Goal: Answer question/provide support

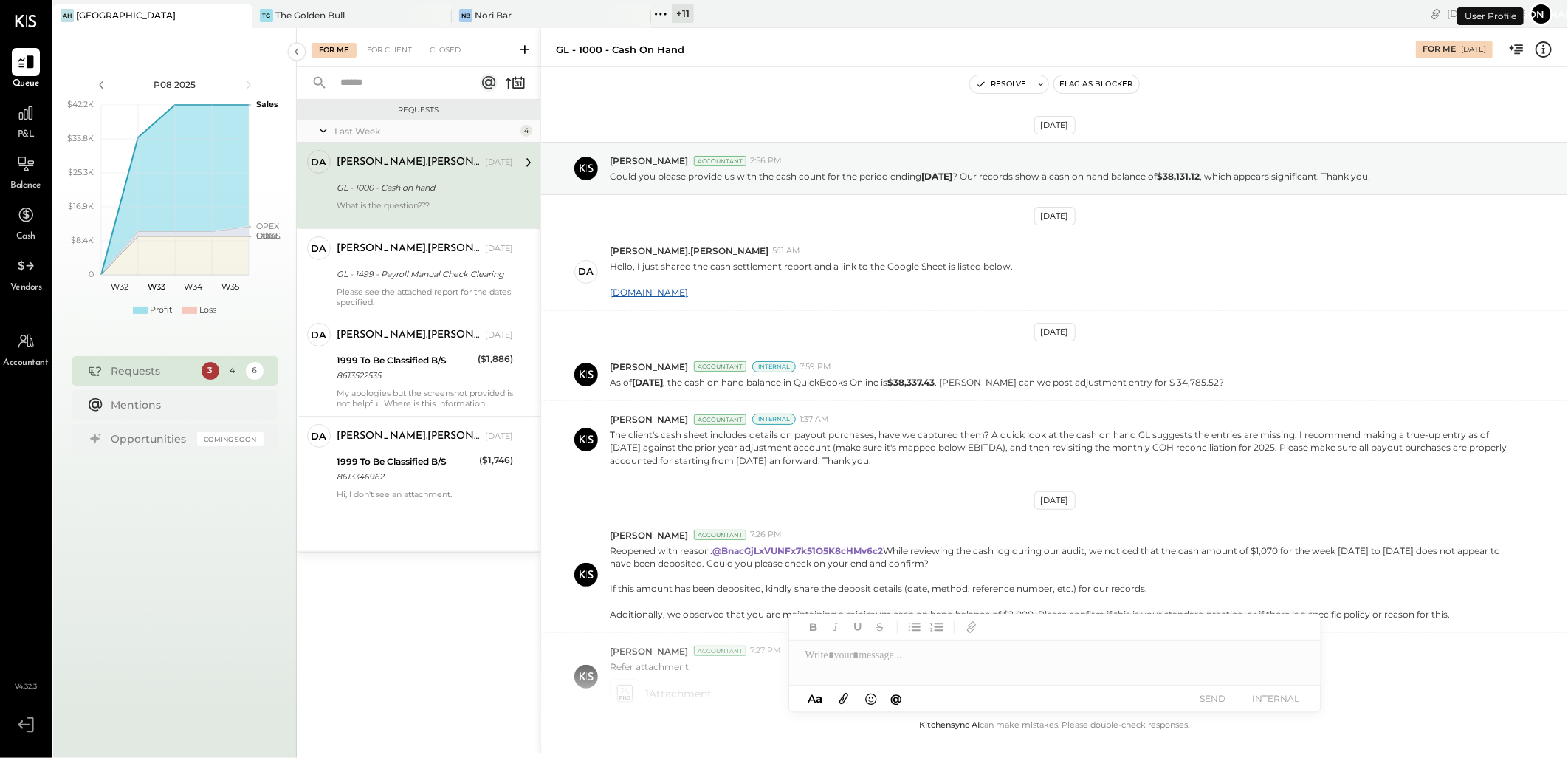
scroll to position [193, 0]
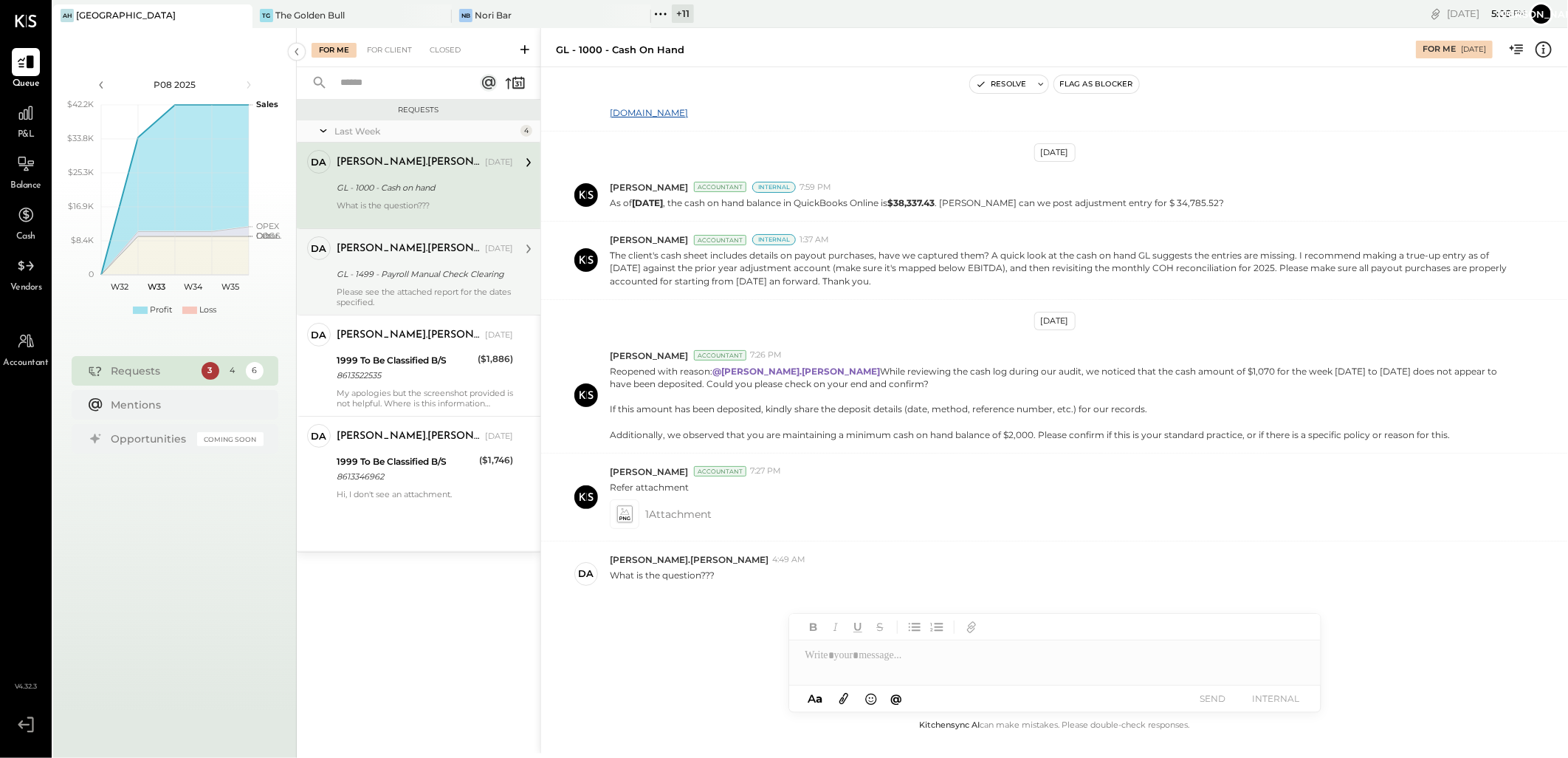
click at [456, 271] on div "GL - 1499 - Payroll Manual Check Clearing" at bounding box center [423, 274] width 172 height 15
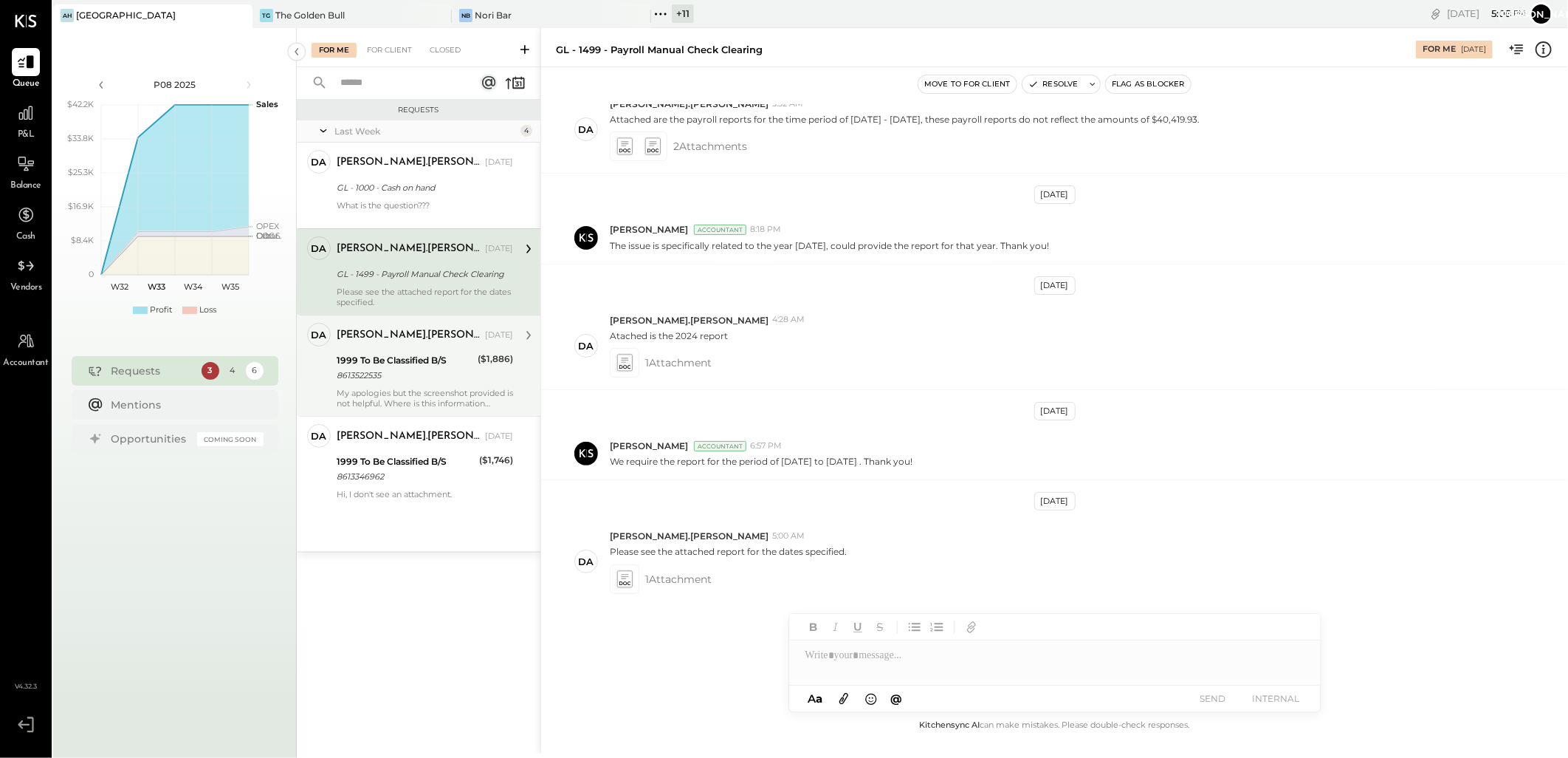
click at [423, 356] on div "1999 To Be Classified B/S" at bounding box center [405, 360] width 137 height 15
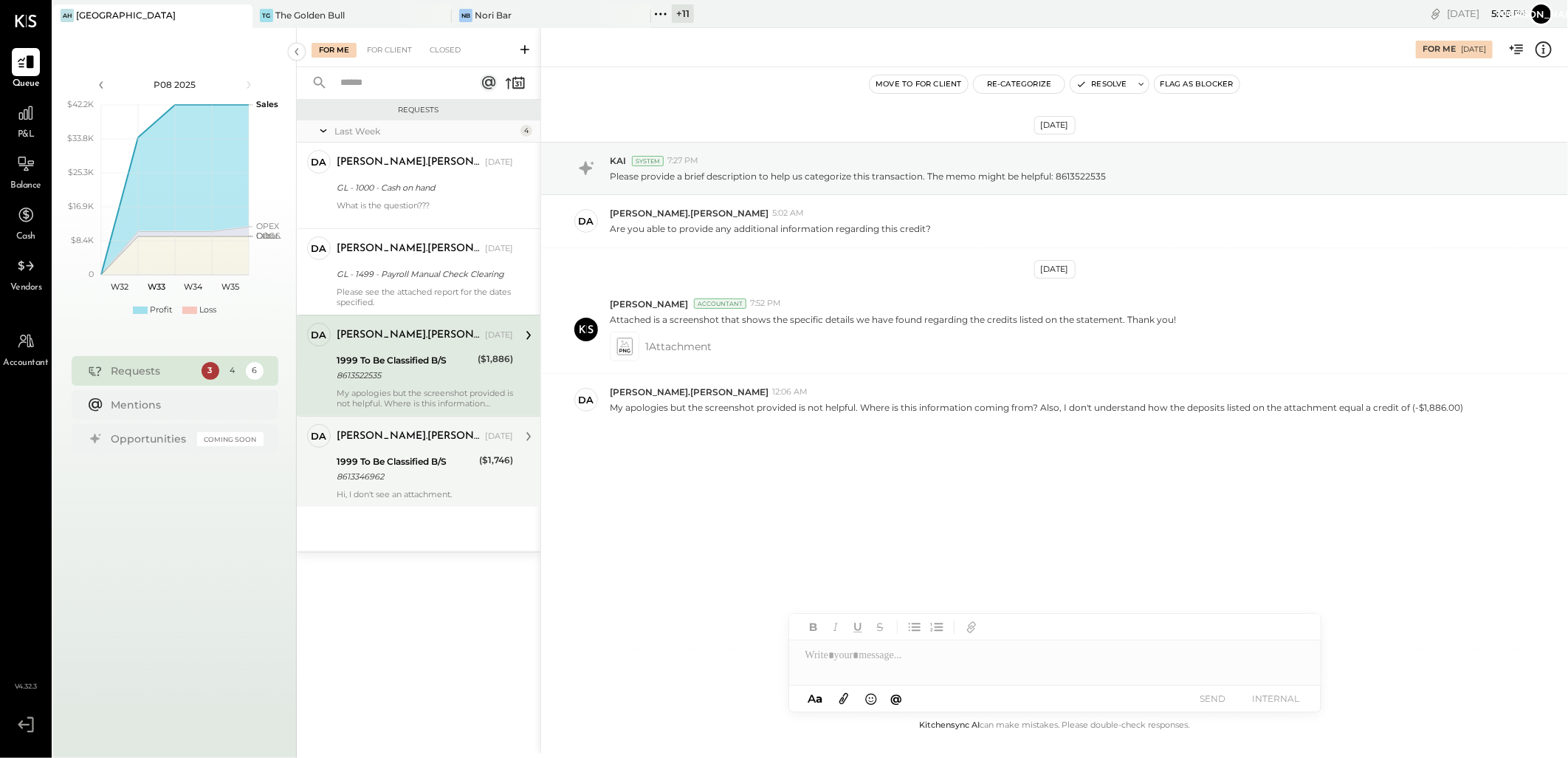
click at [415, 474] on div "8613346962" at bounding box center [405, 476] width 138 height 15
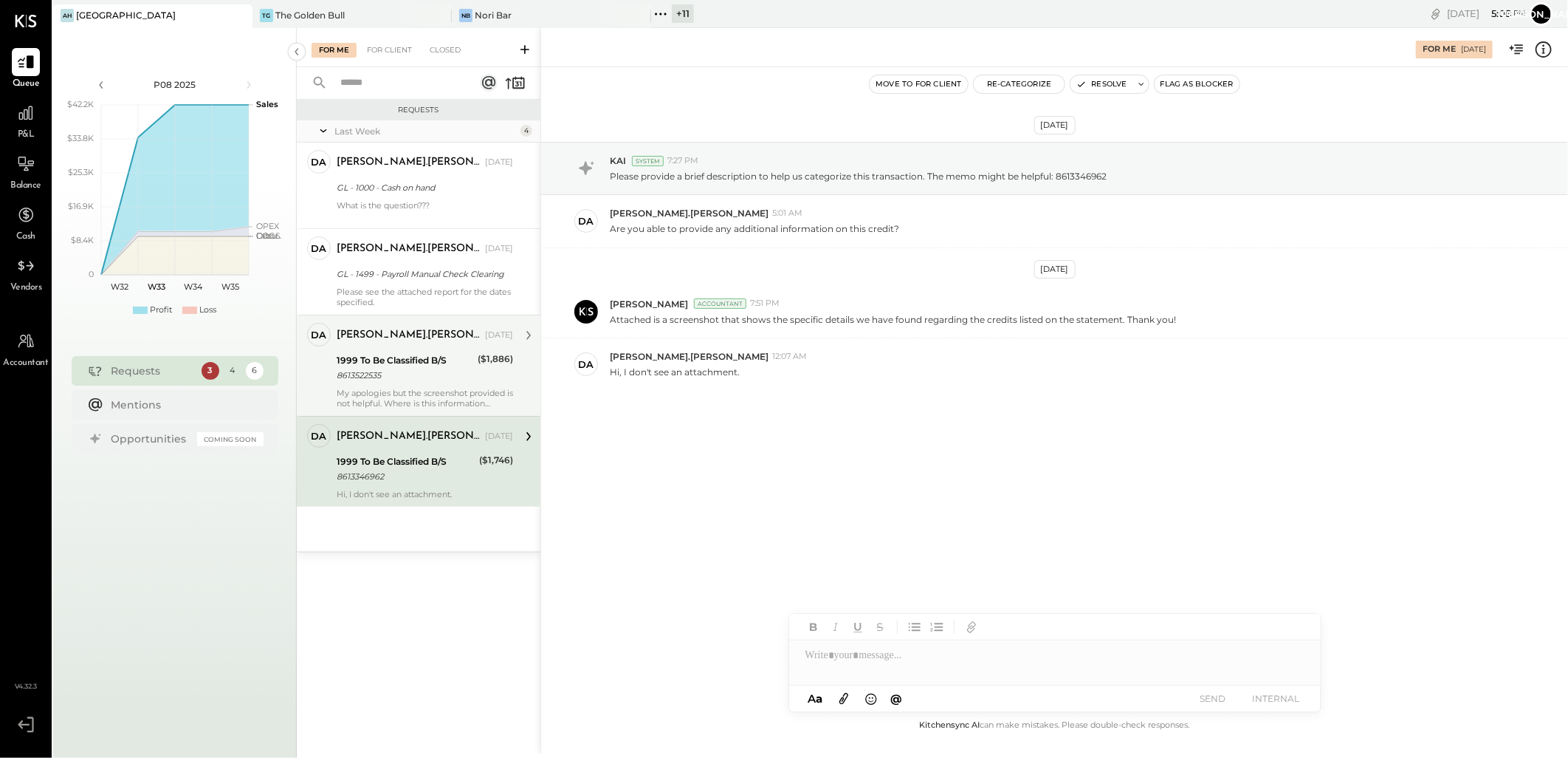
click at [423, 378] on div "8613522535" at bounding box center [405, 375] width 137 height 15
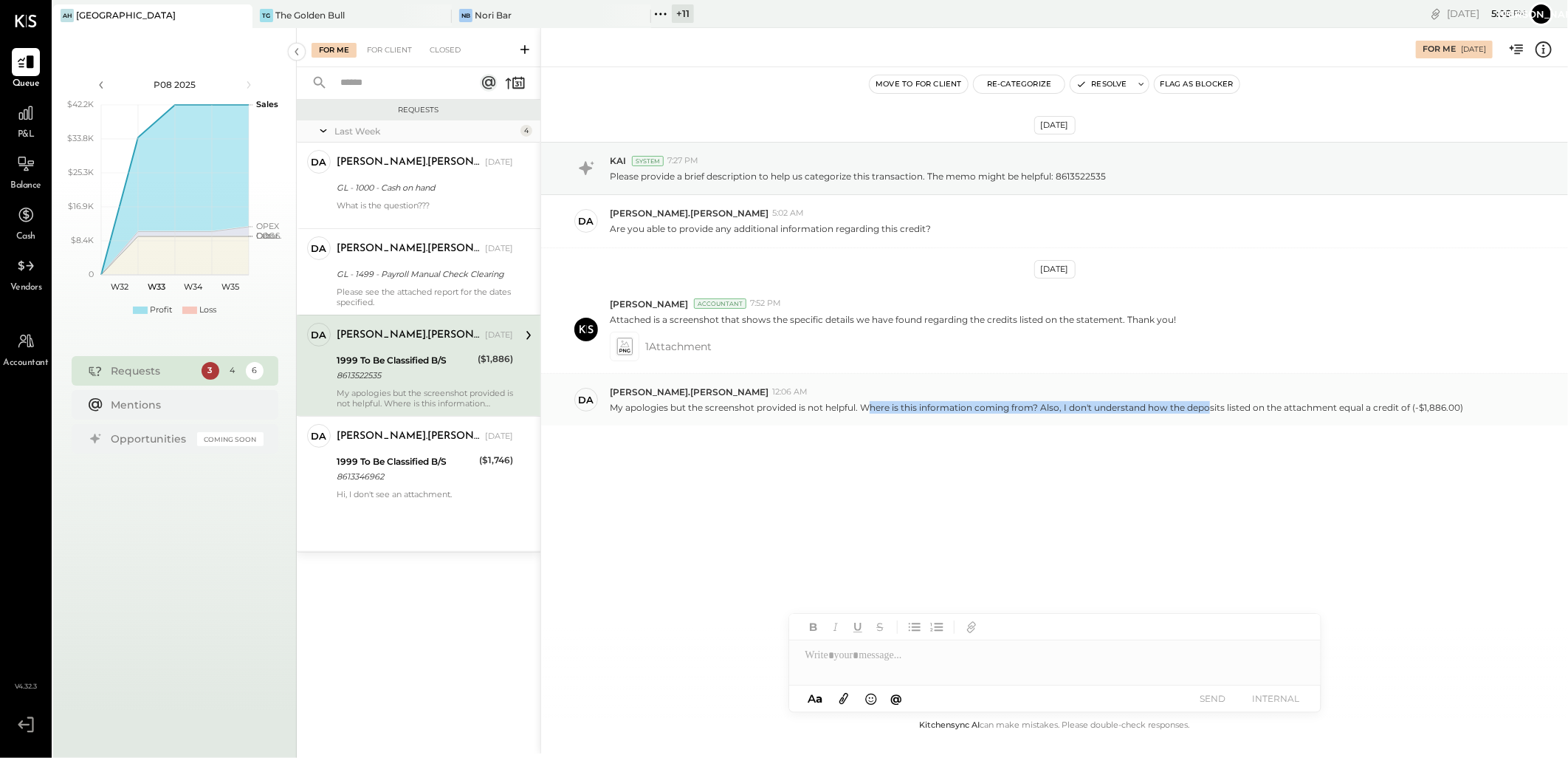
drag, startPoint x: 872, startPoint y: 408, endPoint x: 1208, endPoint y: 416, distance: 336.1
click at [1208, 416] on div "da [PERSON_NAME].[PERSON_NAME] 12:06 AM My apologies but the screenshot provide…" at bounding box center [1055, 399] width 1027 height 52
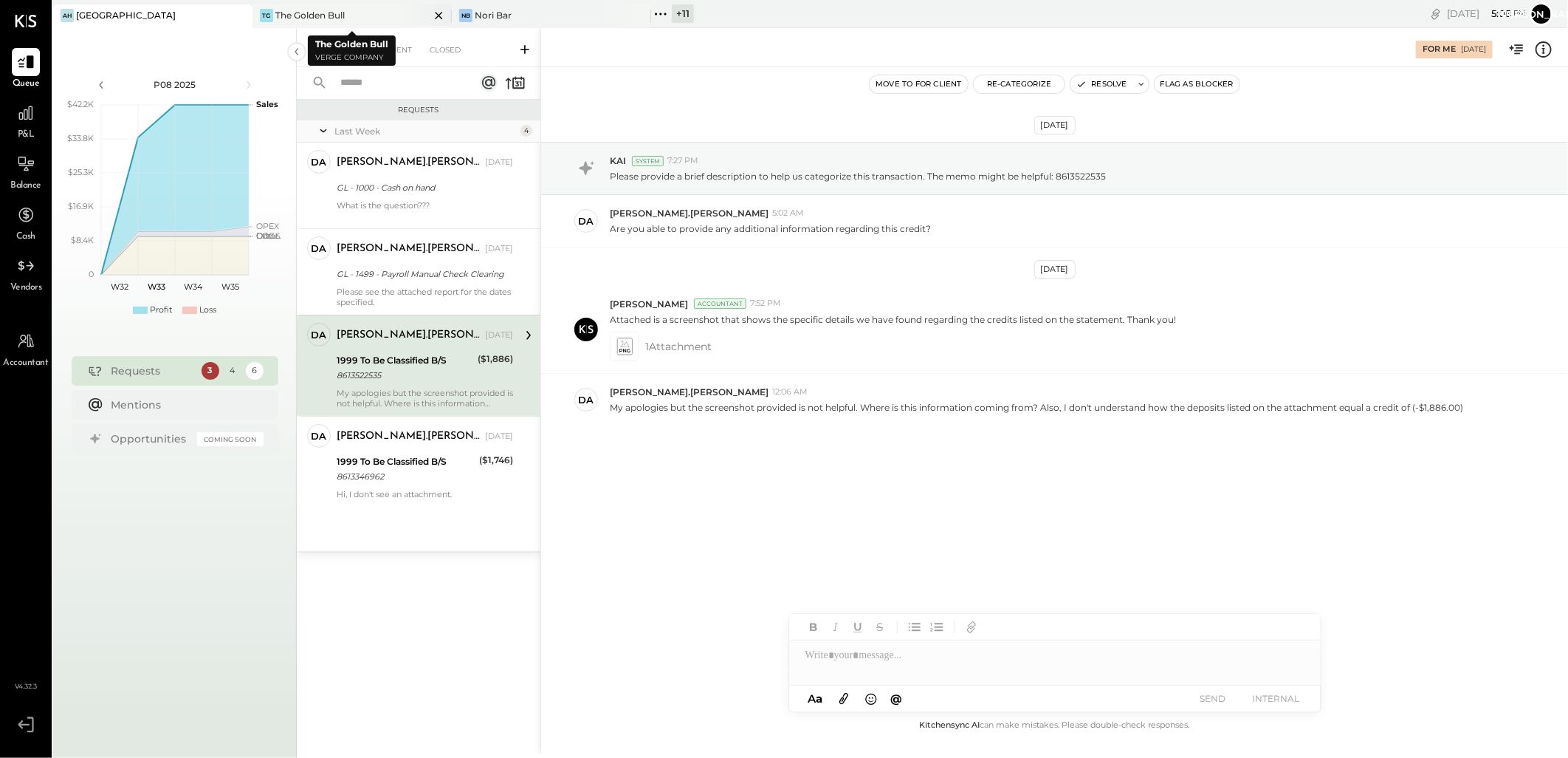
click at [321, 7] on div "TG The Golden Bull" at bounding box center [352, 17] width 199 height 24
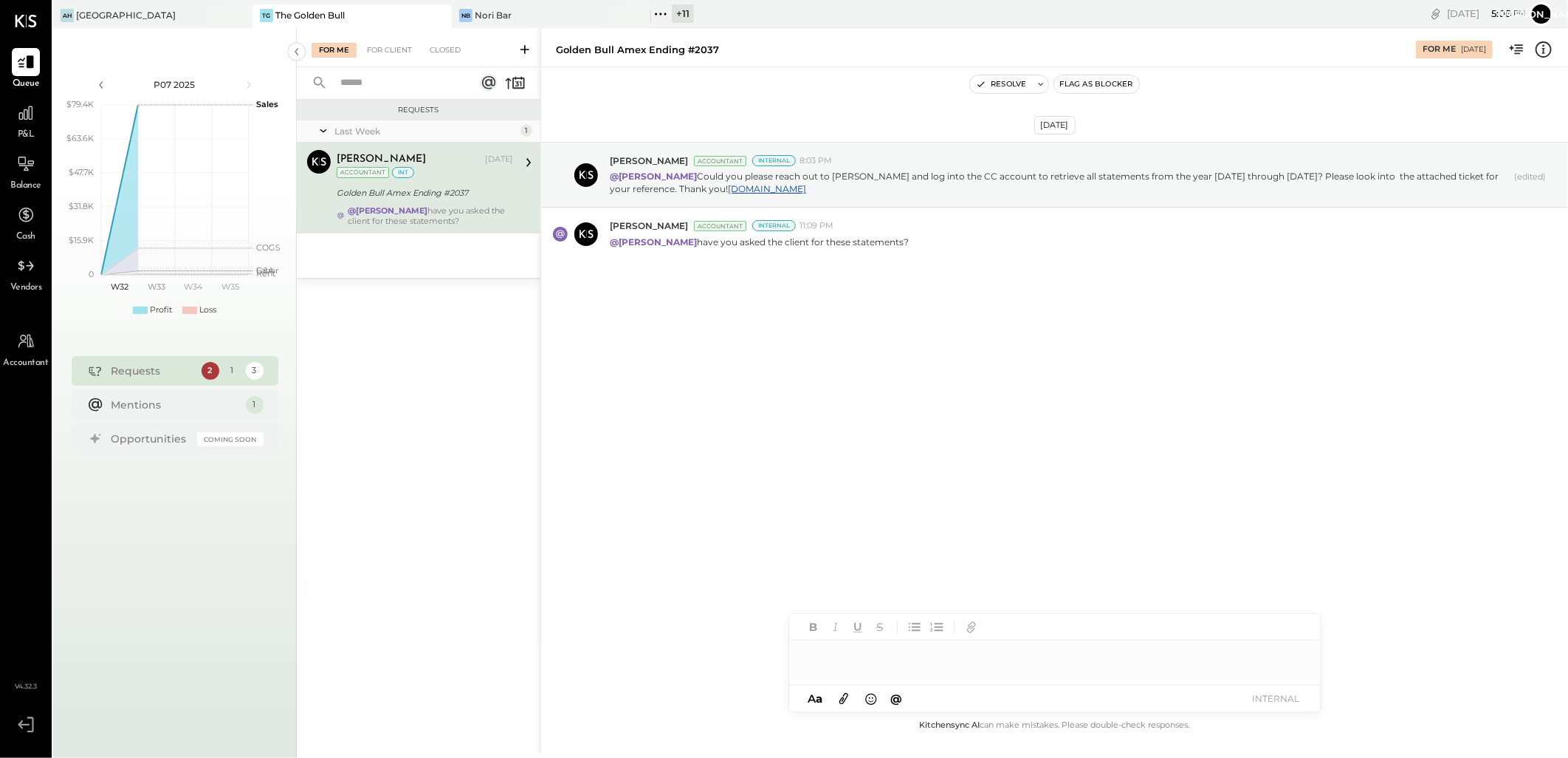
click at [854, 658] on div at bounding box center [1055, 654] width 532 height 29
click at [925, 660] on div at bounding box center [1055, 654] width 532 height 29
click at [862, 659] on div at bounding box center [1055, 654] width 532 height 29
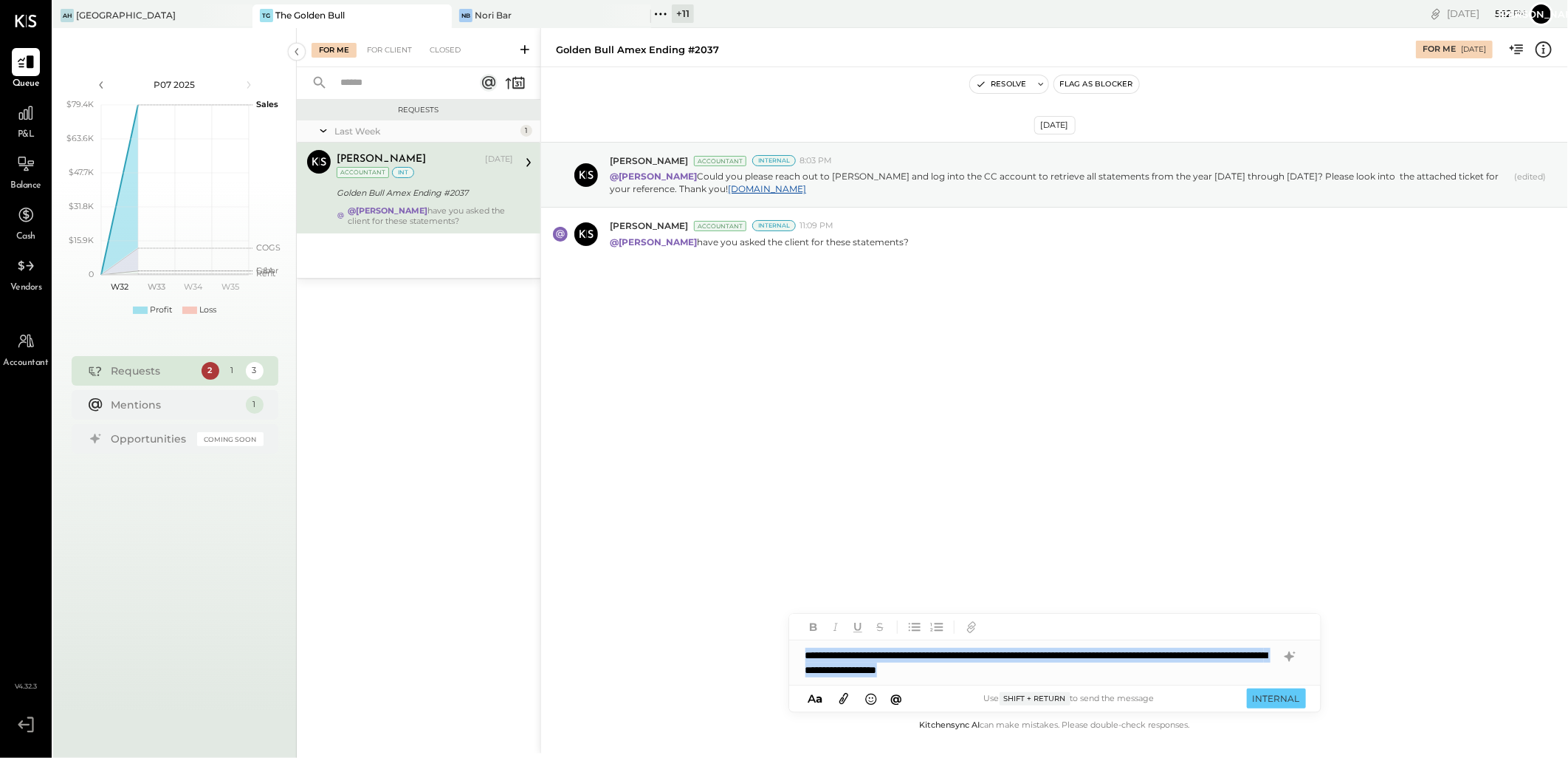
drag, startPoint x: 1093, startPoint y: 668, endPoint x: 497, endPoint y: 579, distance: 602.6
click at [497, 580] on div "For Me For Client Closed Requests Last Week 1 [PERSON_NAME] Accountant [PERSON_…" at bounding box center [932, 390] width 1271 height 725
copy div "**********"
click at [1289, 651] on icon at bounding box center [1289, 656] width 18 height 18
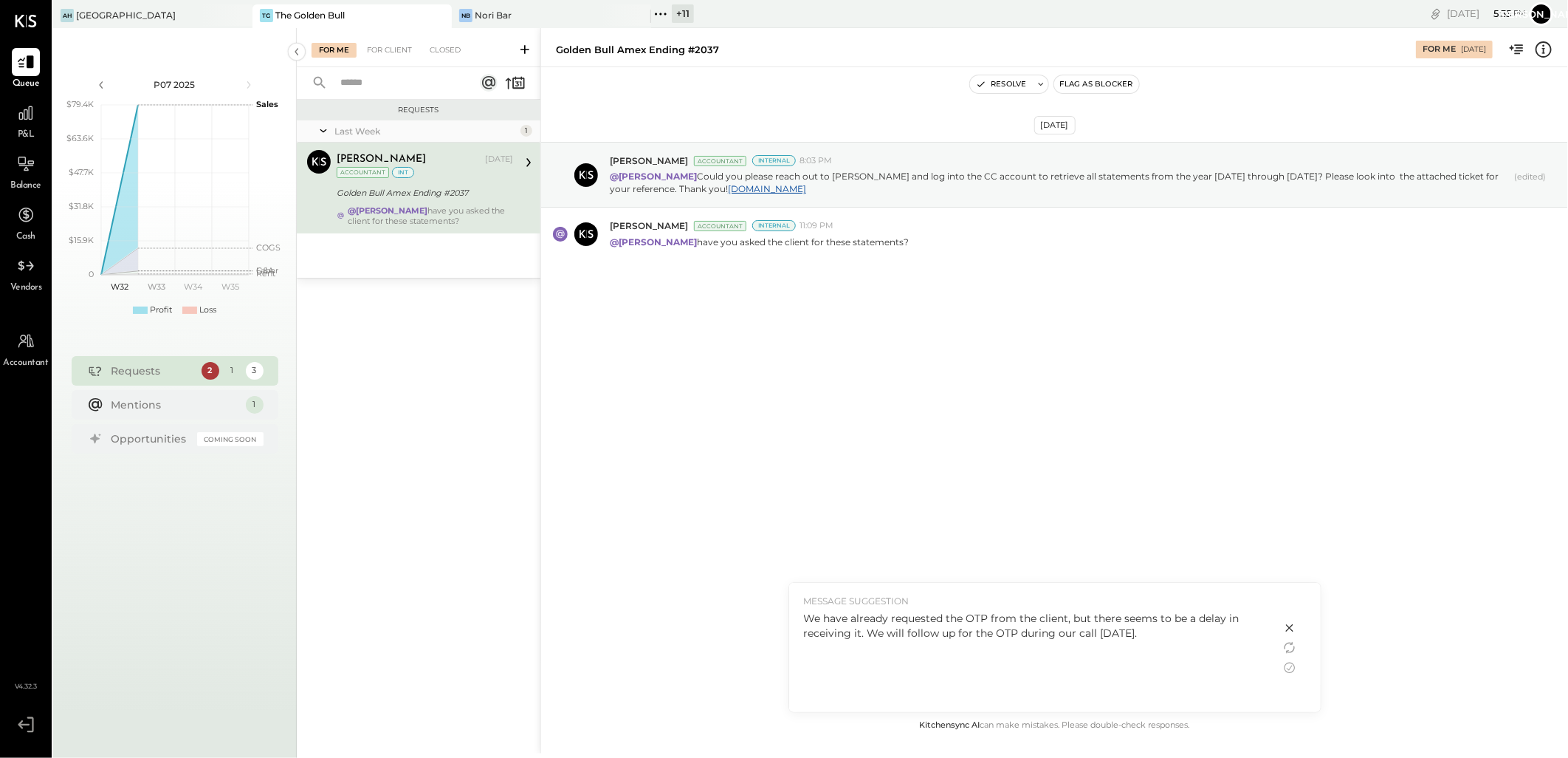
click at [1141, 627] on div "We have already requested the OTP from the client, but there seems to be a dela…" at bounding box center [1035, 625] width 462 height 29
click at [1288, 624] on icon at bounding box center [1289, 627] width 18 height 18
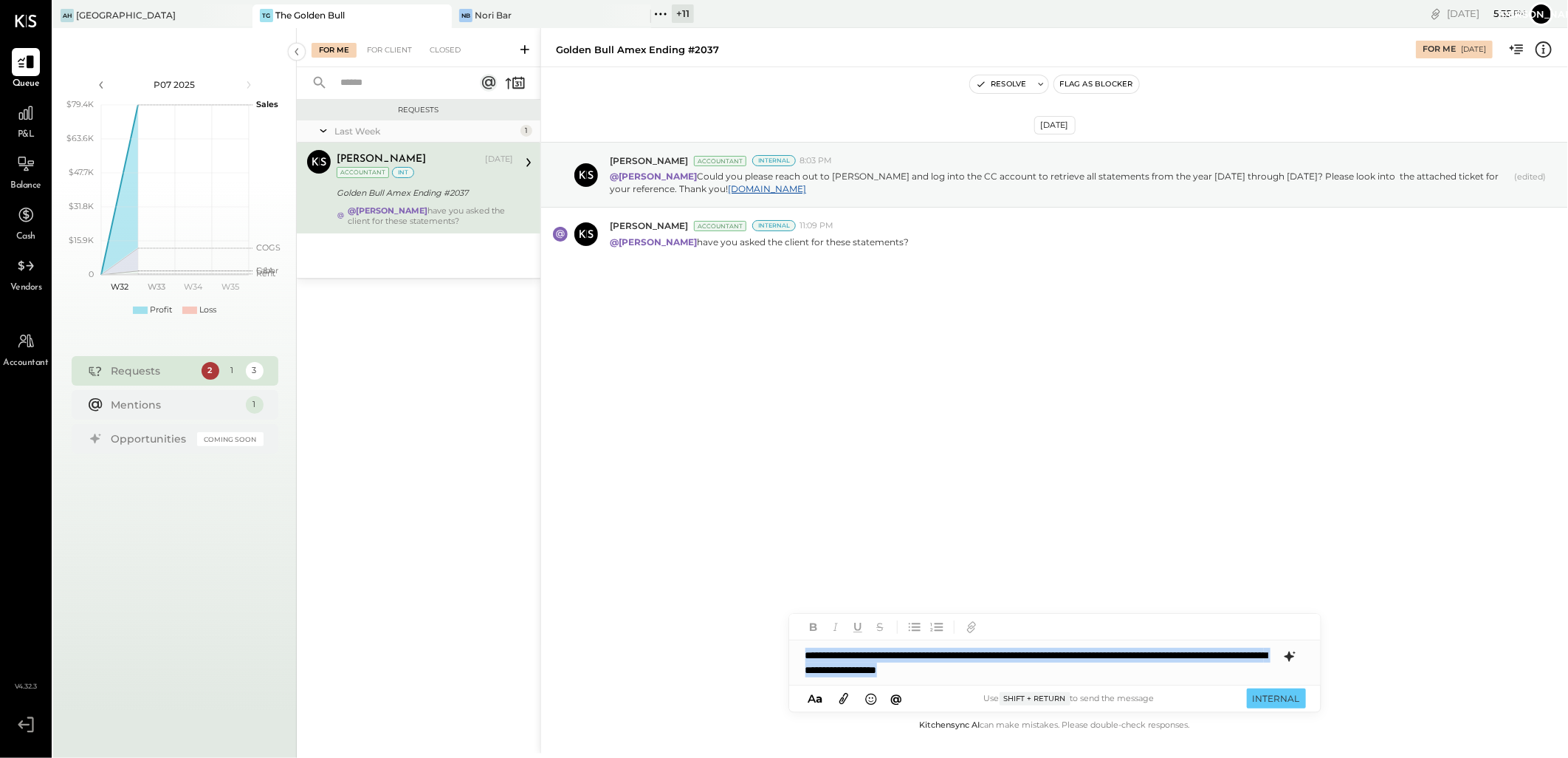
drag, startPoint x: 1116, startPoint y: 666, endPoint x: 670, endPoint y: 622, distance: 448.2
click at [670, 622] on div "Golden Bull Amex Ending #2037 For Me [DATE] Resolve Flag as Blocker [DATE] [PER…" at bounding box center [1054, 390] width 1028 height 725
drag, startPoint x: 763, startPoint y: 639, endPoint x: 1039, endPoint y: 659, distance: 276.7
click at [699, 631] on div "Golden Bull Amex Ending #2037 For Me [DATE] Resolve Flag as Blocker [DATE] [PER…" at bounding box center [1054, 390] width 1028 height 725
click at [1289, 654] on icon at bounding box center [1289, 656] width 10 height 10
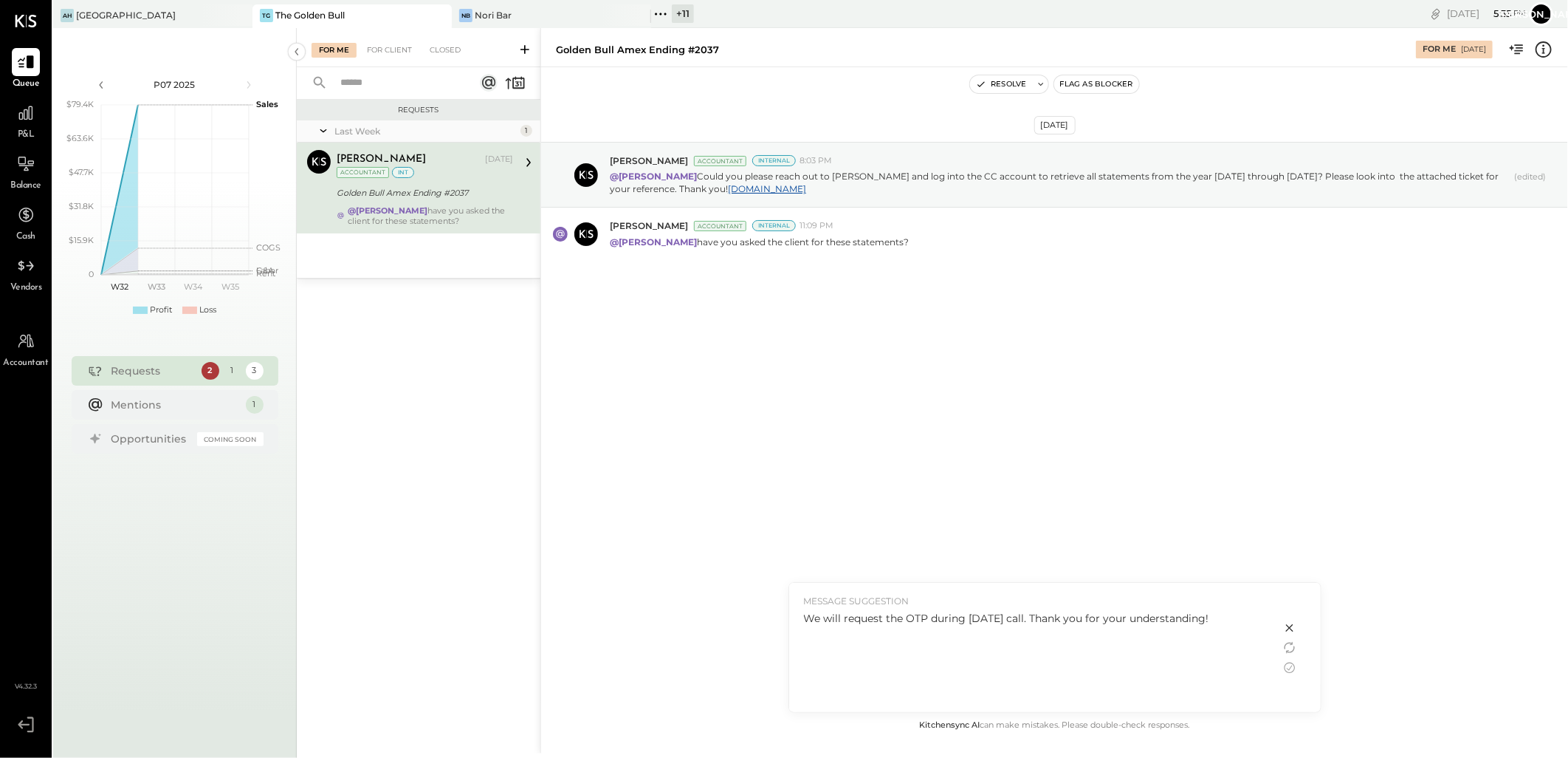
drag, startPoint x: 1086, startPoint y: 620, endPoint x: 1276, endPoint y: 624, distance: 190.0
click at [1276, 624] on div "MESSAGE SUGGESTION We will request the OTP during [DATE] call. Thank you for yo…" at bounding box center [1036, 647] width 492 height 129
drag, startPoint x: 1276, startPoint y: 624, endPoint x: 1114, endPoint y: 615, distance: 162.2
click at [1114, 615] on div "We will request the OTP during [DATE] call. Thank you for your understanding!" at bounding box center [1035, 618] width 462 height 15
drag, startPoint x: 1089, startPoint y: 618, endPoint x: 1279, endPoint y: 629, distance: 190.3
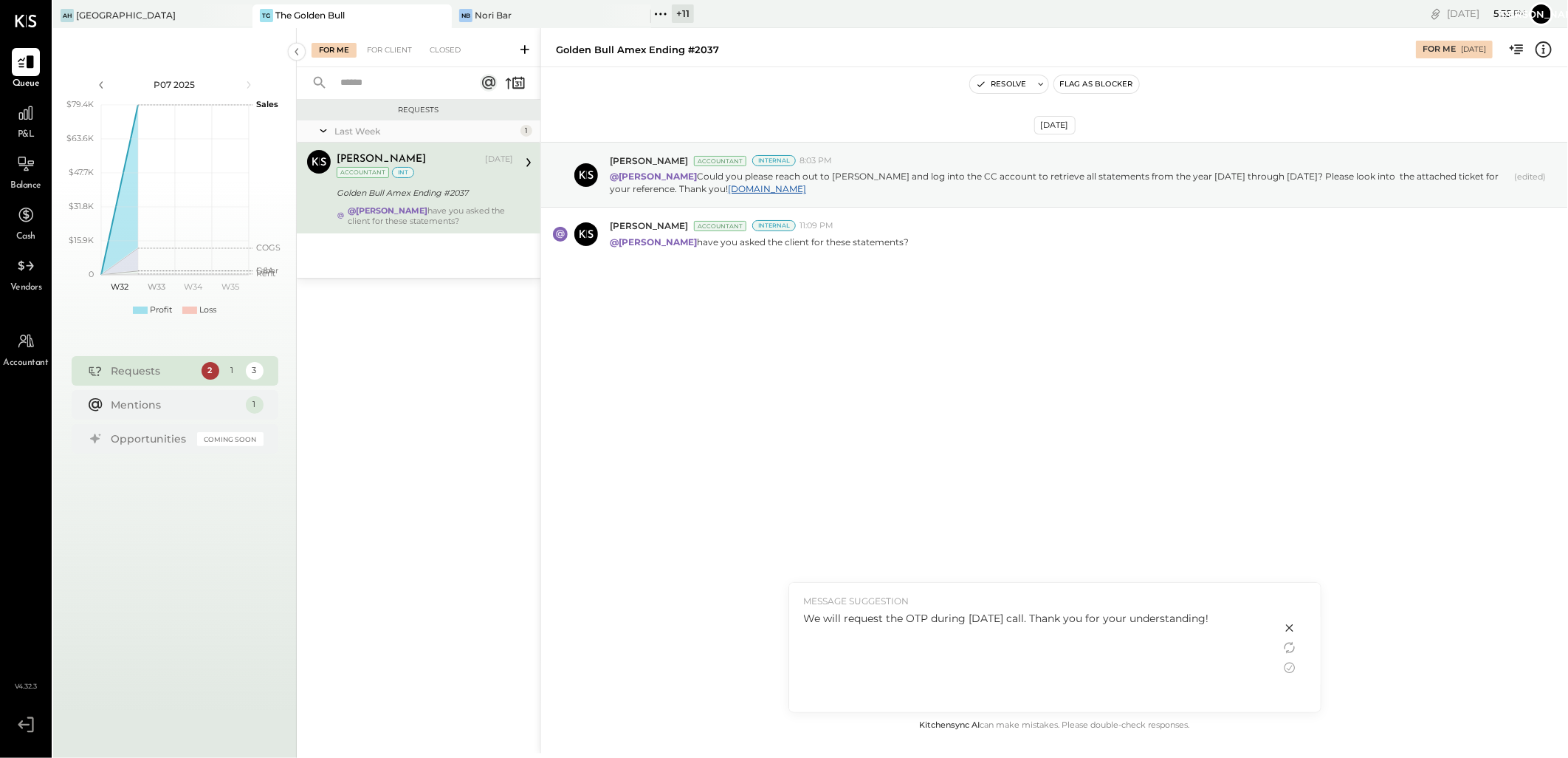
click at [1279, 629] on div "MESSAGE SUGGESTION We will request the OTP during [DATE] call. Thank you for yo…" at bounding box center [1036, 647] width 492 height 129
drag, startPoint x: 1165, startPoint y: 607, endPoint x: 1177, endPoint y: 621, distance: 18.4
click at [1165, 608] on div "MESSAGE SUGGESTION We will request the OTP during [DATE] call. Thank you for yo…" at bounding box center [1036, 647] width 492 height 129
click at [1152, 620] on div "We will request the OTP during [DATE] call. Thank you for your understanding!" at bounding box center [1035, 618] width 462 height 15
drag, startPoint x: 1179, startPoint y: 615, endPoint x: 741, endPoint y: 618, distance: 438.0
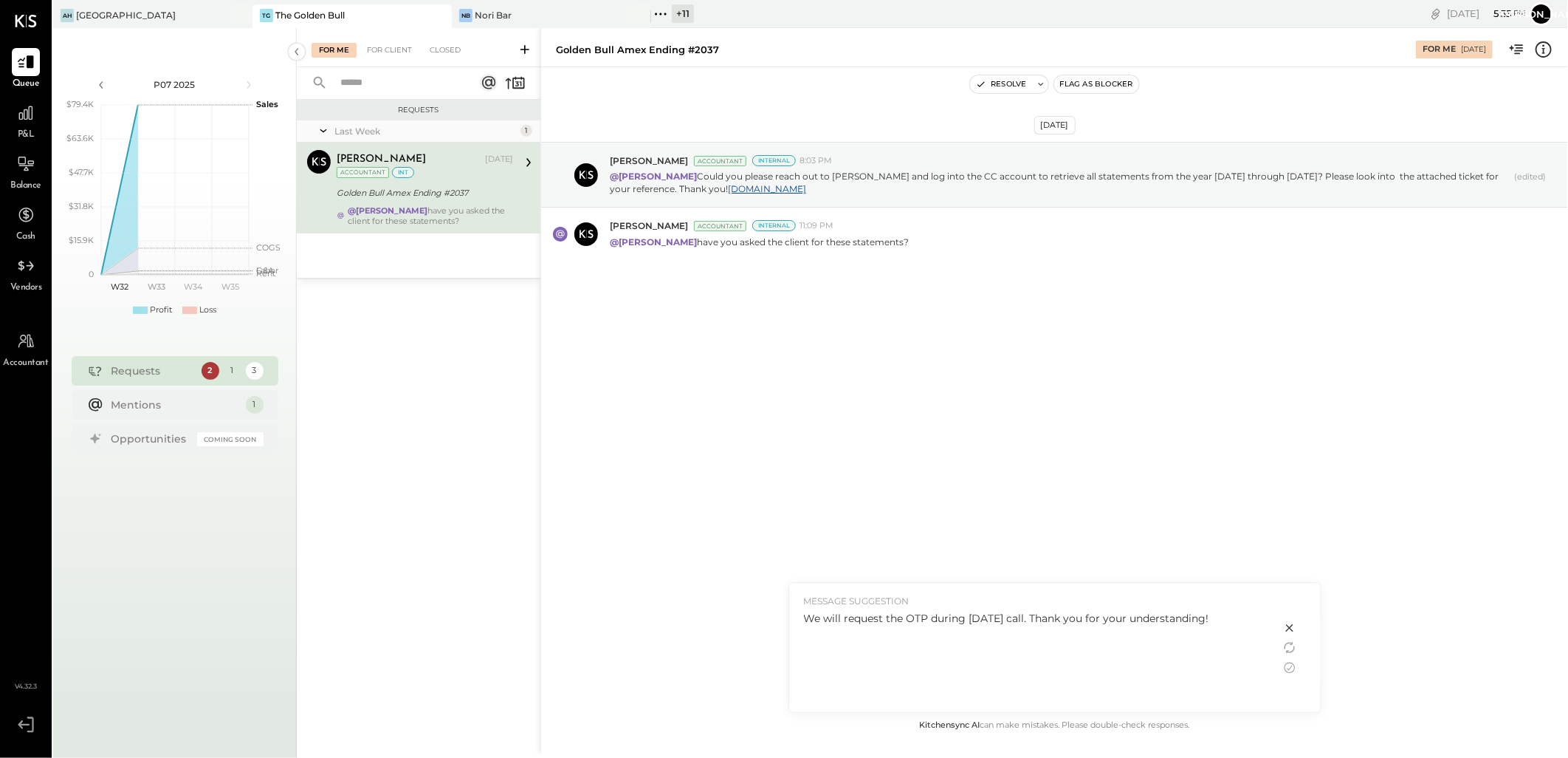
click at [741, 618] on div "Golden Bull Amex Ending #2037 For Me [DATE] Resolve Flag as Blocker [DATE] [PER…" at bounding box center [1054, 390] width 1028 height 725
copy div "he client for these statements? KC [PERSON_NAME] [PERSON_NAME] [PERSON_NAME] [P…"
click at [1285, 627] on icon at bounding box center [1289, 627] width 18 height 18
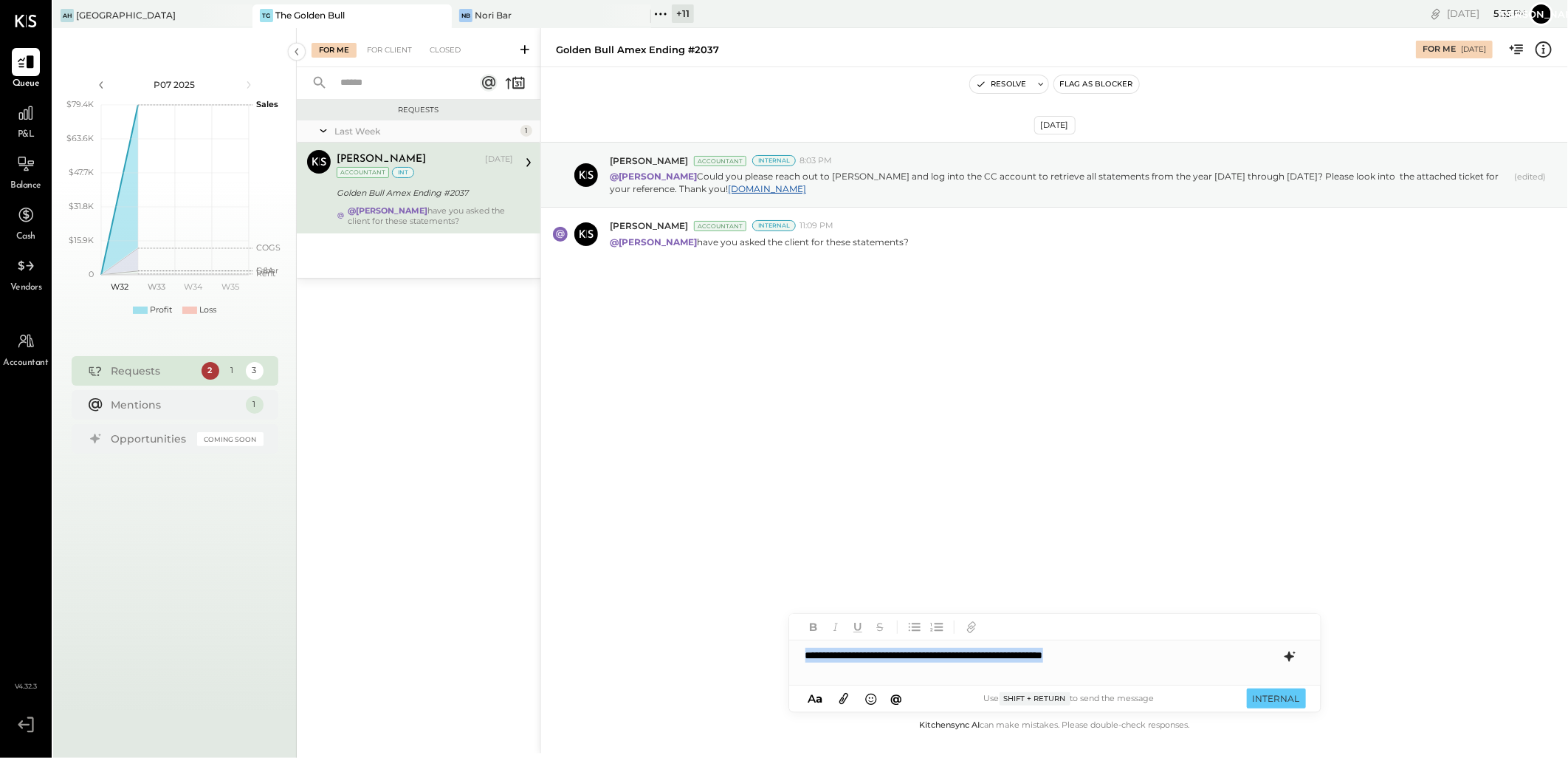
drag, startPoint x: 1167, startPoint y: 654, endPoint x: 696, endPoint y: 653, distance: 471.0
click at [700, 652] on div "Golden Bull Amex Ending #2037 For Me [DATE] Resolve Flag as Blocker [DATE] [PER…" at bounding box center [1054, 390] width 1028 height 725
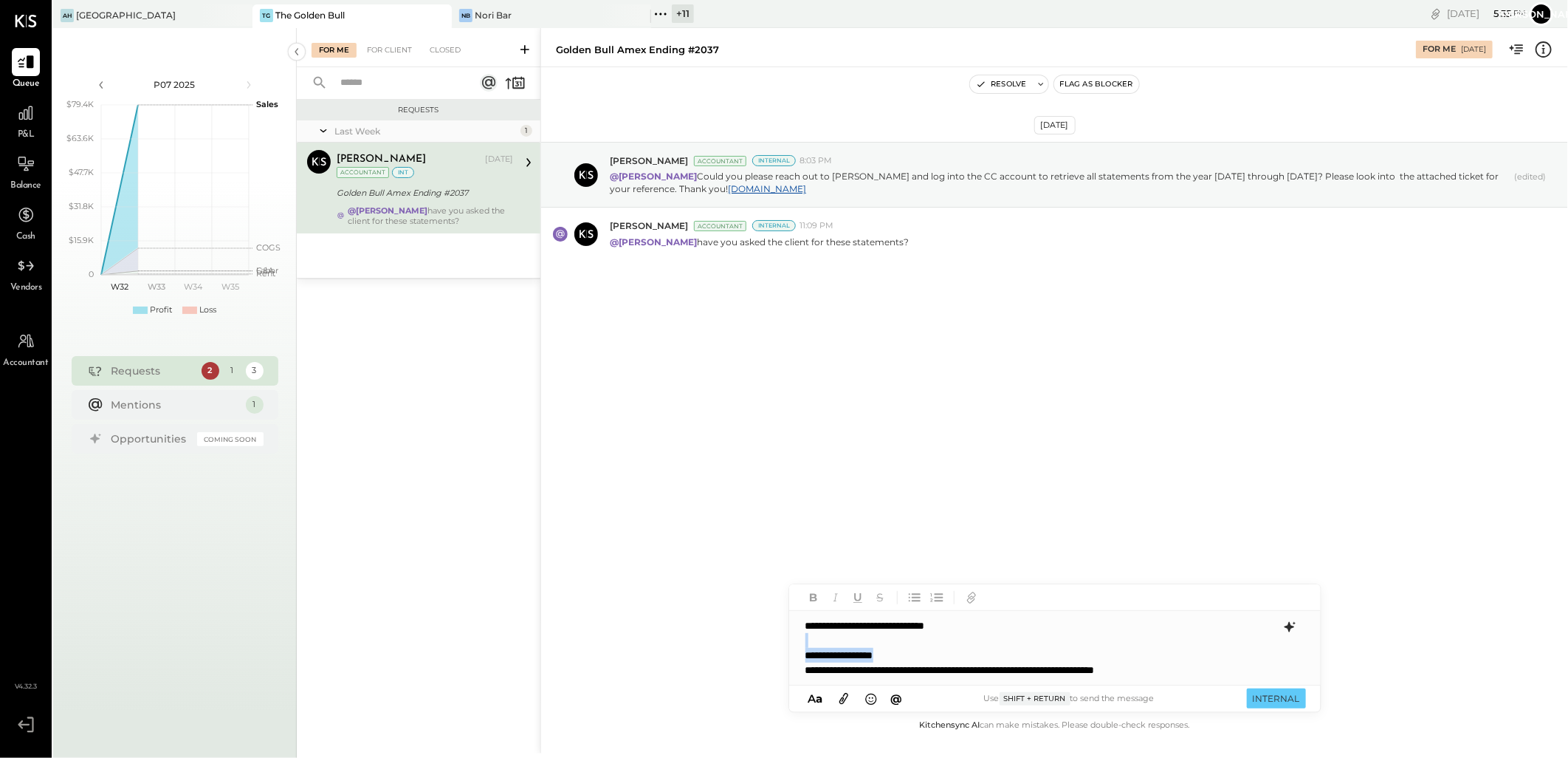
drag, startPoint x: 927, startPoint y: 656, endPoint x: 805, endPoint y: 644, distance: 122.6
click at [805, 644] on div "**********" at bounding box center [1055, 647] width 532 height 74
drag, startPoint x: 998, startPoint y: 647, endPoint x: 666, endPoint y: 646, distance: 332.0
click at [666, 646] on div "Golden Bull Amex Ending #2037 For Me [DATE] Resolve Flag as Blocker [DATE] [PER…" at bounding box center [1054, 390] width 1028 height 725
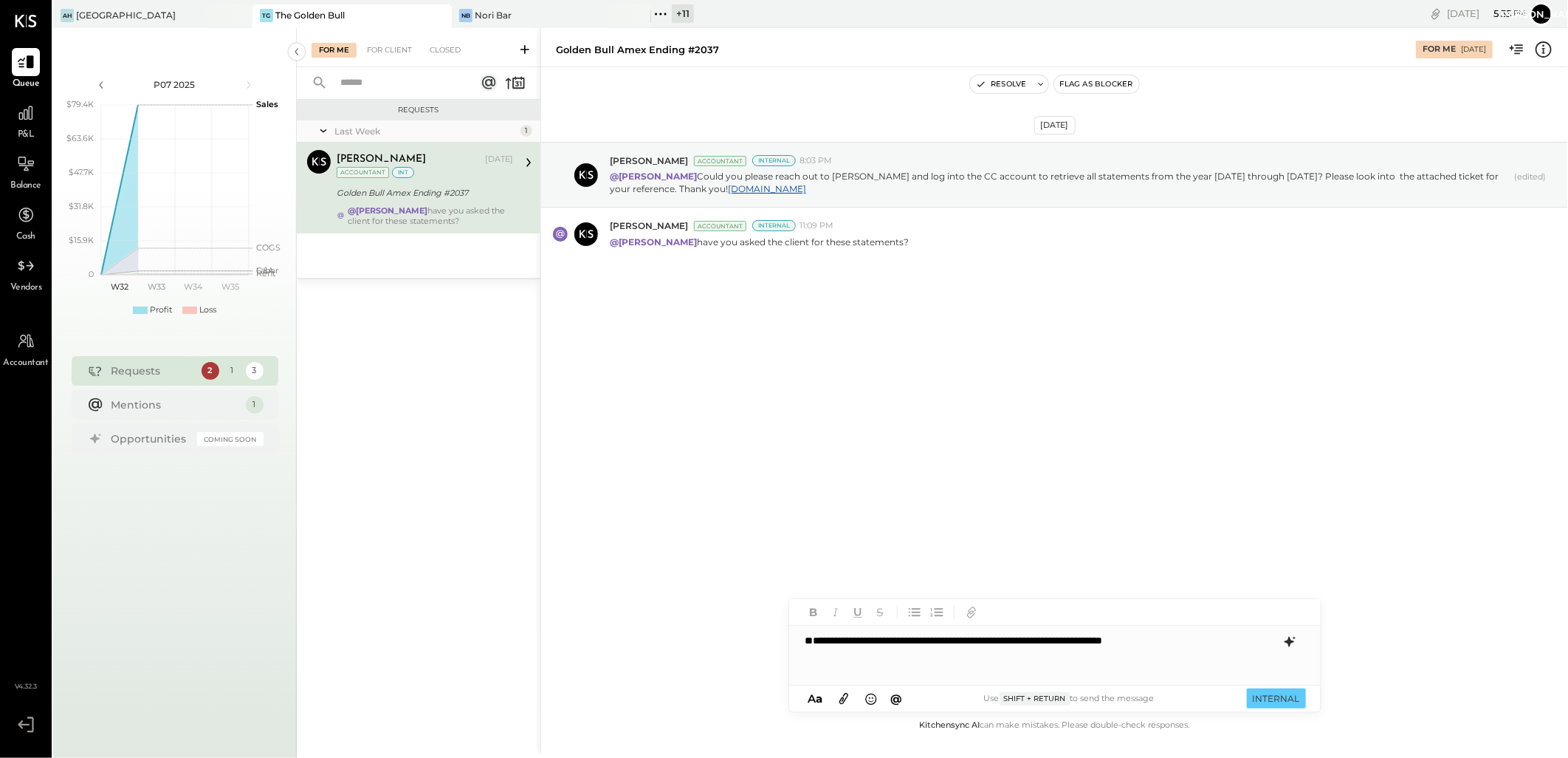
click at [806, 668] on div "**********" at bounding box center [1055, 655] width 532 height 59
drag, startPoint x: 1237, startPoint y: 656, endPoint x: 1089, endPoint y: 647, distance: 148.3
click at [1088, 647] on div "**********" at bounding box center [1055, 654] width 532 height 29
click at [1273, 695] on button "INTERNAL" at bounding box center [1277, 697] width 59 height 20
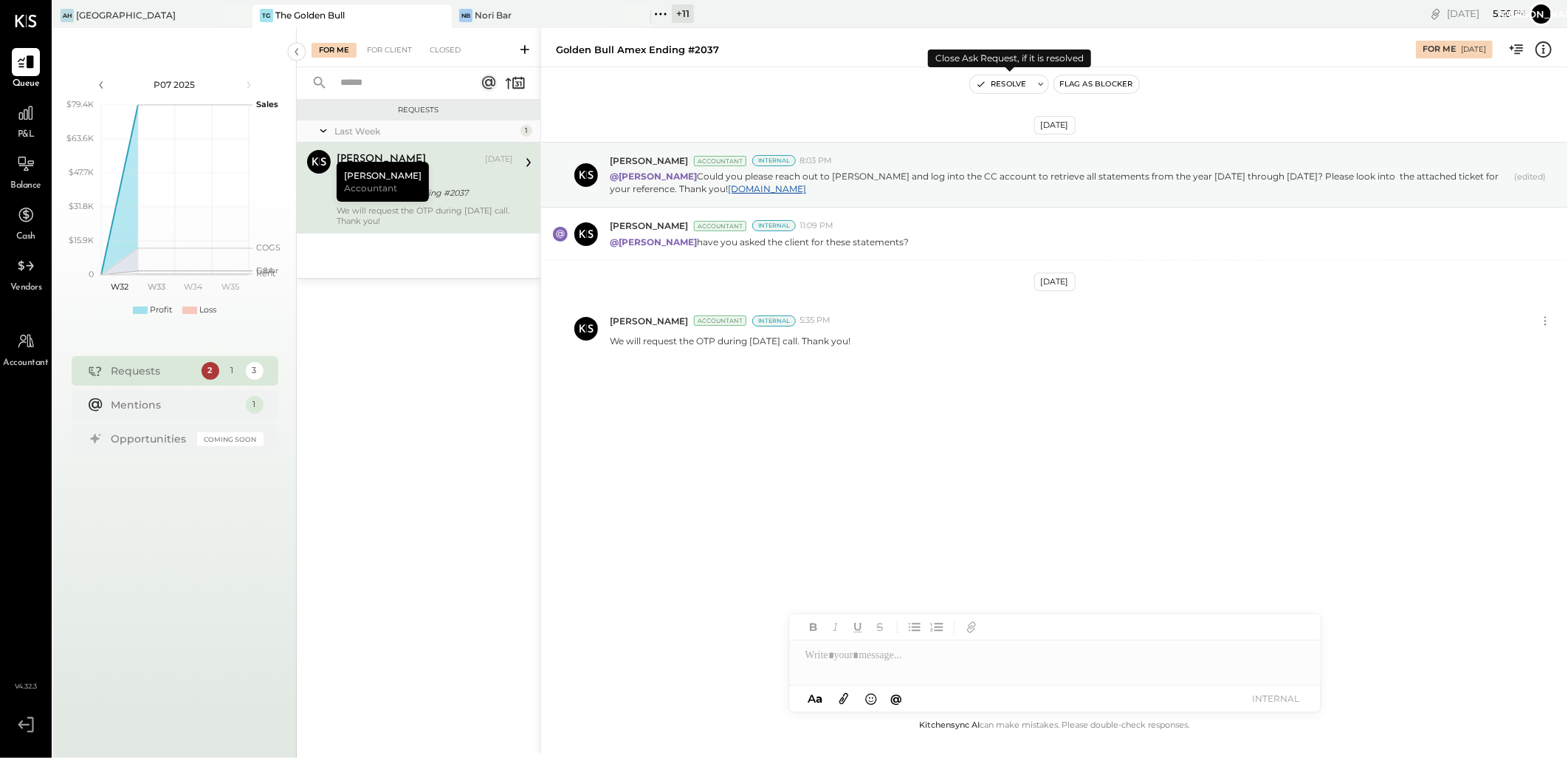
click at [1005, 85] on button "Resolve" at bounding box center [1001, 84] width 62 height 18
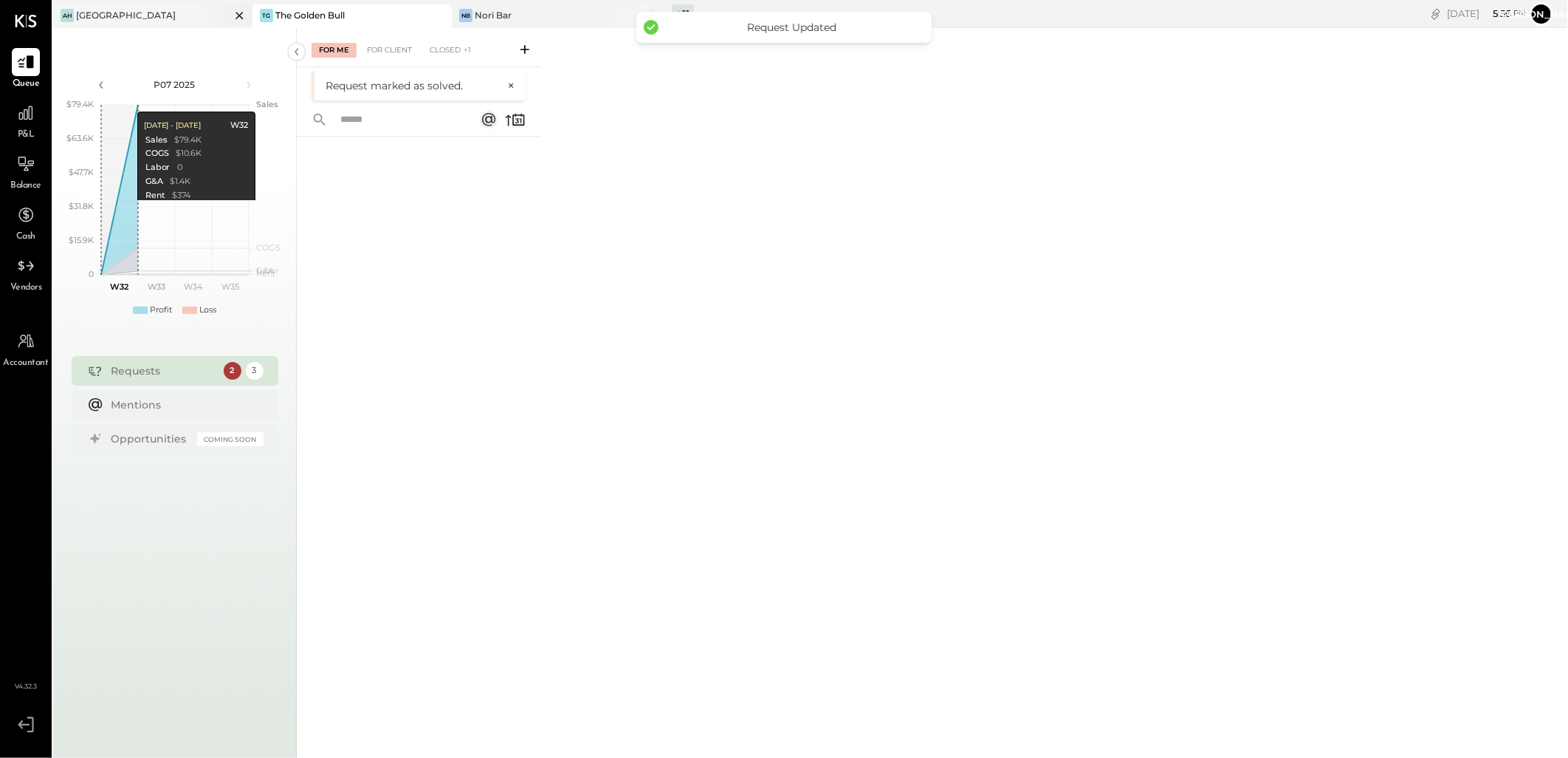
click at [107, 18] on div "[GEOGRAPHIC_DATA]" at bounding box center [126, 15] width 99 height 13
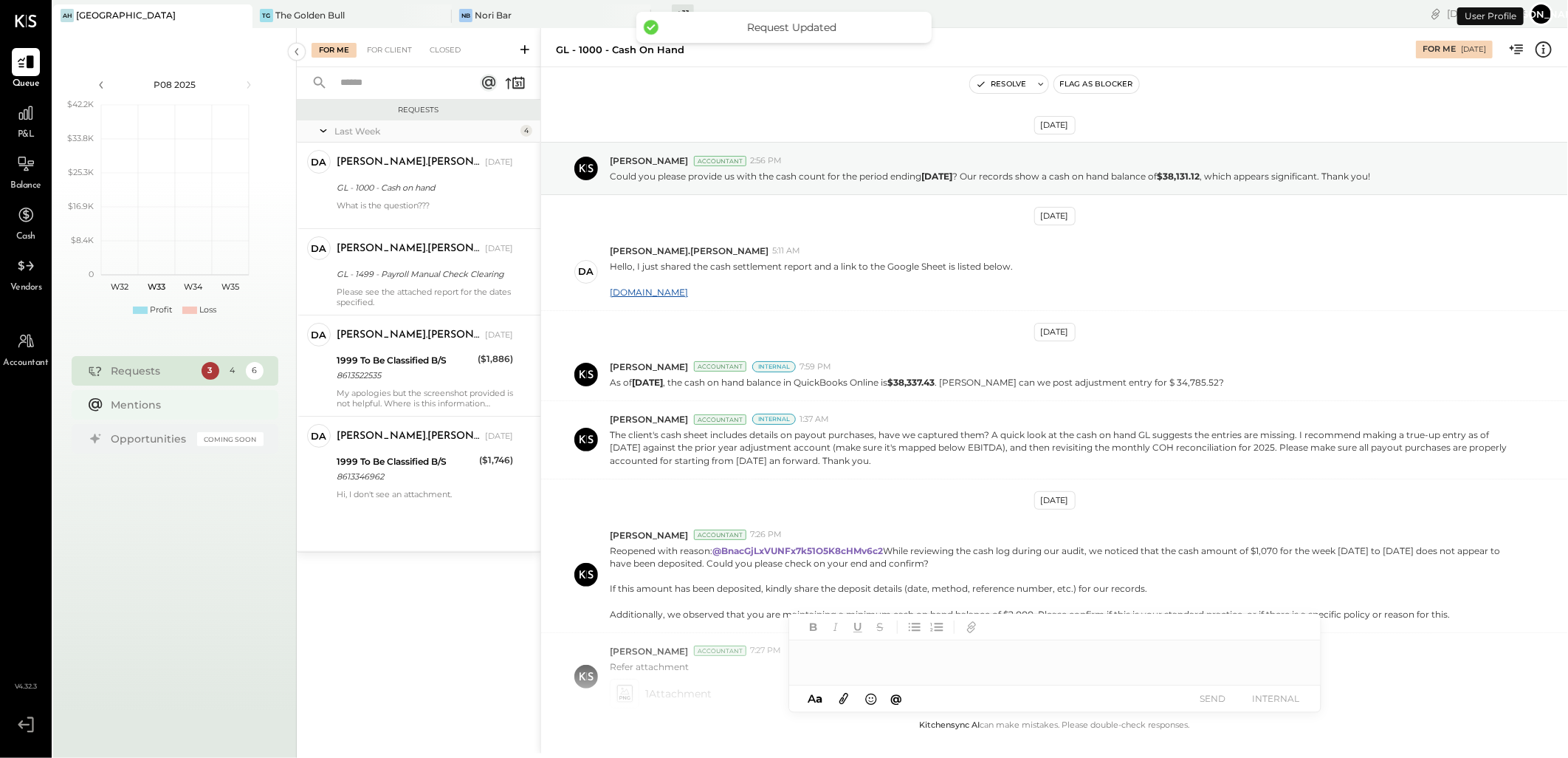
scroll to position [193, 0]
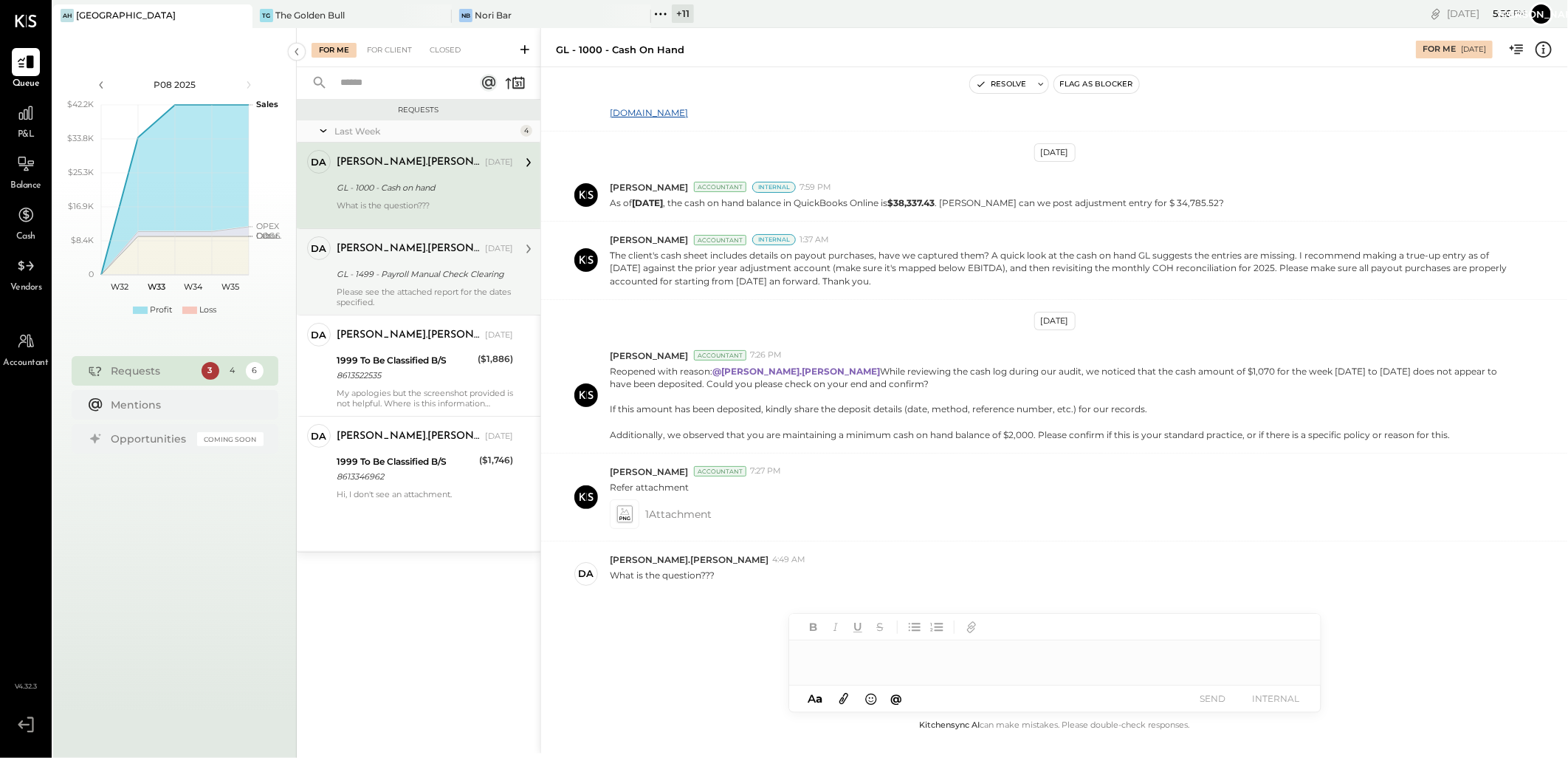
click at [422, 279] on div "GL - 1499 - Payroll Manual Check Clearing" at bounding box center [423, 274] width 172 height 15
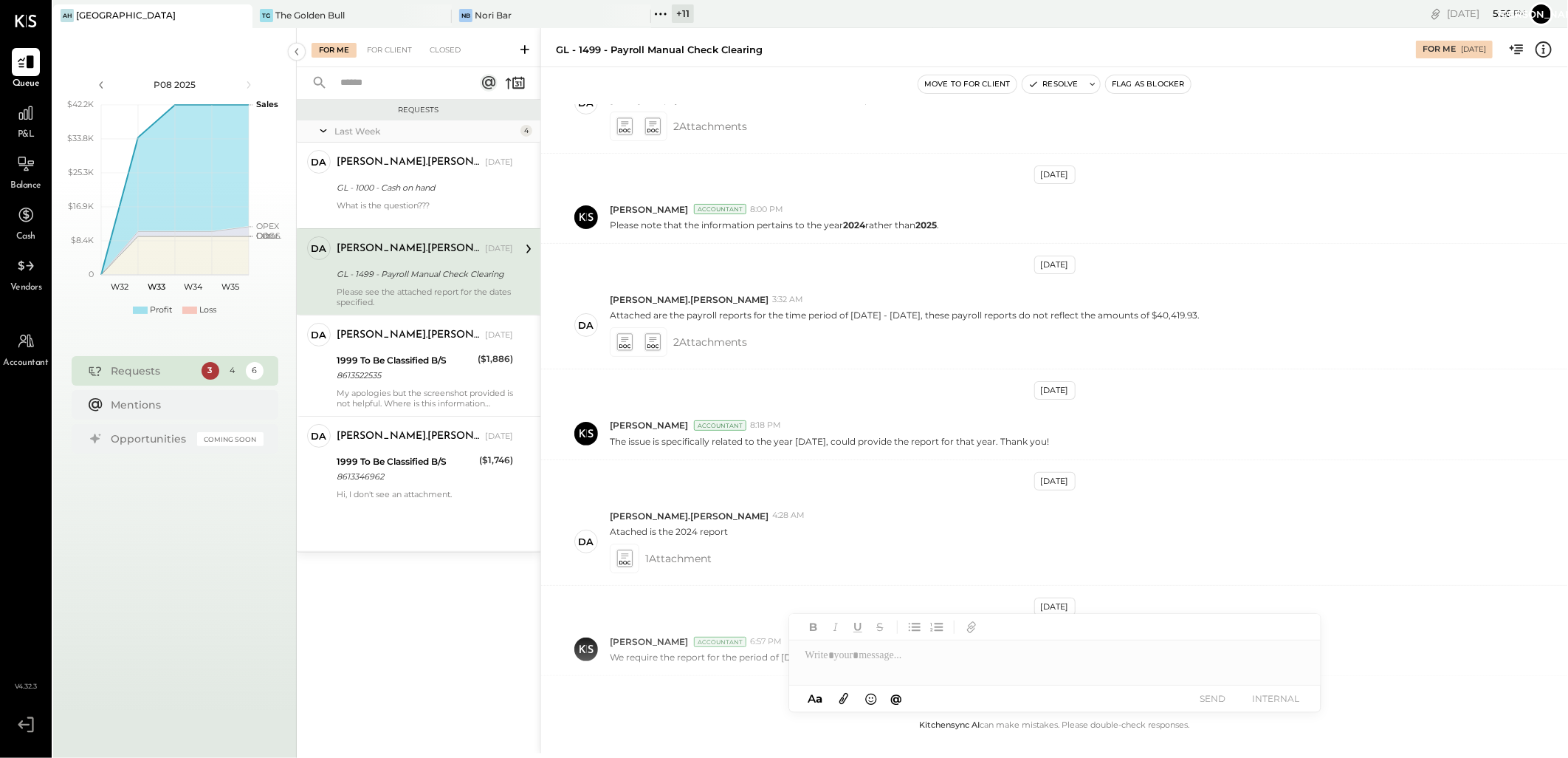
scroll to position [389, 0]
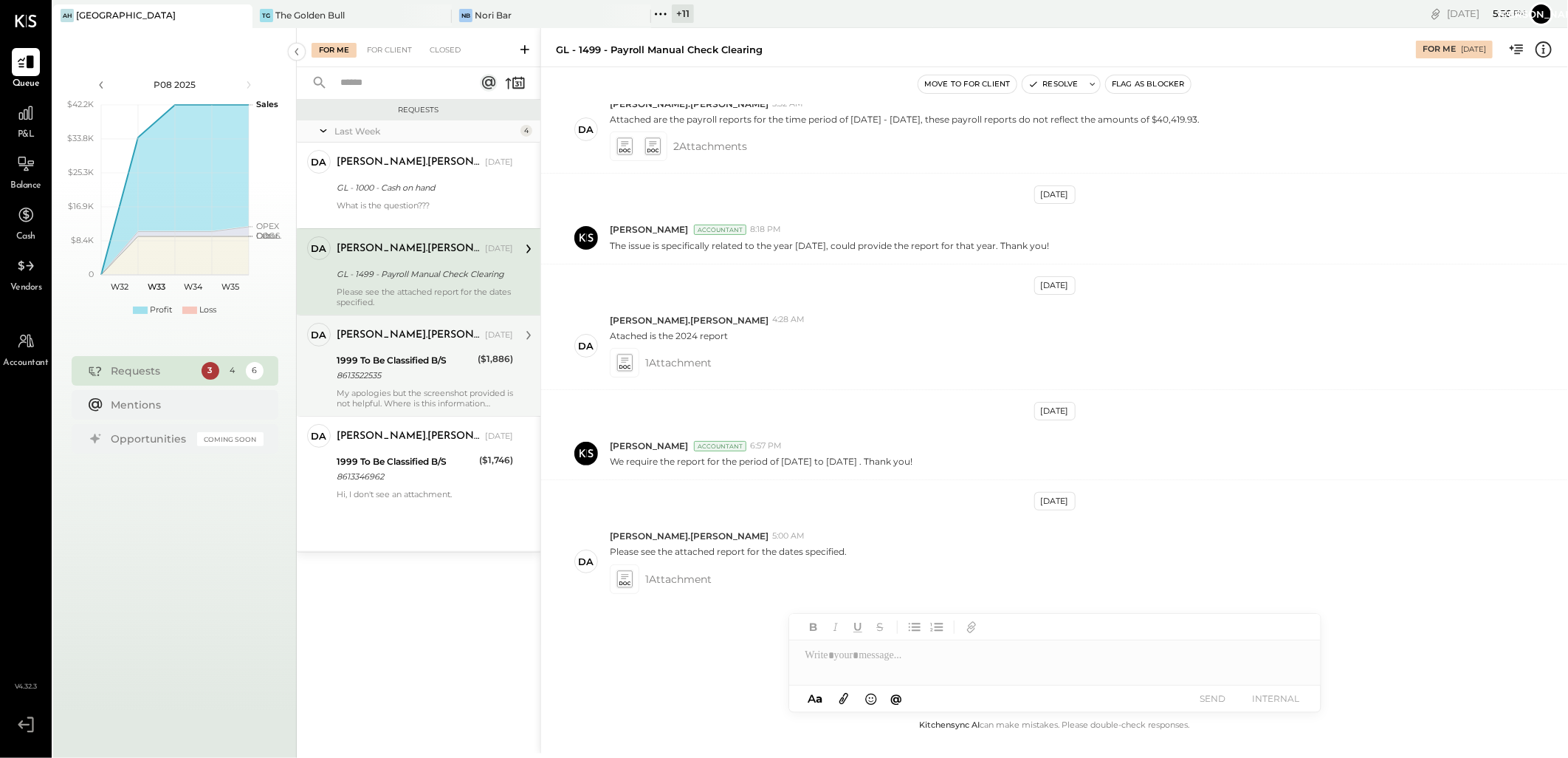
click at [404, 385] on div "[PERSON_NAME].[PERSON_NAME] [DATE] 1999 To Be Classified B/S 8613522535 ($1,886…" at bounding box center [425, 365] width 177 height 86
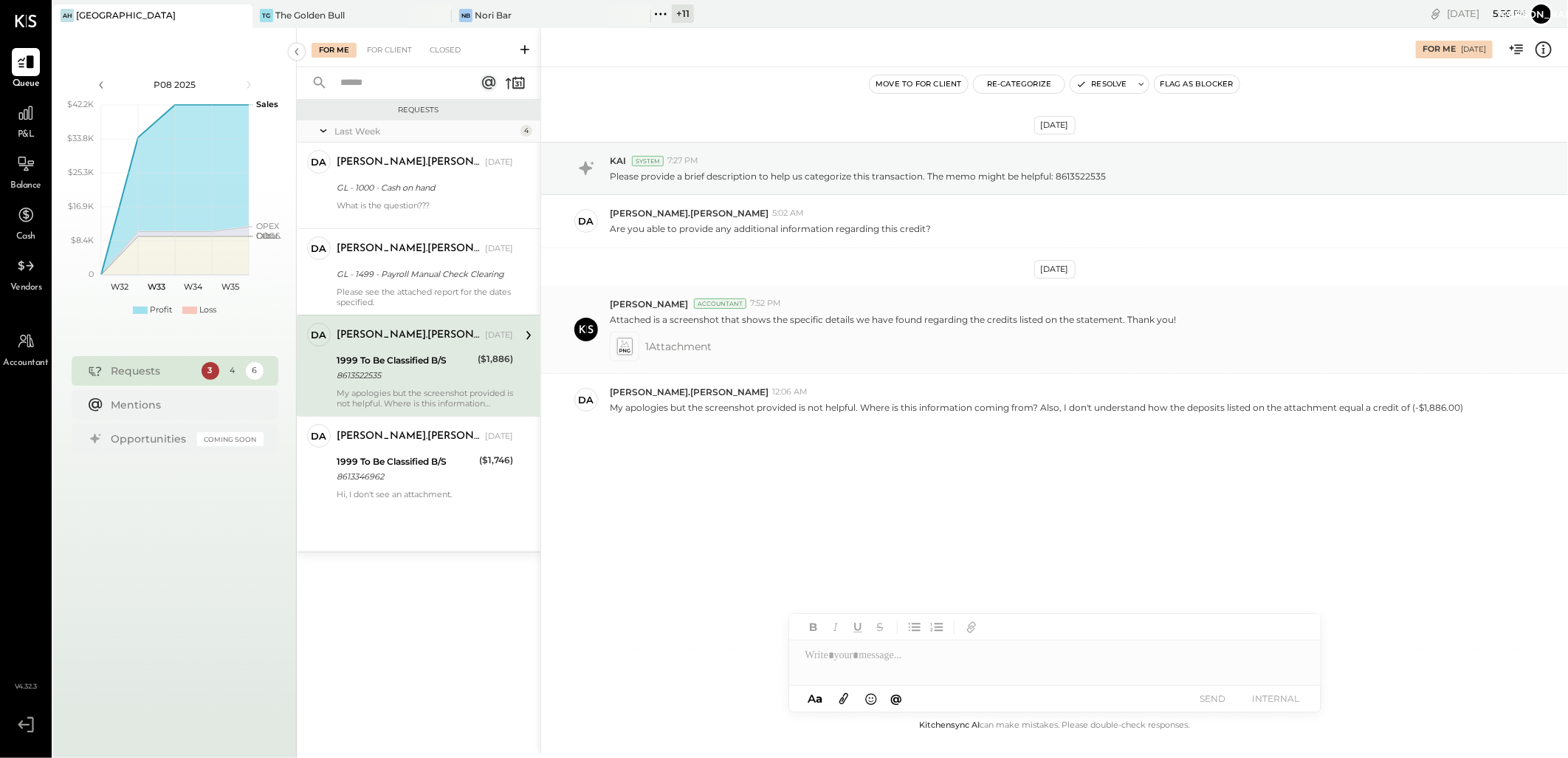
click at [622, 348] on icon at bounding box center [624, 346] width 15 height 17
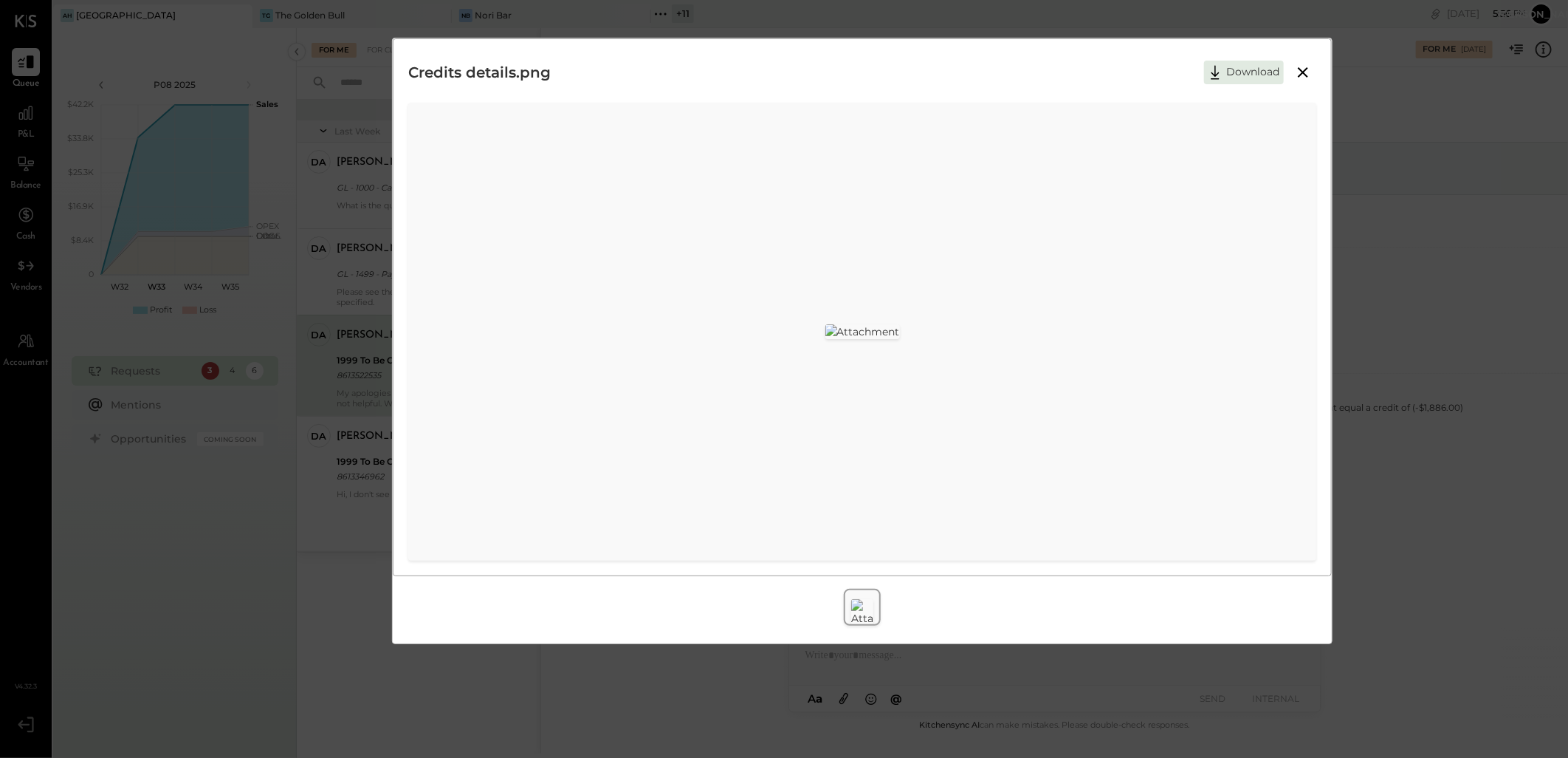
click at [1303, 72] on icon at bounding box center [1303, 72] width 10 height 10
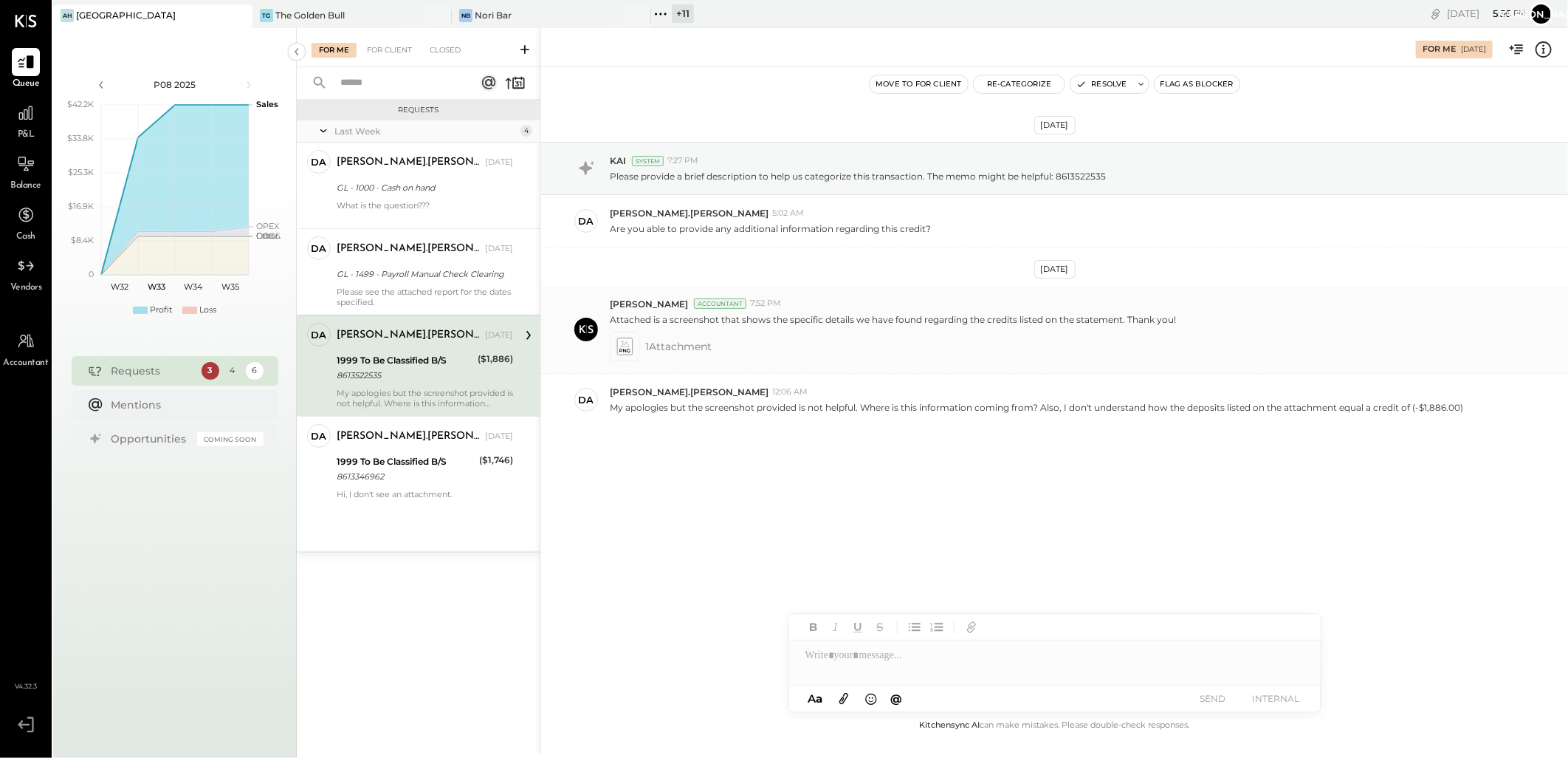
click at [627, 352] on icon at bounding box center [624, 346] width 15 height 17
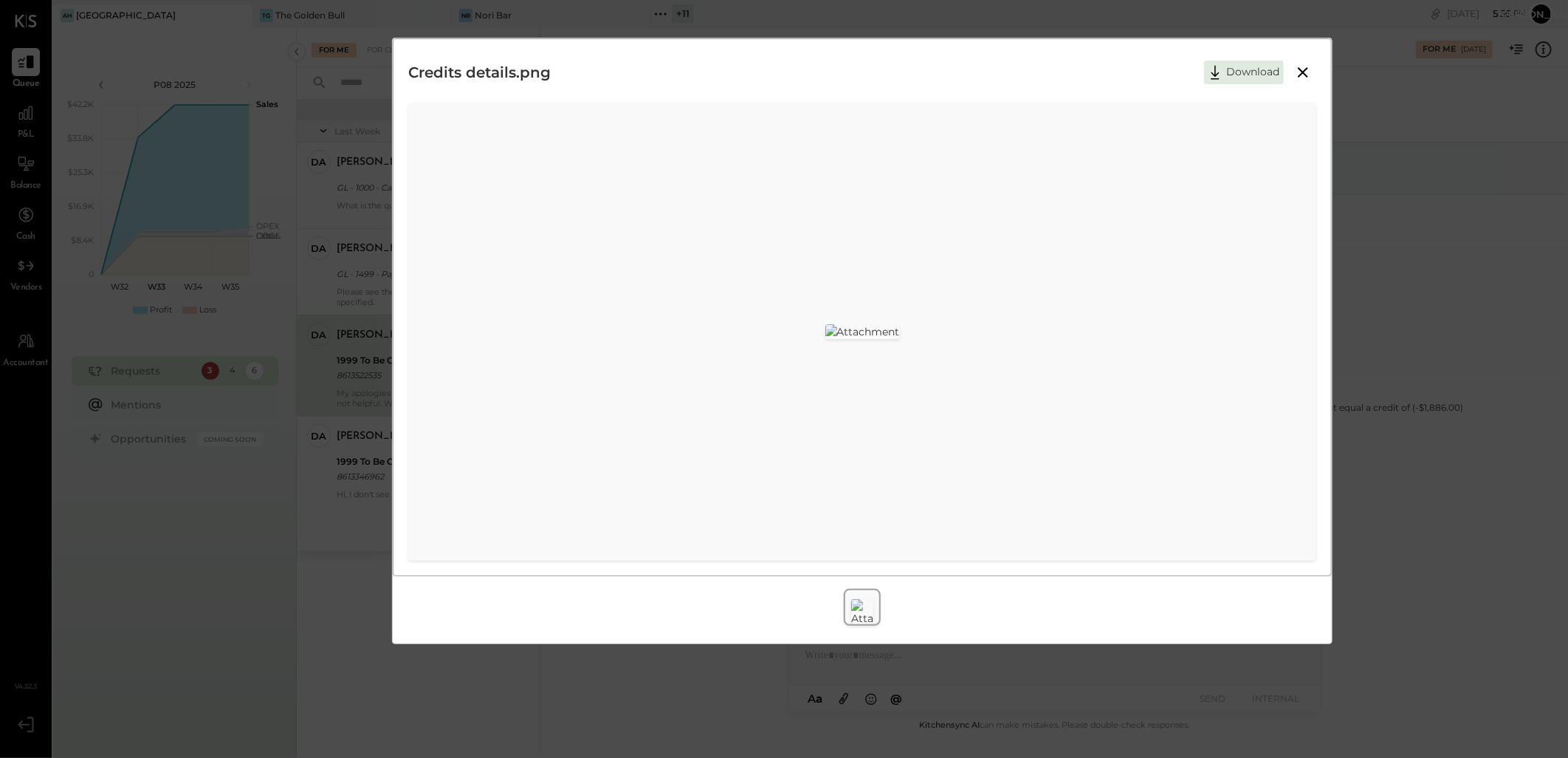
click at [1302, 67] on icon at bounding box center [1303, 72] width 18 height 18
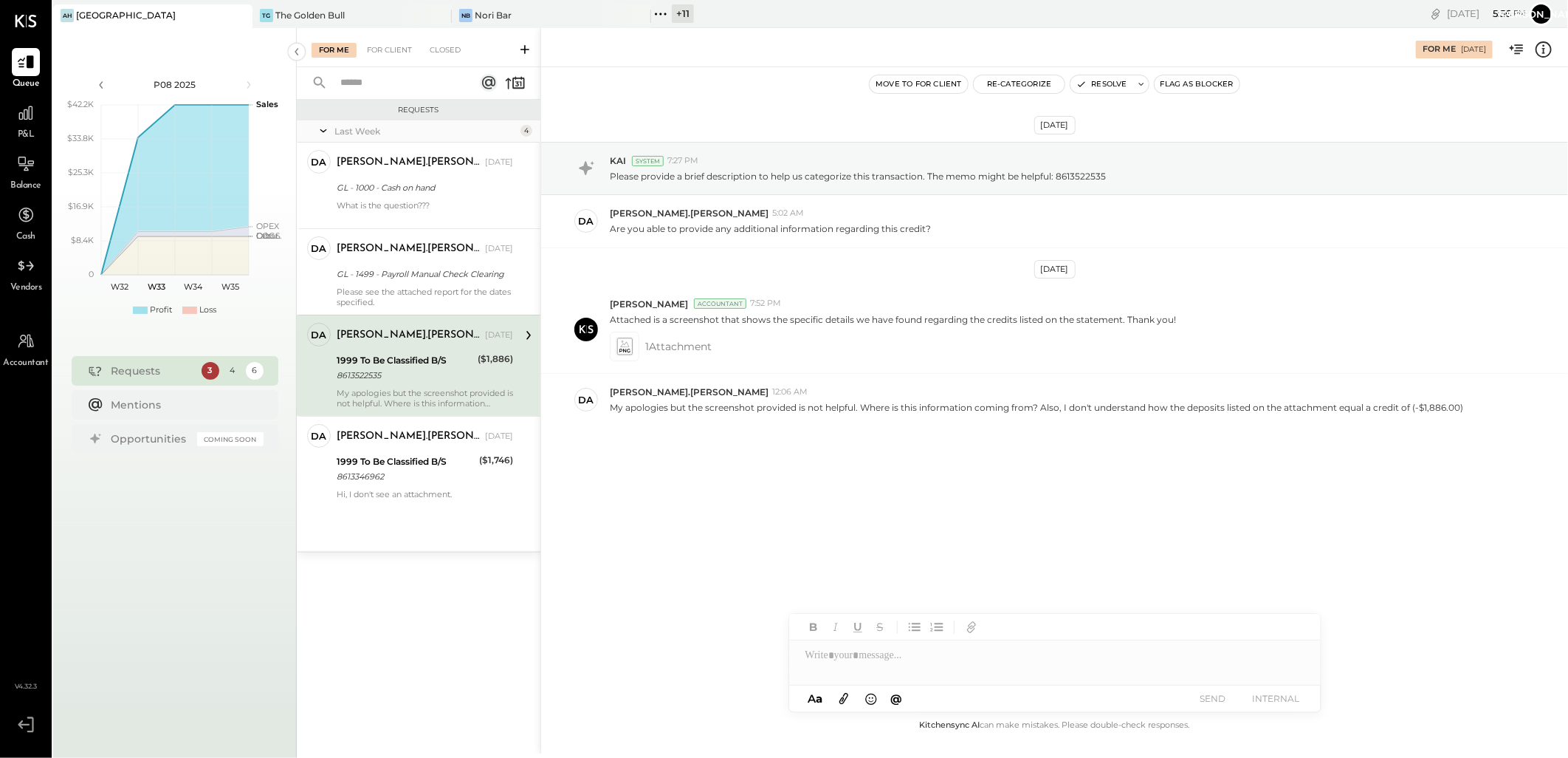
click at [825, 658] on div at bounding box center [1055, 654] width 532 height 29
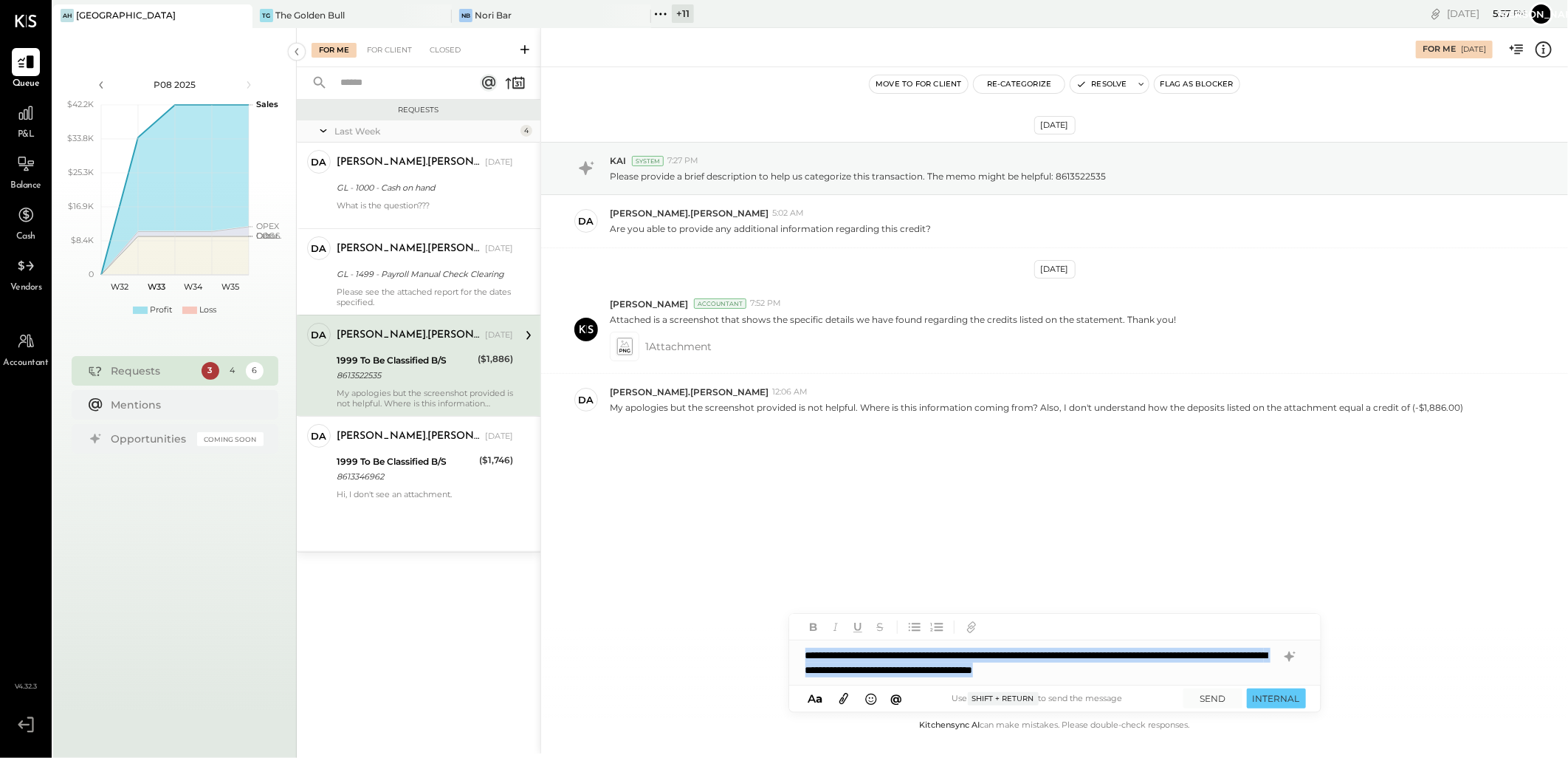
drag, startPoint x: 525, startPoint y: 617, endPoint x: 891, endPoint y: 643, distance: 366.9
click at [492, 616] on div "For Me For Client Closed Requests Last Week 4 da [PERSON_NAME].[PERSON_NAME] Ow…" at bounding box center [932, 390] width 1271 height 725
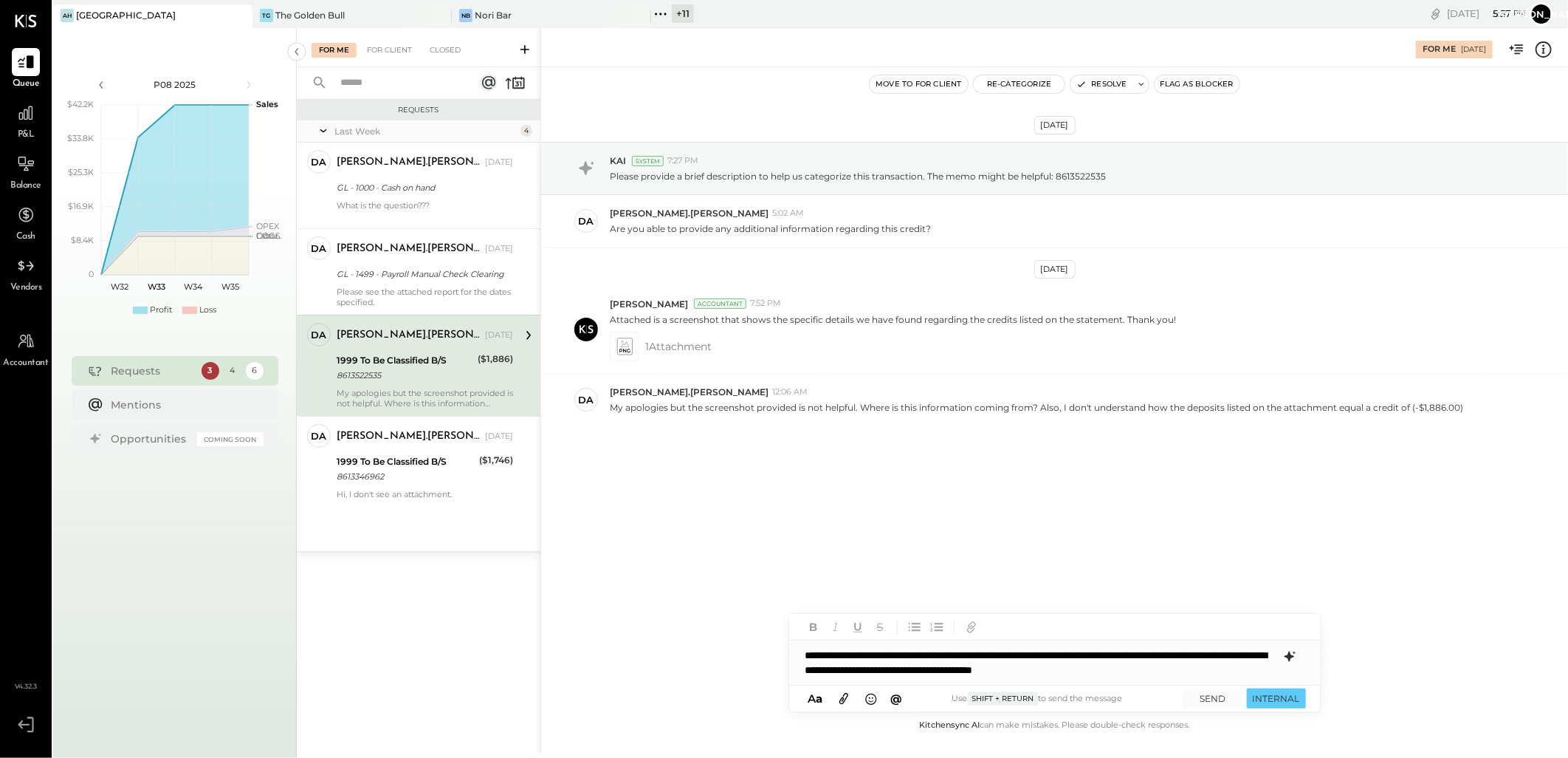
click at [1288, 655] on icon at bounding box center [1289, 656] width 10 height 10
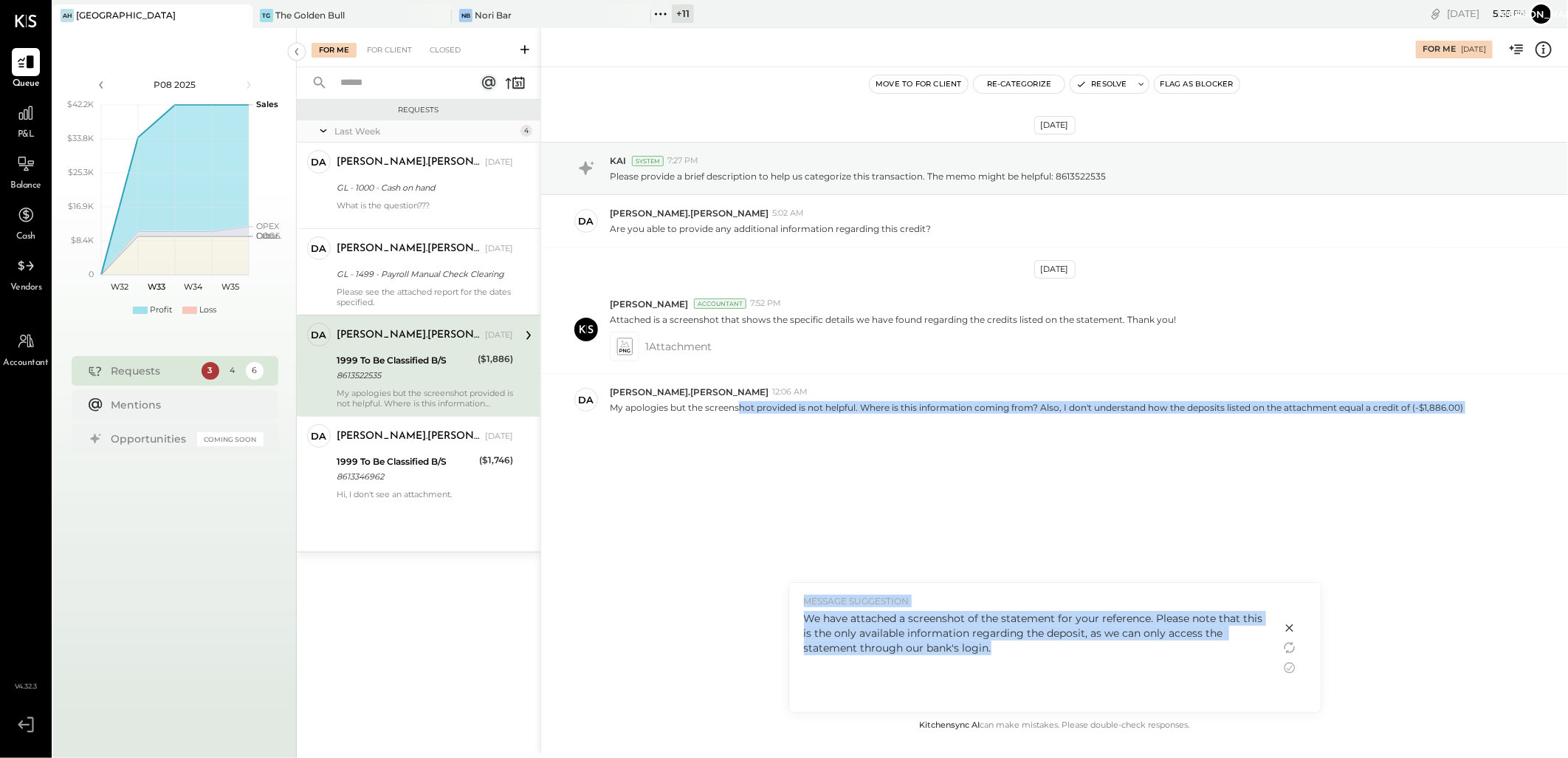
drag, startPoint x: 995, startPoint y: 644, endPoint x: 740, endPoint y: 604, distance: 258.1
click at [740, 604] on div "For Me [DATE] Move to for client Re-Categorize Resolve Flag as Blocker [DATE] K…" at bounding box center [1054, 390] width 1028 height 725
click at [983, 660] on div "We have attached a screenshot of the statement for your reference. Please note …" at bounding box center [1035, 658] width 462 height 94
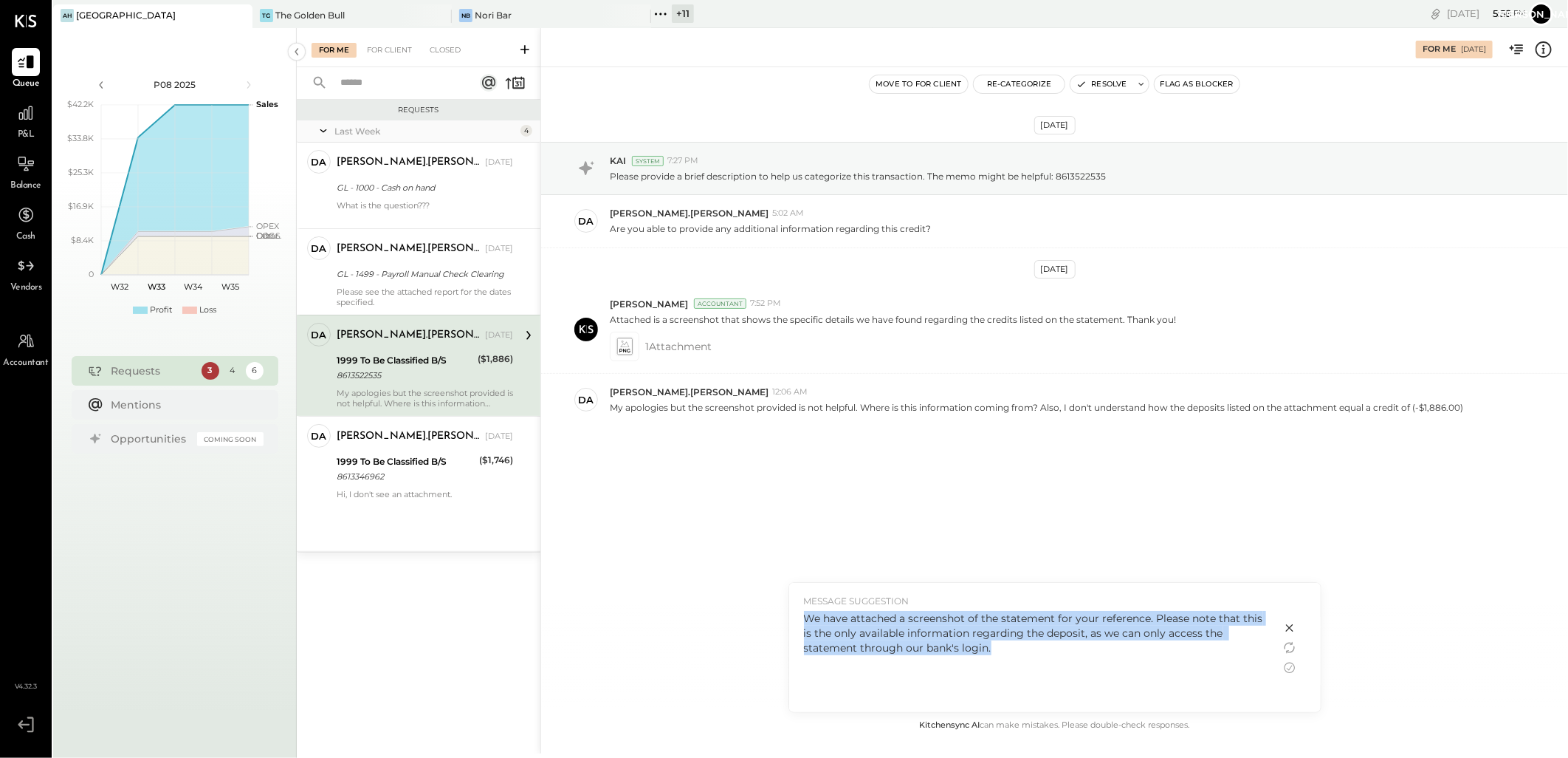
drag, startPoint x: 983, startPoint y: 651, endPoint x: 798, endPoint y: 619, distance: 187.7
click at [798, 619] on div "MESSAGE SUGGESTION We have attached a screenshot of the statement for your refe…" at bounding box center [1036, 647] width 492 height 129
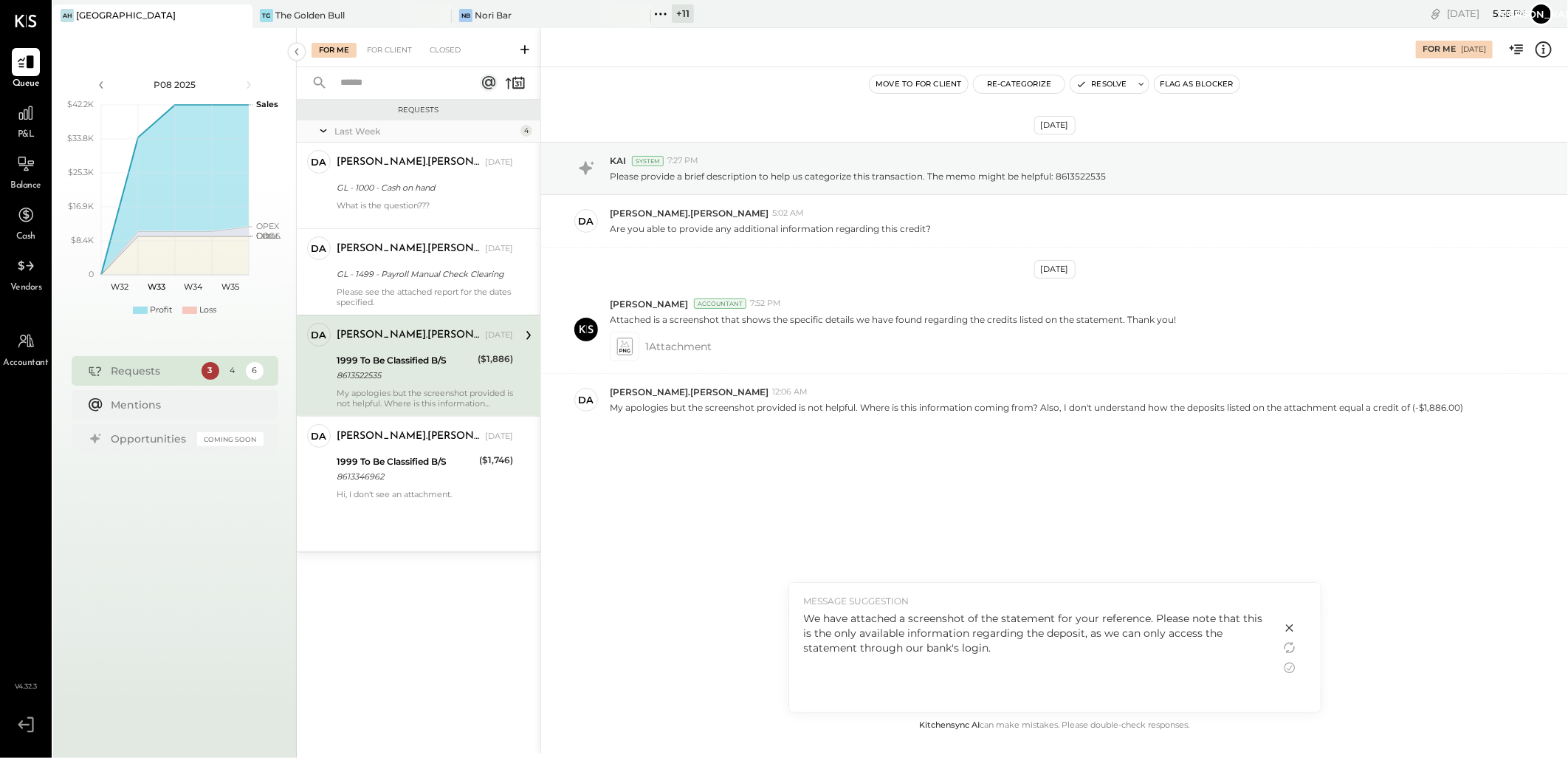
click at [1289, 627] on icon at bounding box center [1289, 627] width 7 height 7
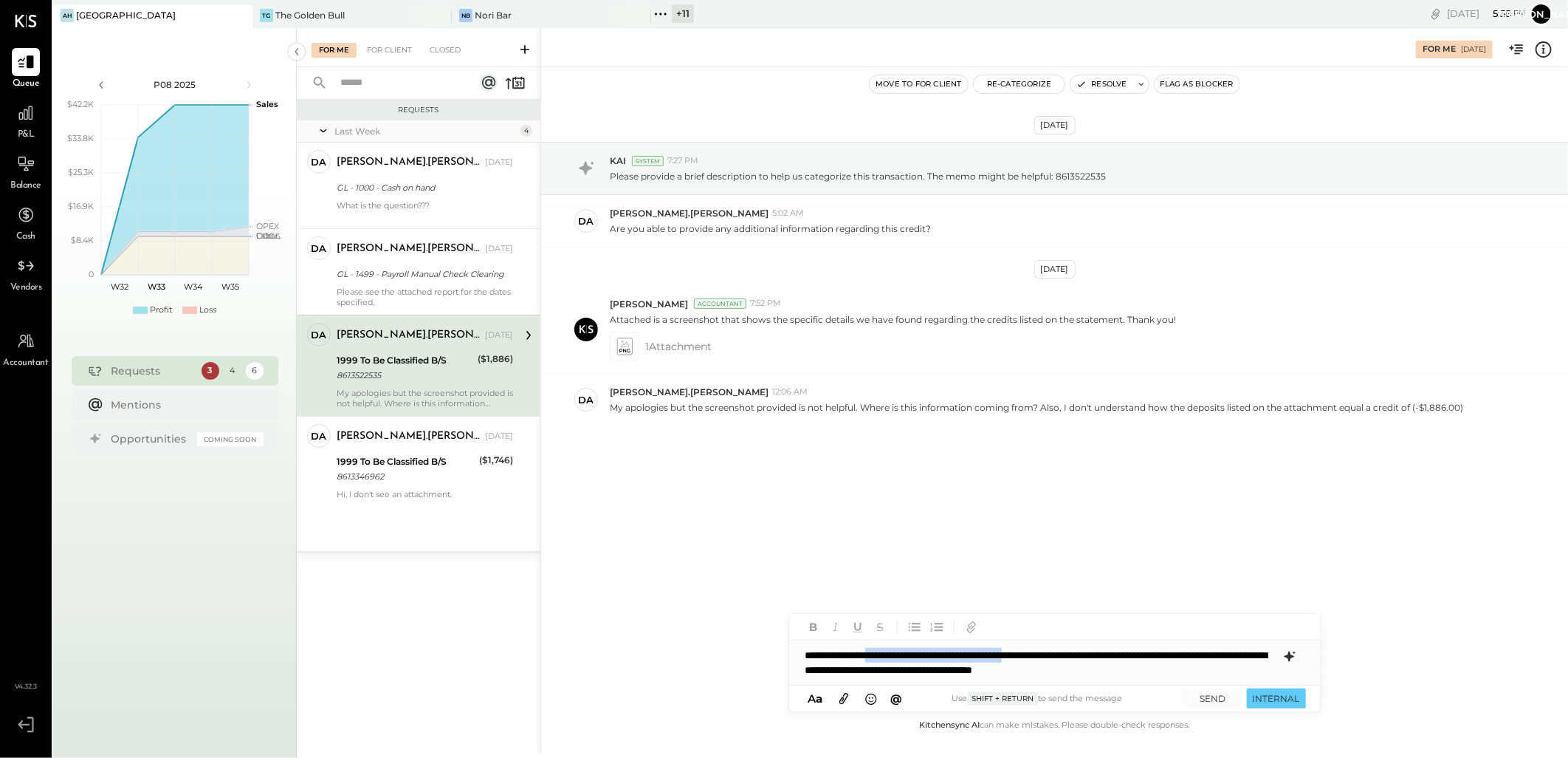
drag, startPoint x: 1091, startPoint y: 652, endPoint x: 891, endPoint y: 647, distance: 200.1
click at [891, 647] on div "**********" at bounding box center [1055, 662] width 532 height 45
drag, startPoint x: 899, startPoint y: 653, endPoint x: 889, endPoint y: 655, distance: 10.2
click at [889, 655] on div "**********" at bounding box center [1055, 662] width 532 height 45
drag, startPoint x: 675, startPoint y: 615, endPoint x: 578, endPoint y: 607, distance: 97.3
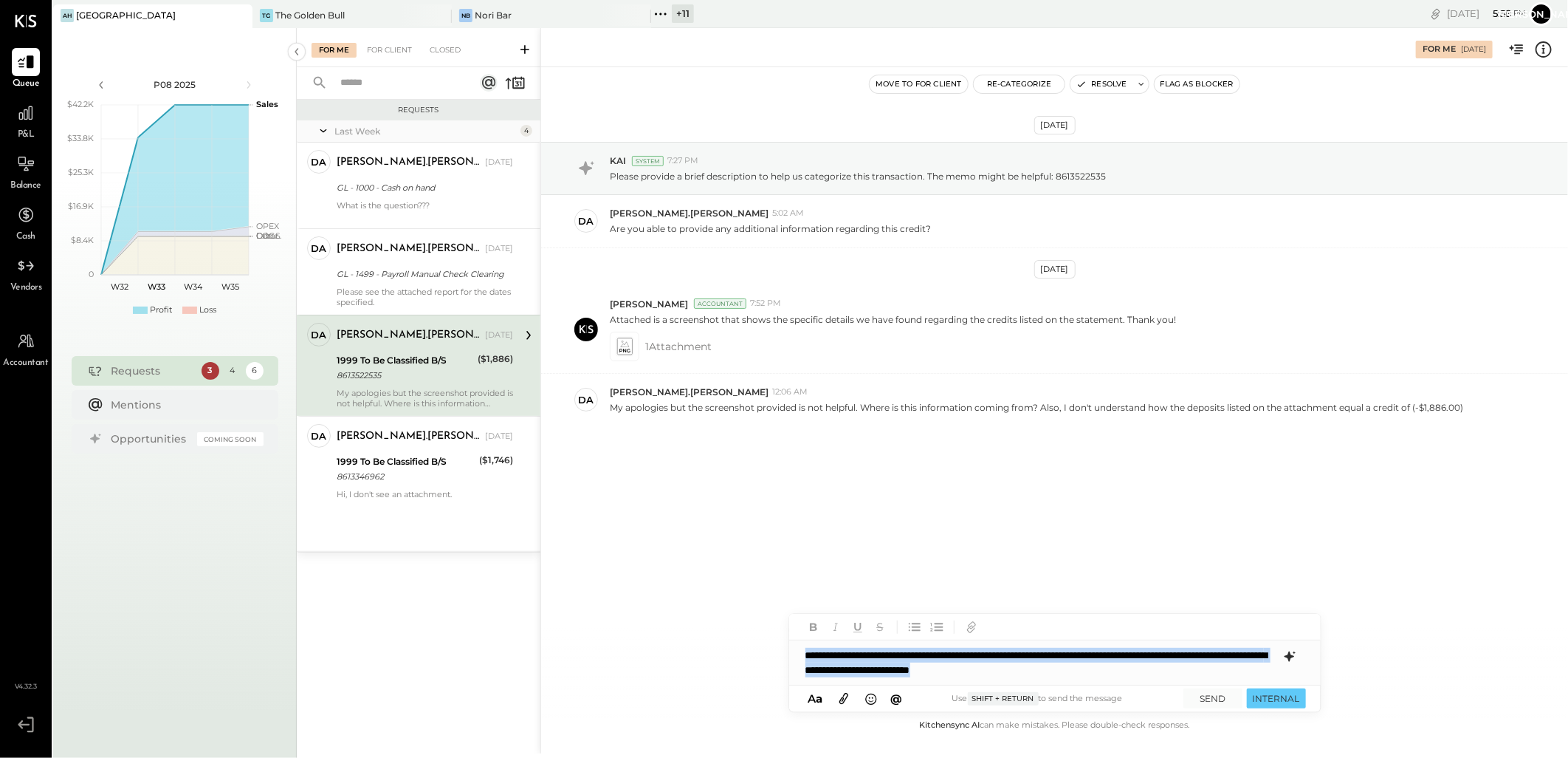
click at [578, 607] on div "For Me [DATE] Move to for client Re-Categorize Resolve Flag as Blocker [DATE] K…" at bounding box center [1054, 390] width 1028 height 725
click at [1290, 655] on icon at bounding box center [1289, 656] width 10 height 10
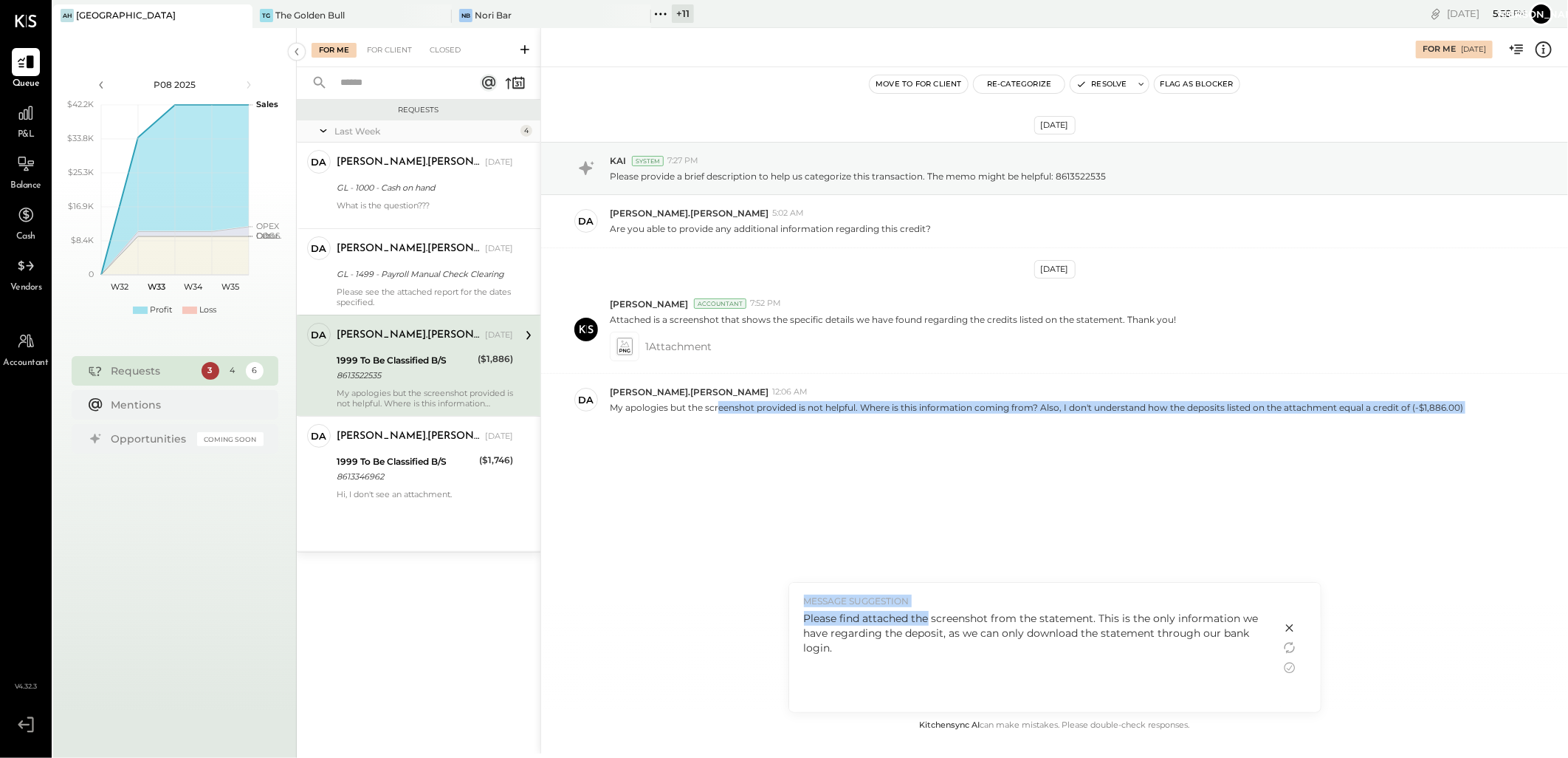
drag, startPoint x: 927, startPoint y: 616, endPoint x: 718, endPoint y: 608, distance: 209.2
click at [718, 608] on div "For Me [DATE] Move to for client Re-Categorize Resolve Flag as Blocker [DATE] K…" at bounding box center [1054, 390] width 1028 height 725
click at [920, 623] on div "Please find attached the screenshot from the statement. This is the only inform…" at bounding box center [1035, 633] width 462 height 45
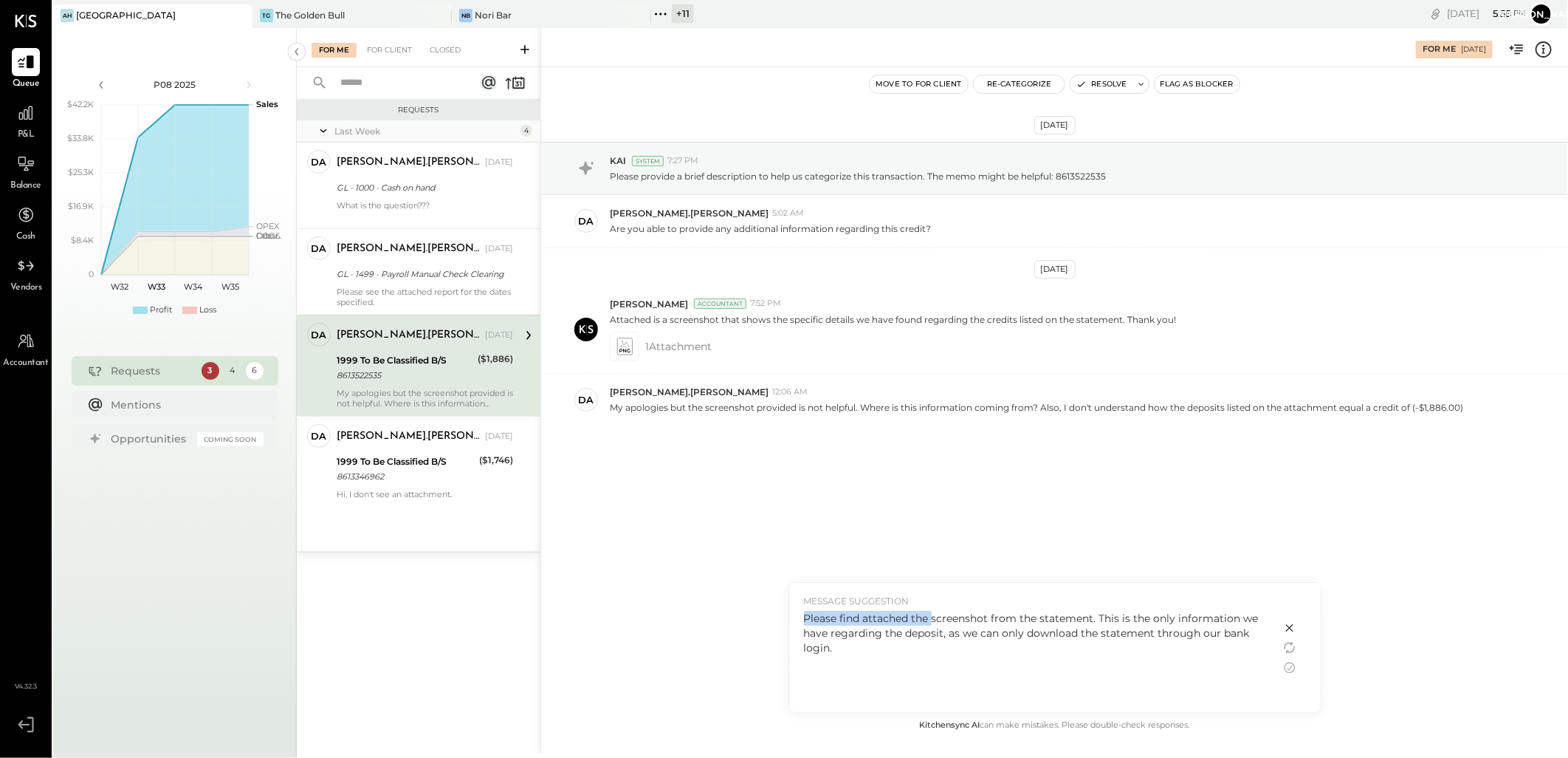
drag, startPoint x: 931, startPoint y: 613, endPoint x: 793, endPoint y: 621, distance: 138.2
click at [793, 621] on div "MESSAGE SUGGESTION Please find attached the screenshot from the statement. This…" at bounding box center [1036, 647] width 492 height 129
click at [869, 648] on div "Please find attached the screenshot from the statement. This is the only inform…" at bounding box center [1035, 633] width 462 height 45
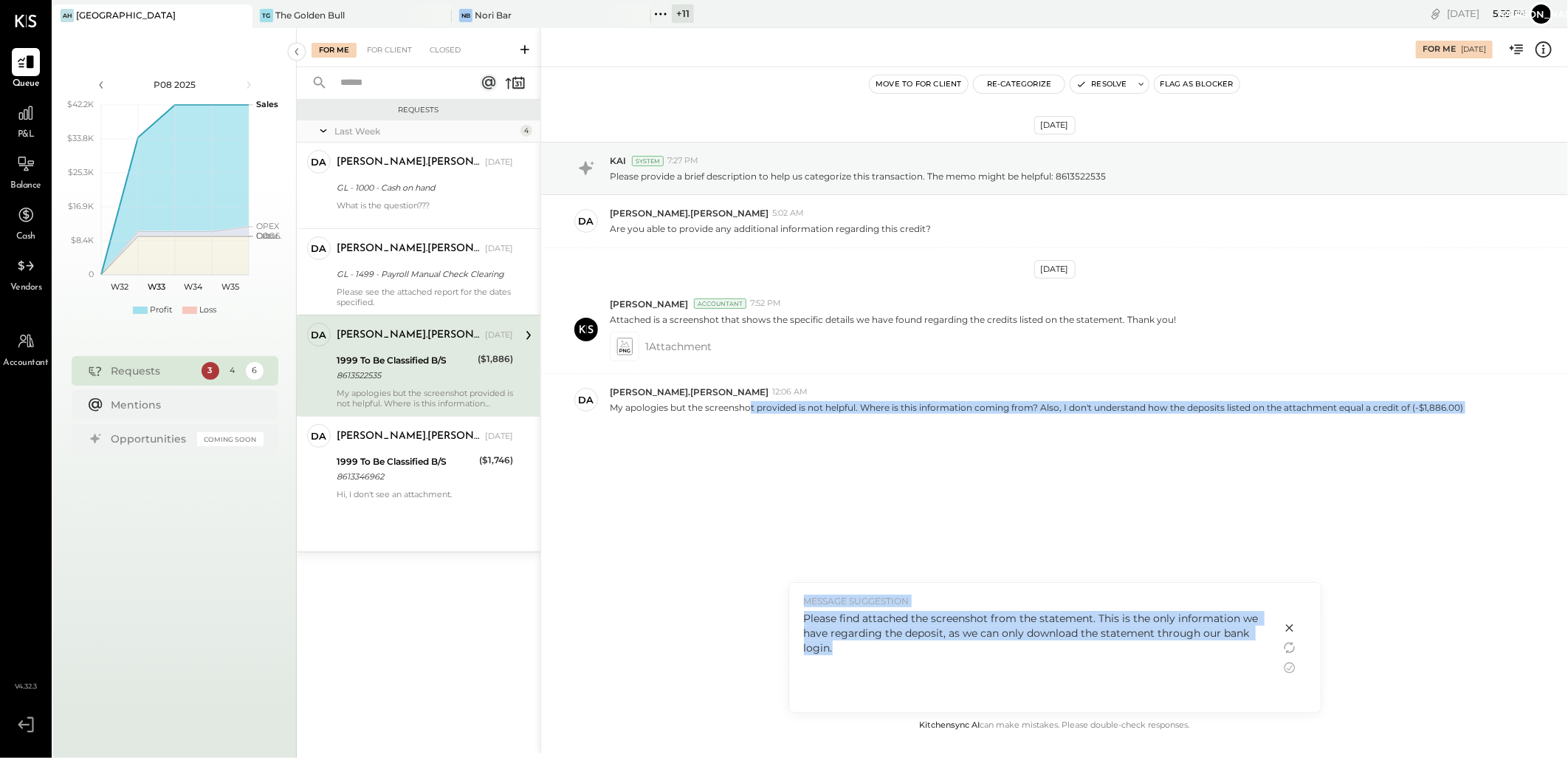
drag, startPoint x: 750, startPoint y: 614, endPoint x: 1027, endPoint y: 627, distance: 277.3
click at [750, 613] on div "For Me [DATE] Move to for client Re-Categorize Resolve Flag as Blocker [DATE] K…" at bounding box center [1054, 390] width 1028 height 725
copy div "t provided is not helpful. Where is this information coming from? Also, I don't…"
click at [1153, 645] on div "Please find attached the screenshot from the statement. This is the only inform…" at bounding box center [1035, 633] width 462 height 45
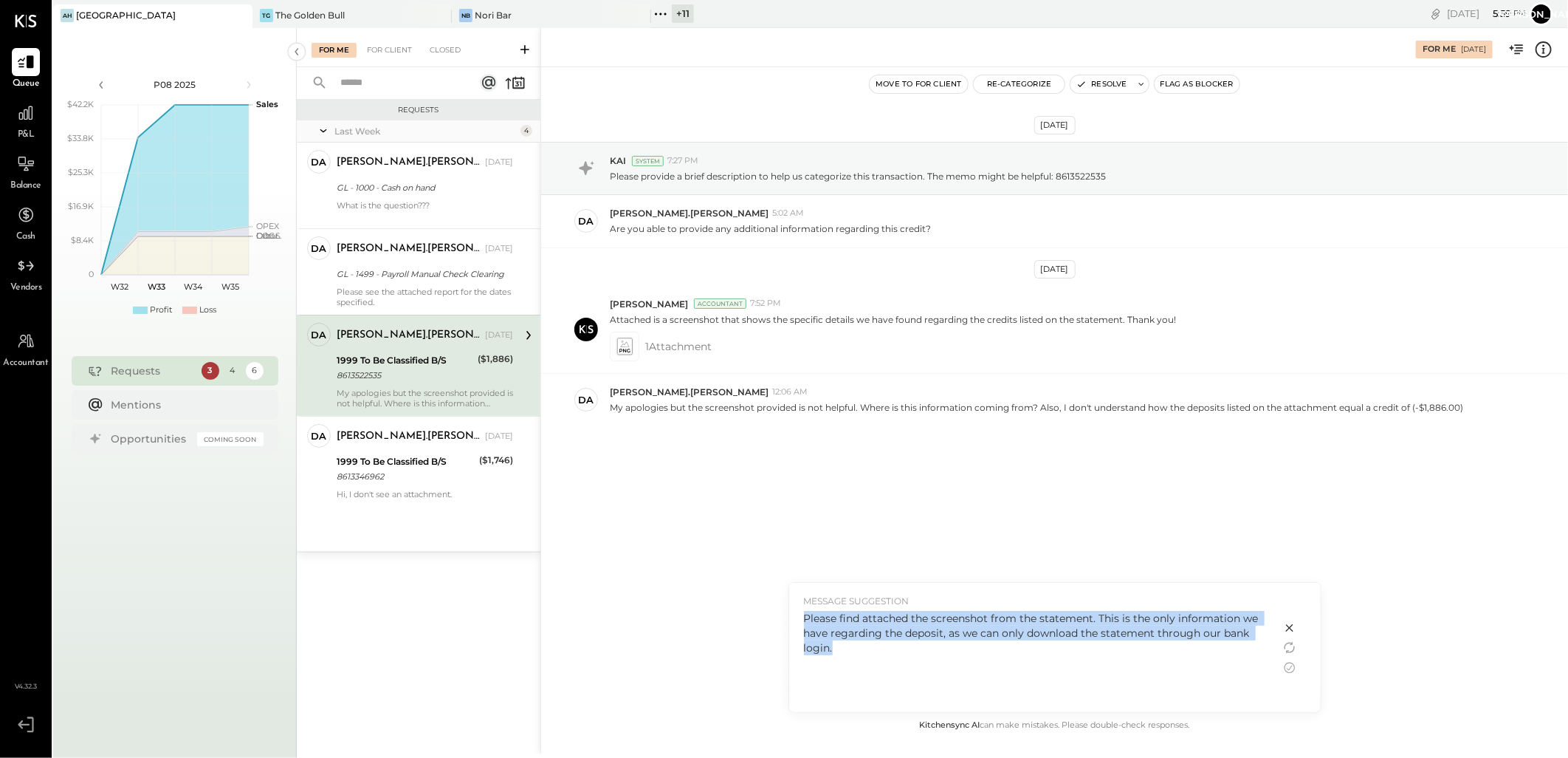
drag, startPoint x: 813, startPoint y: 645, endPoint x: 801, endPoint y: 623, distance: 25.1
click at [801, 623] on div "MESSAGE SUGGESTION Please find attached the screenshot from the statement. This…" at bounding box center [1036, 647] width 492 height 129
click at [1285, 623] on icon at bounding box center [1289, 627] width 18 height 18
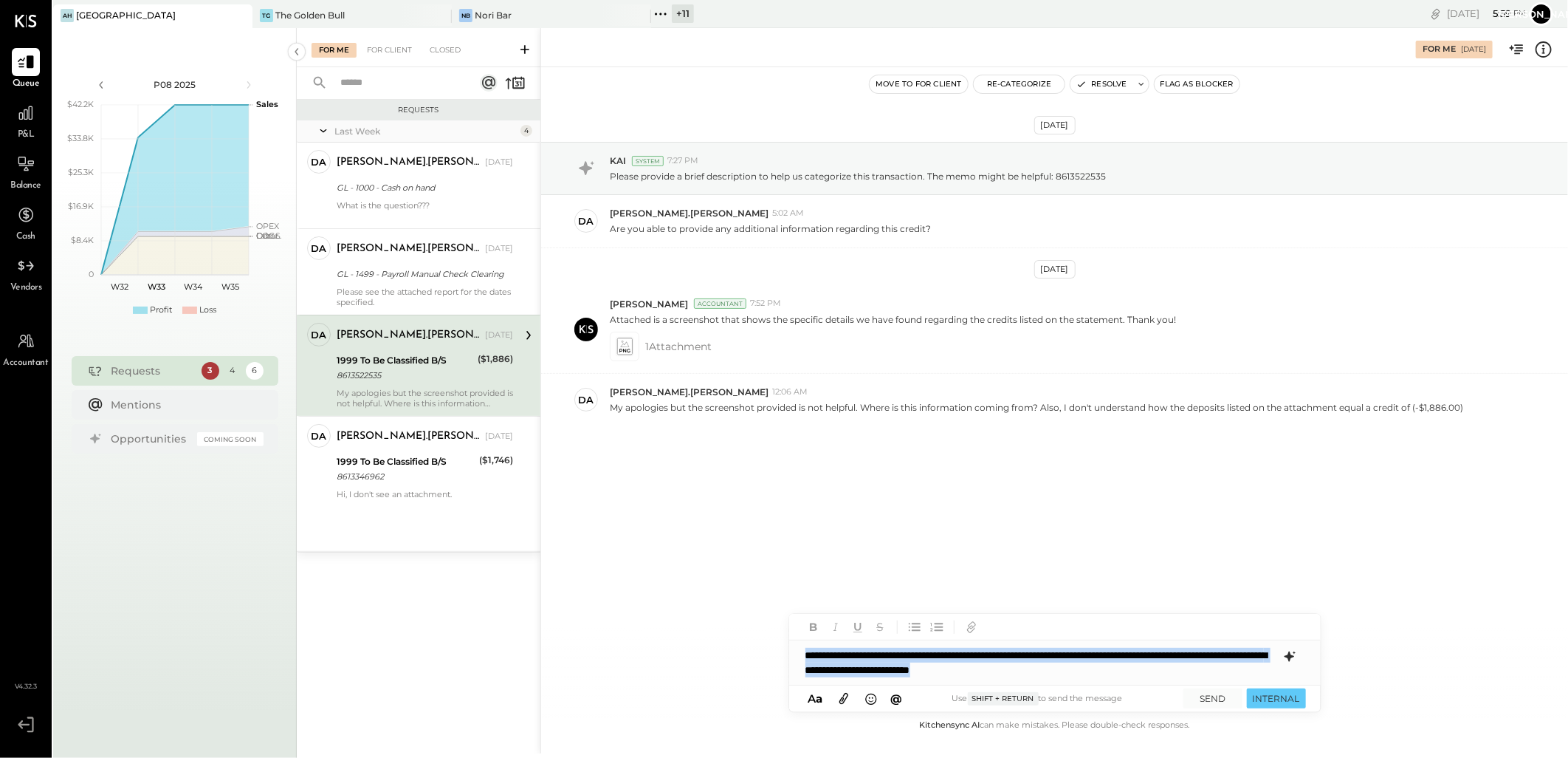
drag, startPoint x: 1156, startPoint y: 674, endPoint x: 665, endPoint y: 623, distance: 493.6
click at [665, 623] on div "For Me [DATE] Move to for client Re-Categorize Resolve Flag as Blocker [DATE] K…" at bounding box center [1054, 390] width 1028 height 725
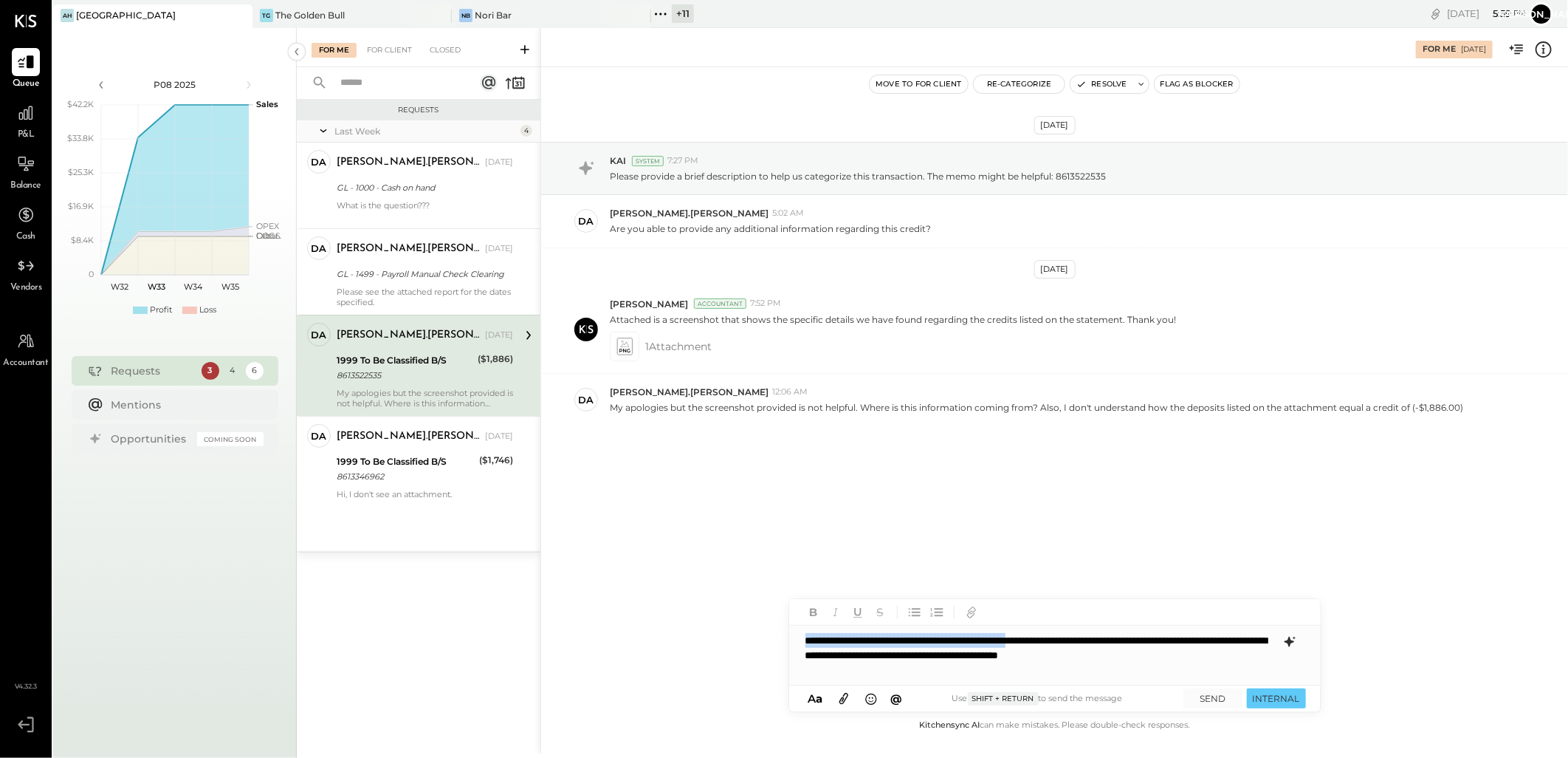
drag, startPoint x: 1094, startPoint y: 637, endPoint x: 803, endPoint y: 635, distance: 291.0
click at [803, 635] on div "**********" at bounding box center [1055, 655] width 532 height 59
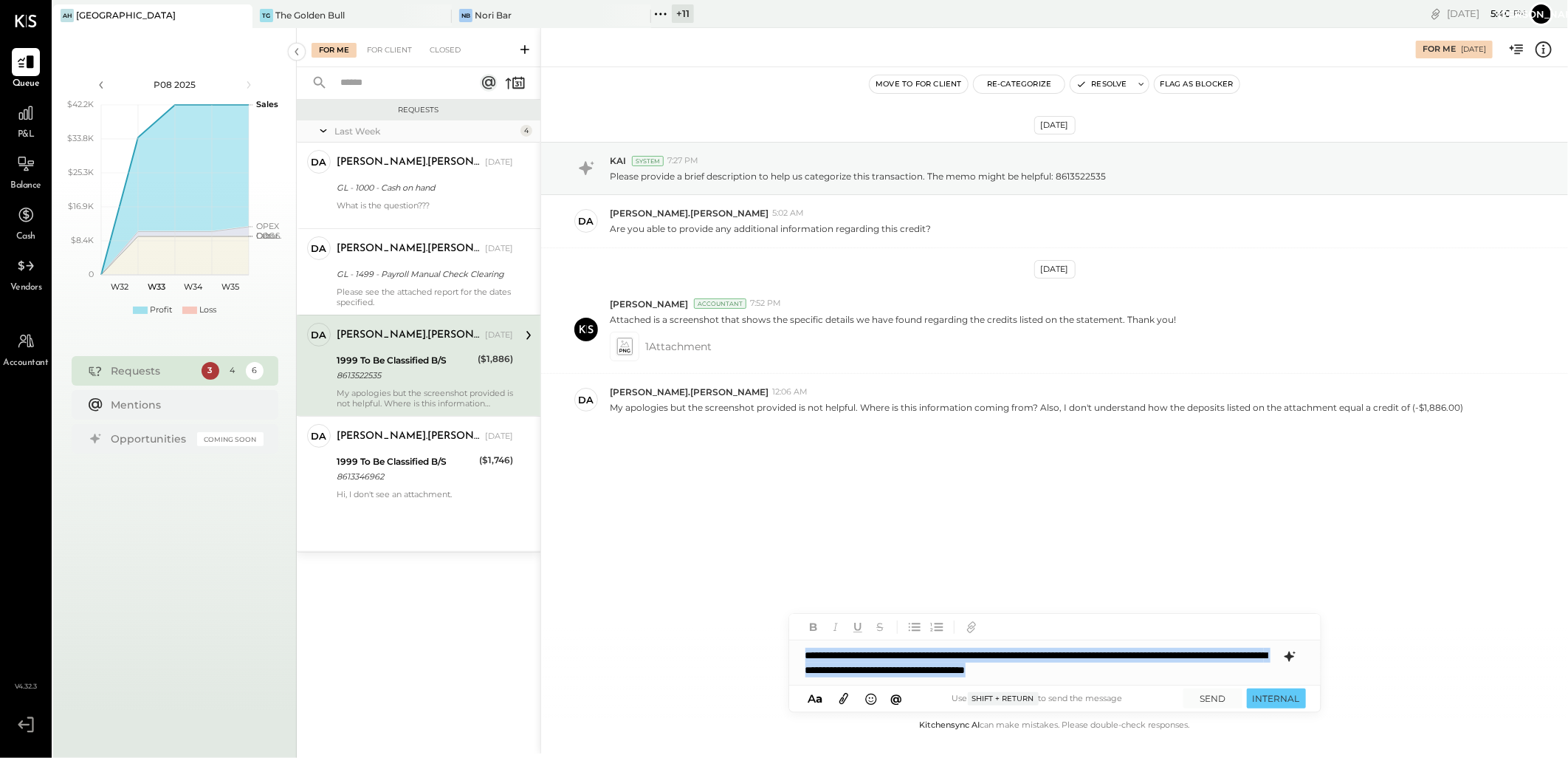
drag, startPoint x: 1260, startPoint y: 667, endPoint x: 716, endPoint y: 608, distance: 547.2
click at [716, 608] on div "For Me [DATE] Move to for client Re-Categorize Resolve Flag as Blocker [DATE] K…" at bounding box center [1054, 390] width 1028 height 725
click at [1088, 673] on div "**********" at bounding box center [1055, 662] width 532 height 45
drag, startPoint x: 1051, startPoint y: 651, endPoint x: 894, endPoint y: 631, distance: 158.3
click at [712, 636] on div "For Me [DATE] Move to for client Re-Categorize Resolve Flag as Blocker [DATE] K…" at bounding box center [1054, 390] width 1028 height 725
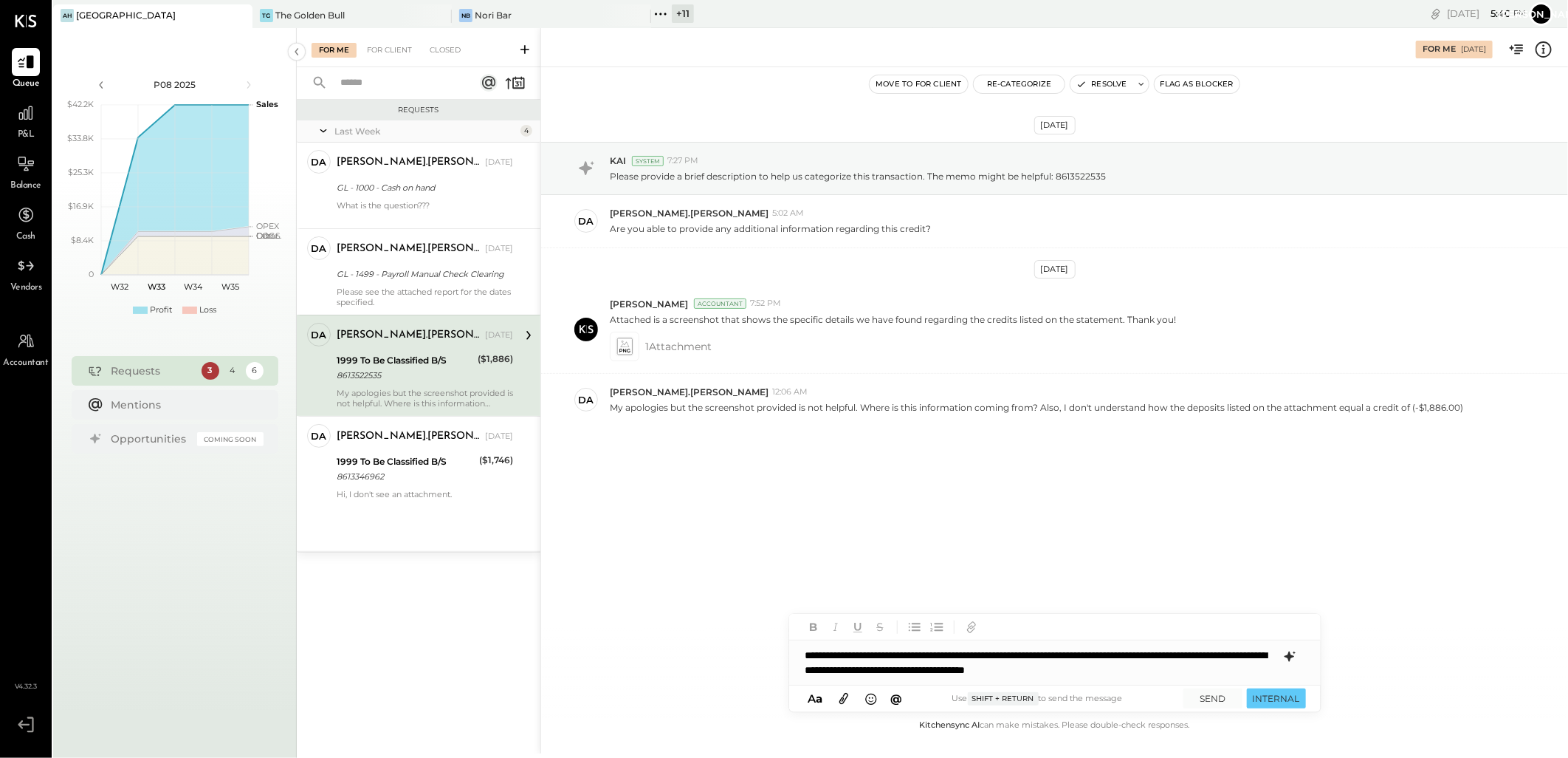
click at [1289, 659] on icon at bounding box center [1289, 656] width 10 height 10
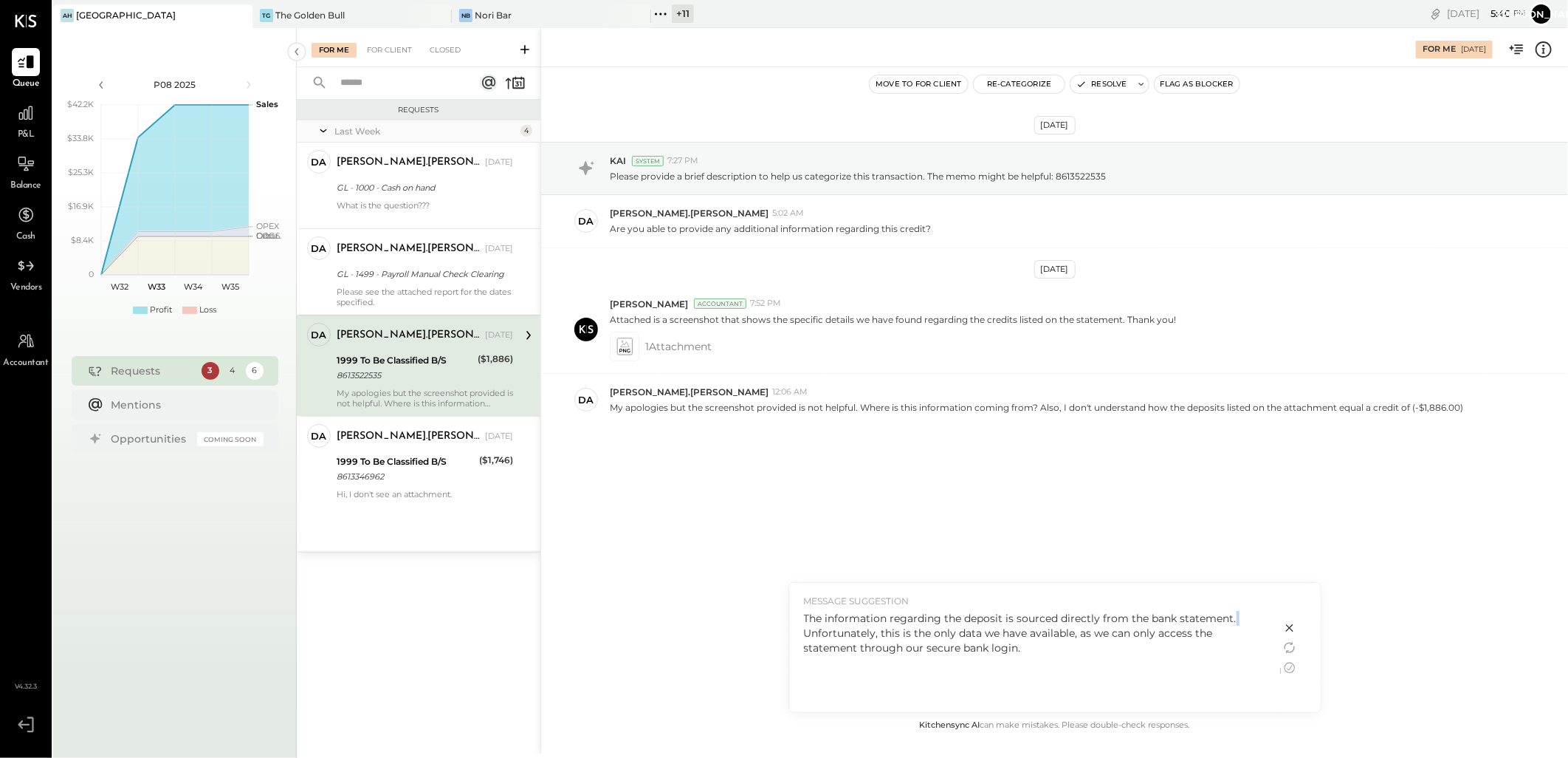
drag, startPoint x: 1234, startPoint y: 620, endPoint x: 801, endPoint y: 621, distance: 433.0
click at [795, 628] on div "MESSAGE SUGGESTION The information regarding the deposit is sourced directly fr…" at bounding box center [1036, 647] width 492 height 129
drag, startPoint x: 803, startPoint y: 617, endPoint x: 1250, endPoint y: 621, distance: 447.0
click at [1250, 621] on div "The information regarding the deposit is sourced directly from the bank stateme…" at bounding box center [1035, 633] width 462 height 45
copy div "The information regarding the deposit is sourced directly from the bank stateme…"
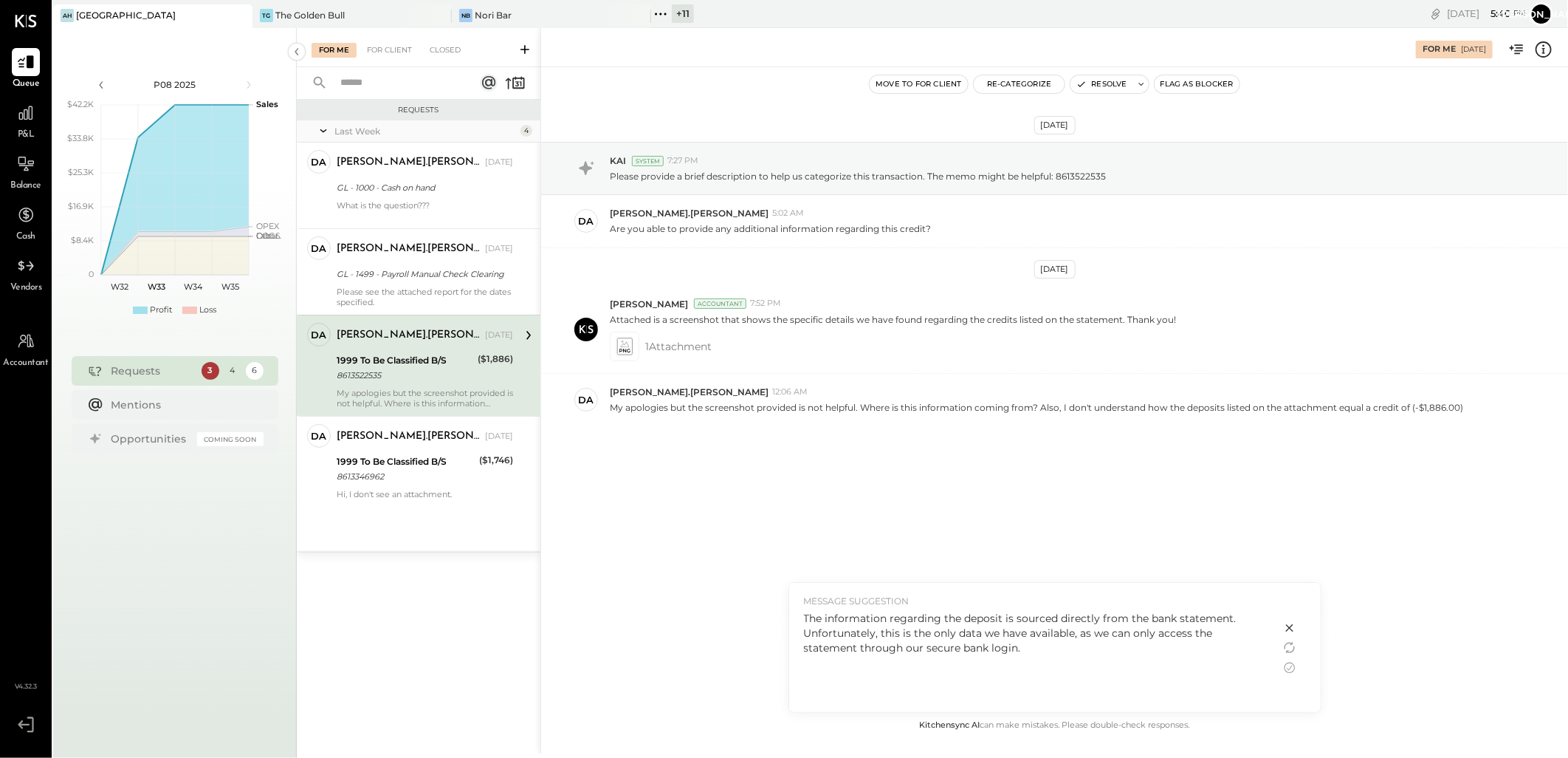
click at [1293, 629] on icon at bounding box center [1289, 627] width 18 height 18
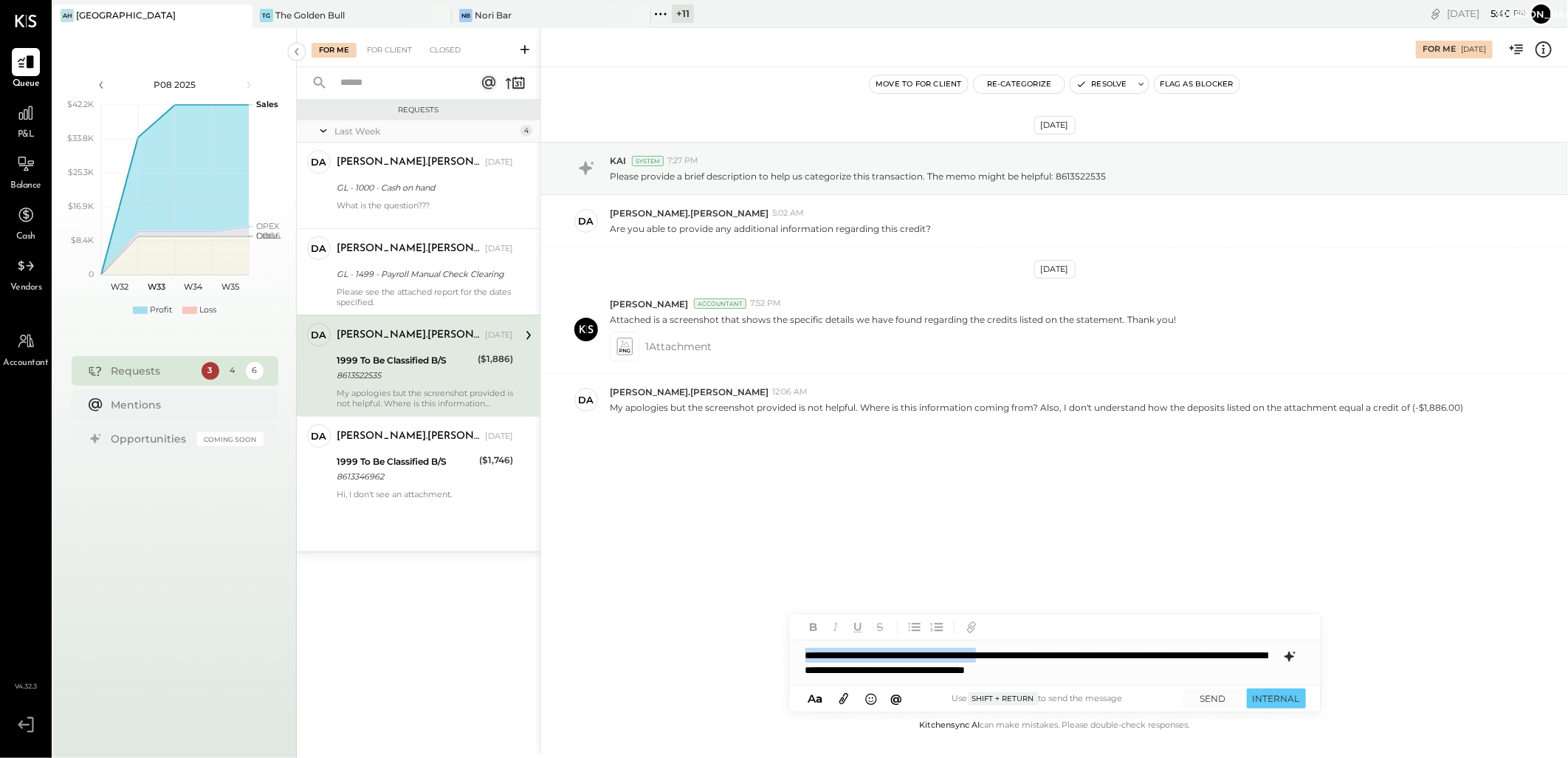
drag, startPoint x: 1049, startPoint y: 653, endPoint x: 772, endPoint y: 658, distance: 277.0
click at [772, 658] on div "For Me [DATE] Move to for client Re-Categorize Resolve Flag as Blocker [DATE] K…" at bounding box center [1054, 390] width 1028 height 725
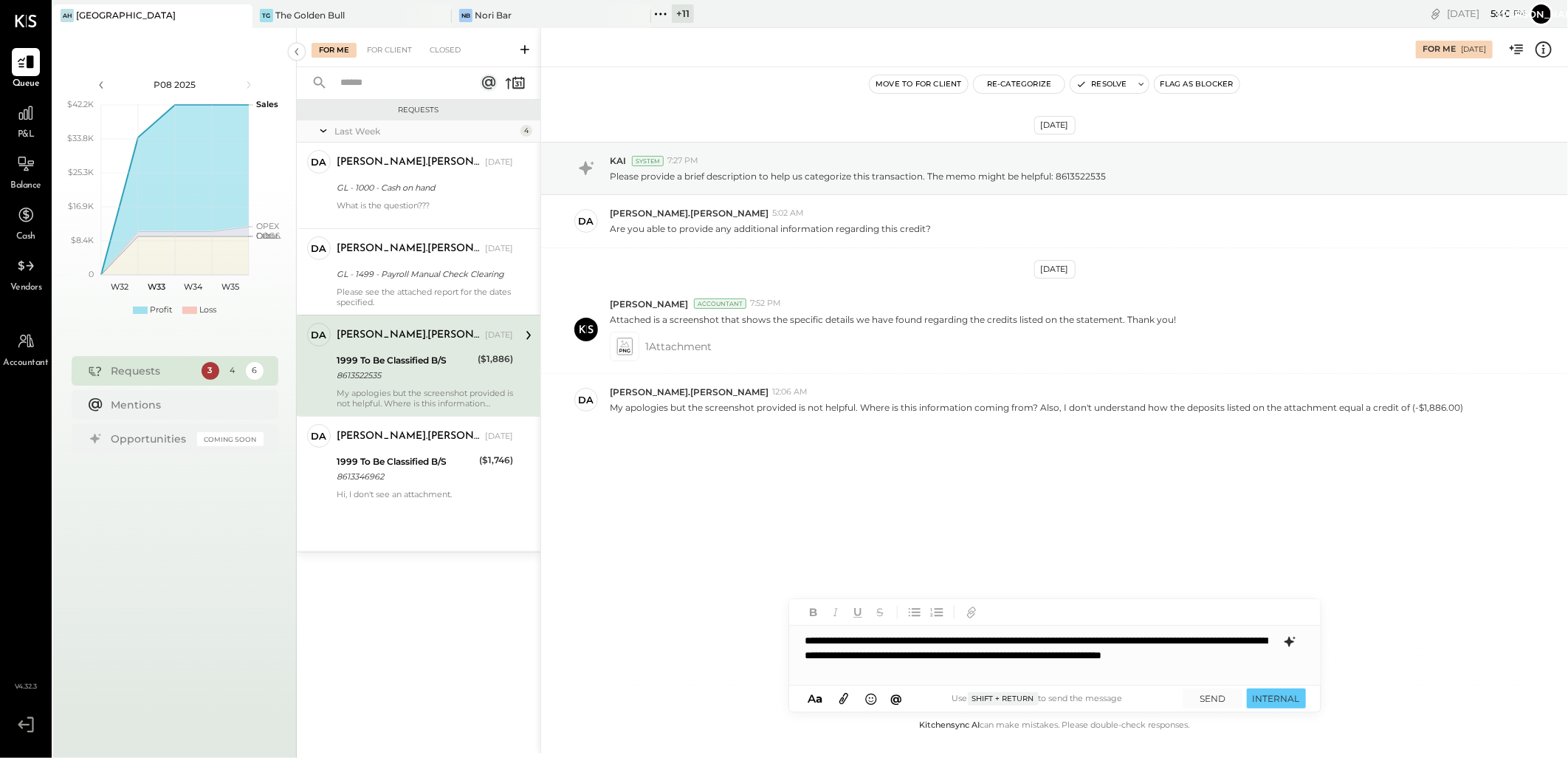
click at [1020, 682] on div "**********" at bounding box center [1055, 655] width 532 height 59
click at [1206, 698] on button "SEND" at bounding box center [1213, 697] width 59 height 20
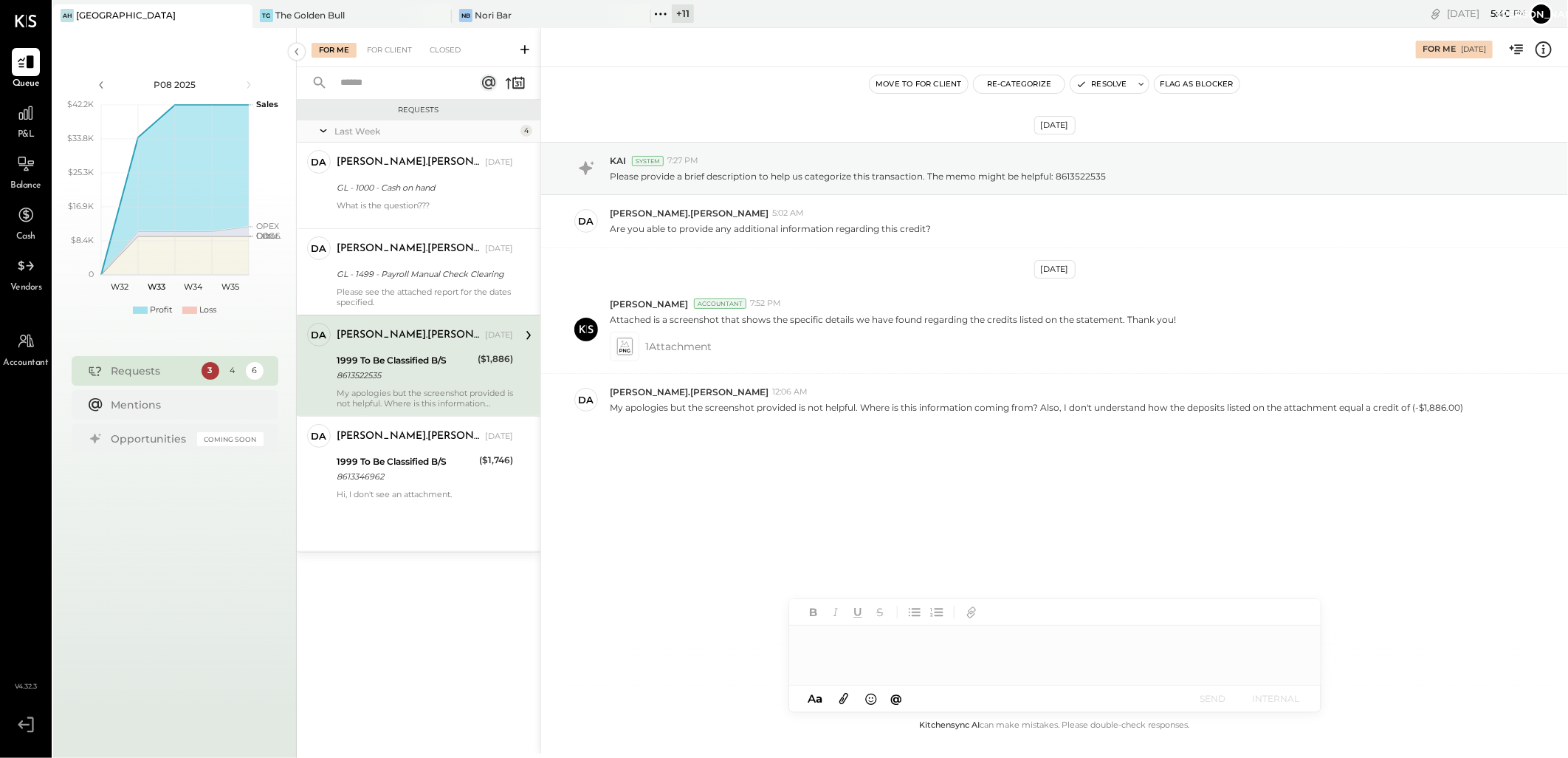
scroll to position [193, 0]
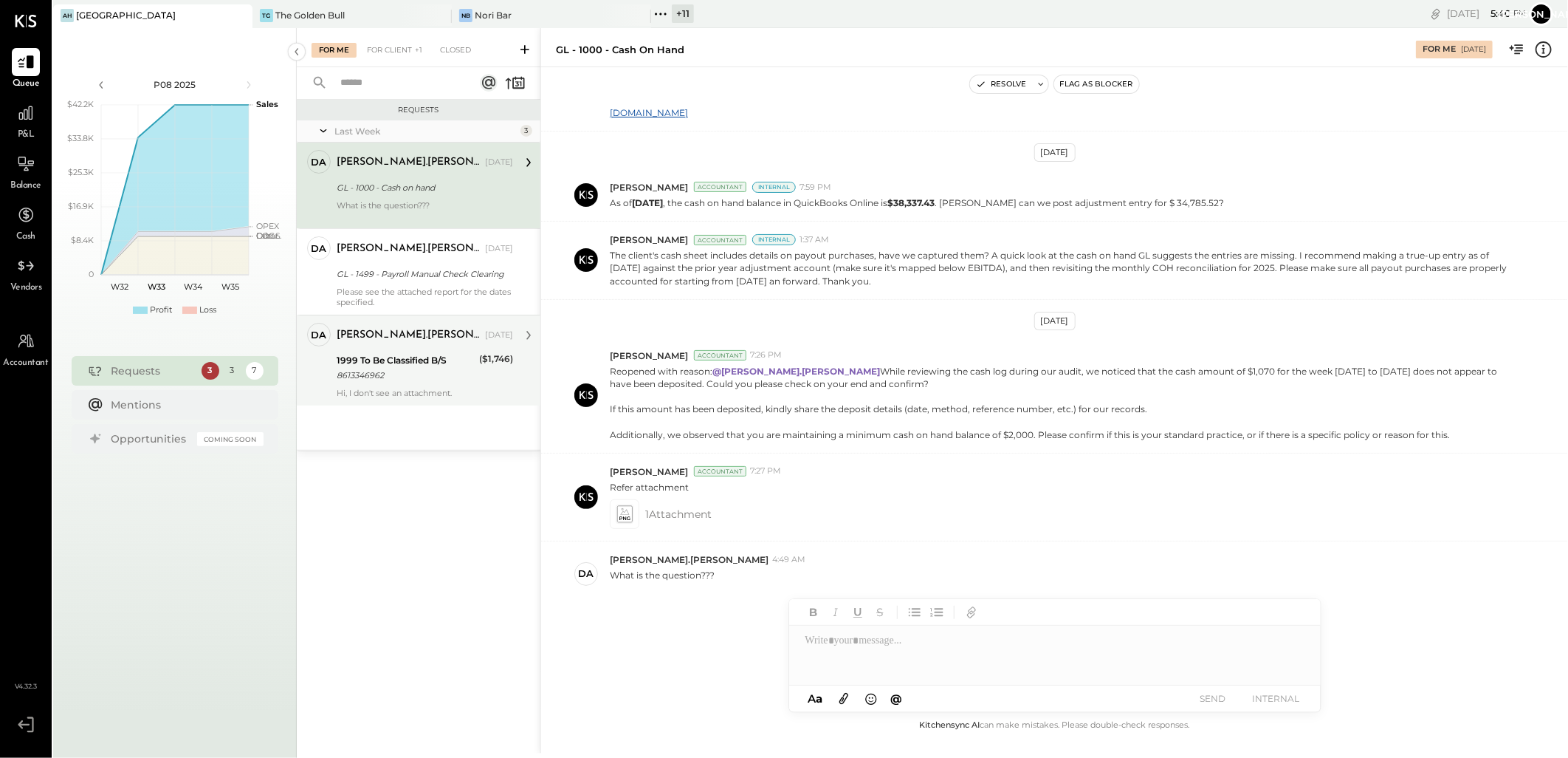
click at [423, 381] on div "8613346962" at bounding box center [405, 375] width 138 height 15
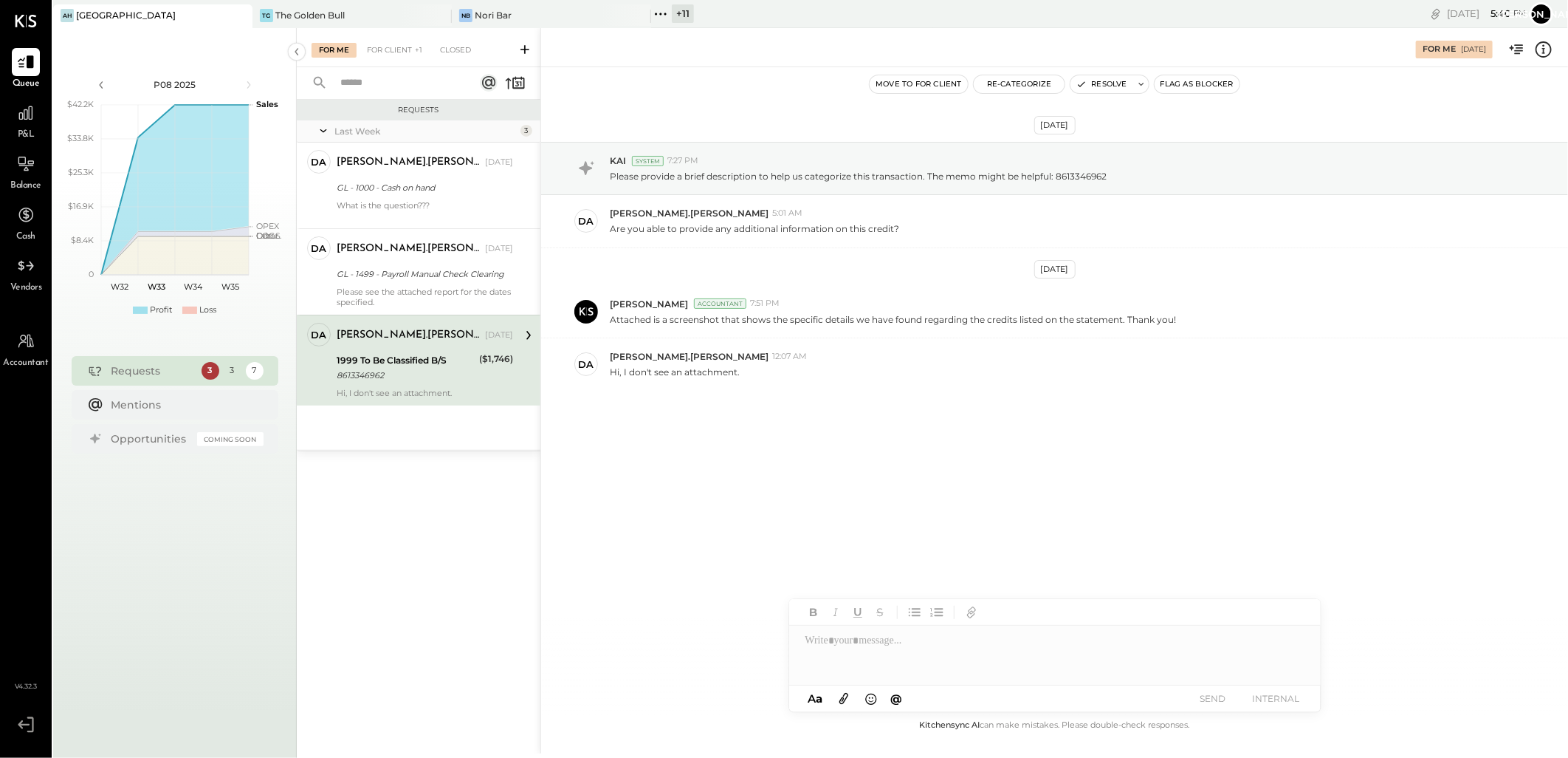
click at [880, 653] on div at bounding box center [1055, 655] width 532 height 59
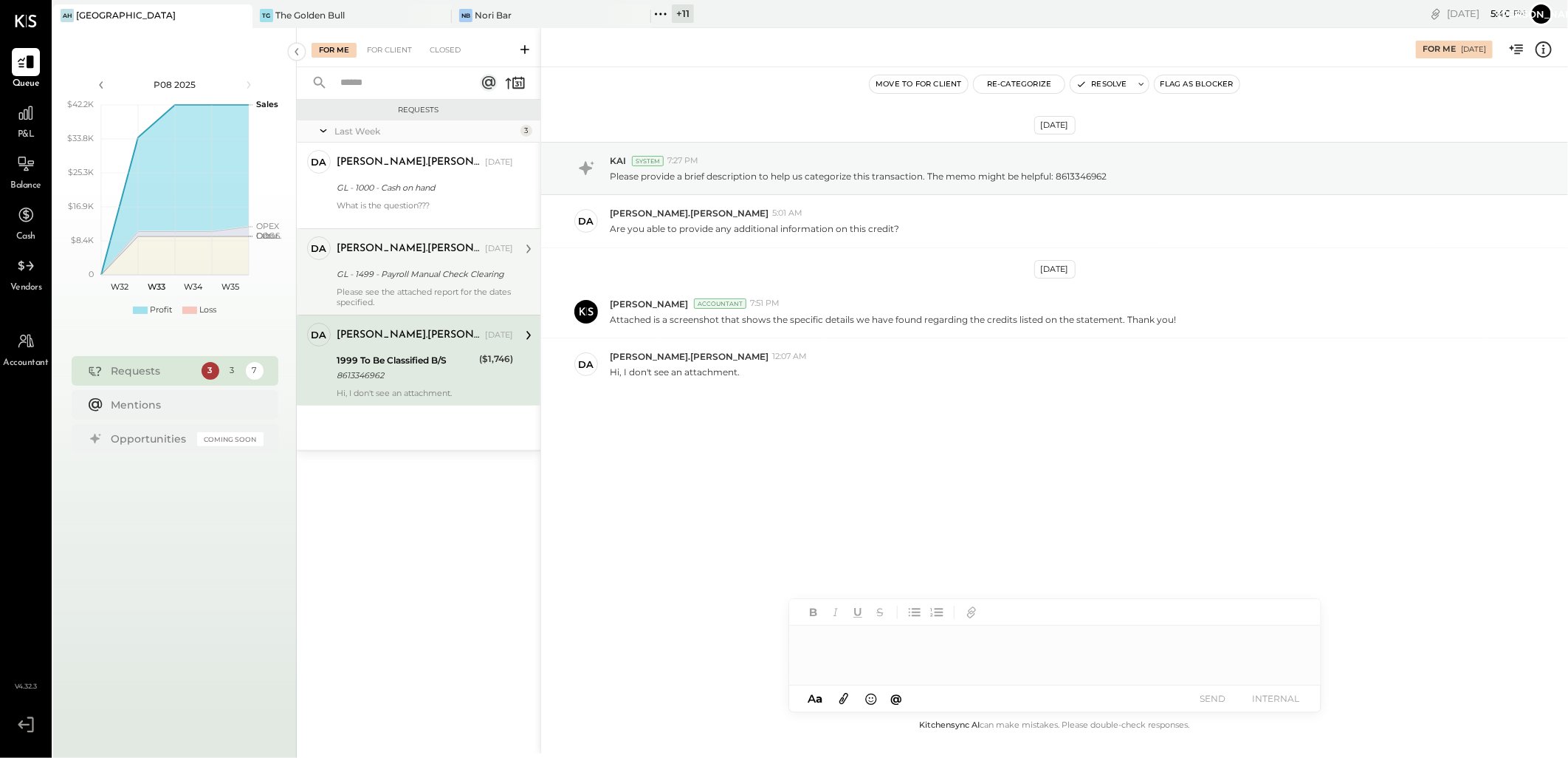
click at [348, 261] on div "[PERSON_NAME].[PERSON_NAME] [DATE] GL - 1499 - Payroll Manual Check Clearing Pl…" at bounding box center [425, 272] width 177 height 71
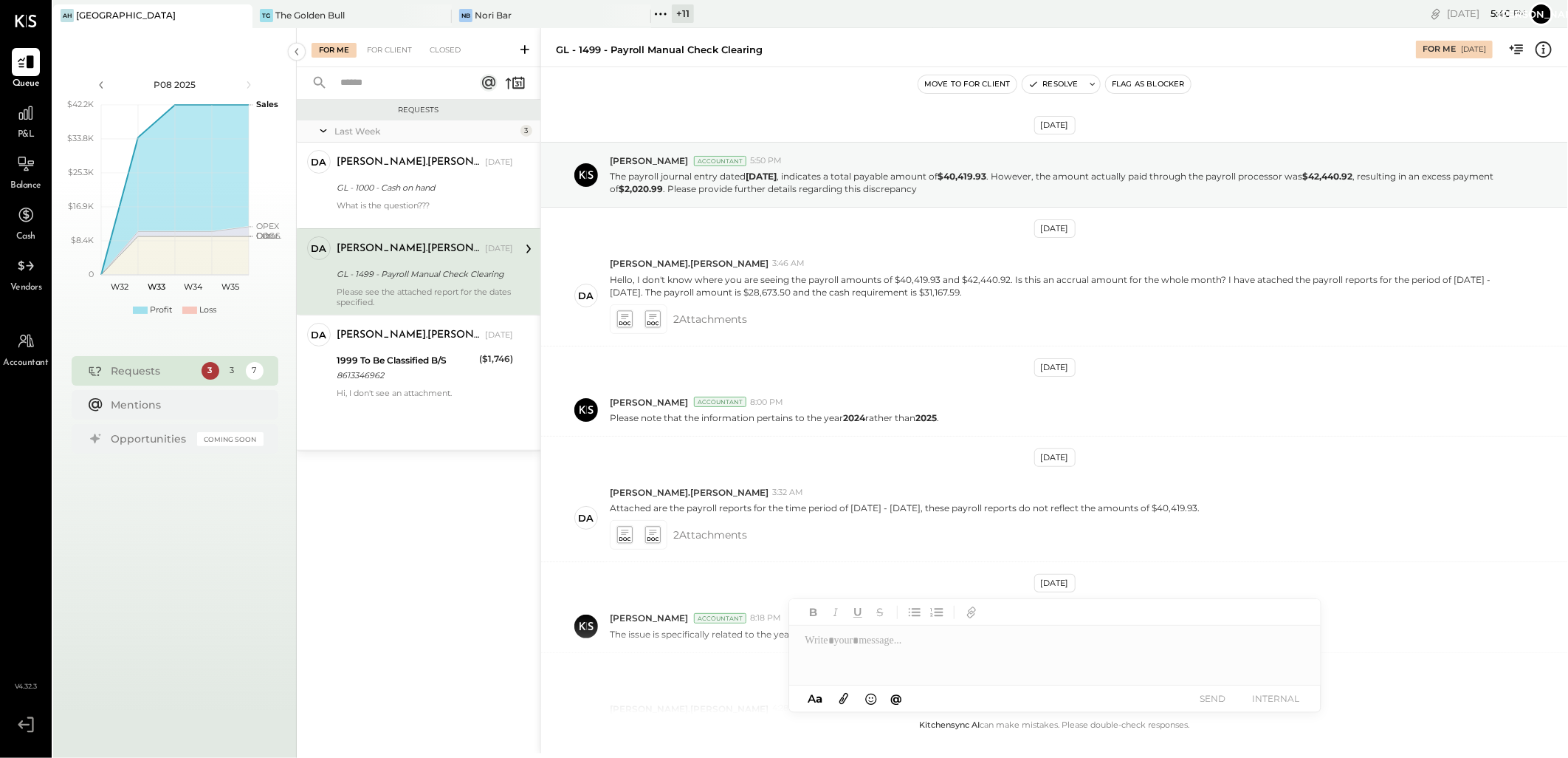
scroll to position [389, 0]
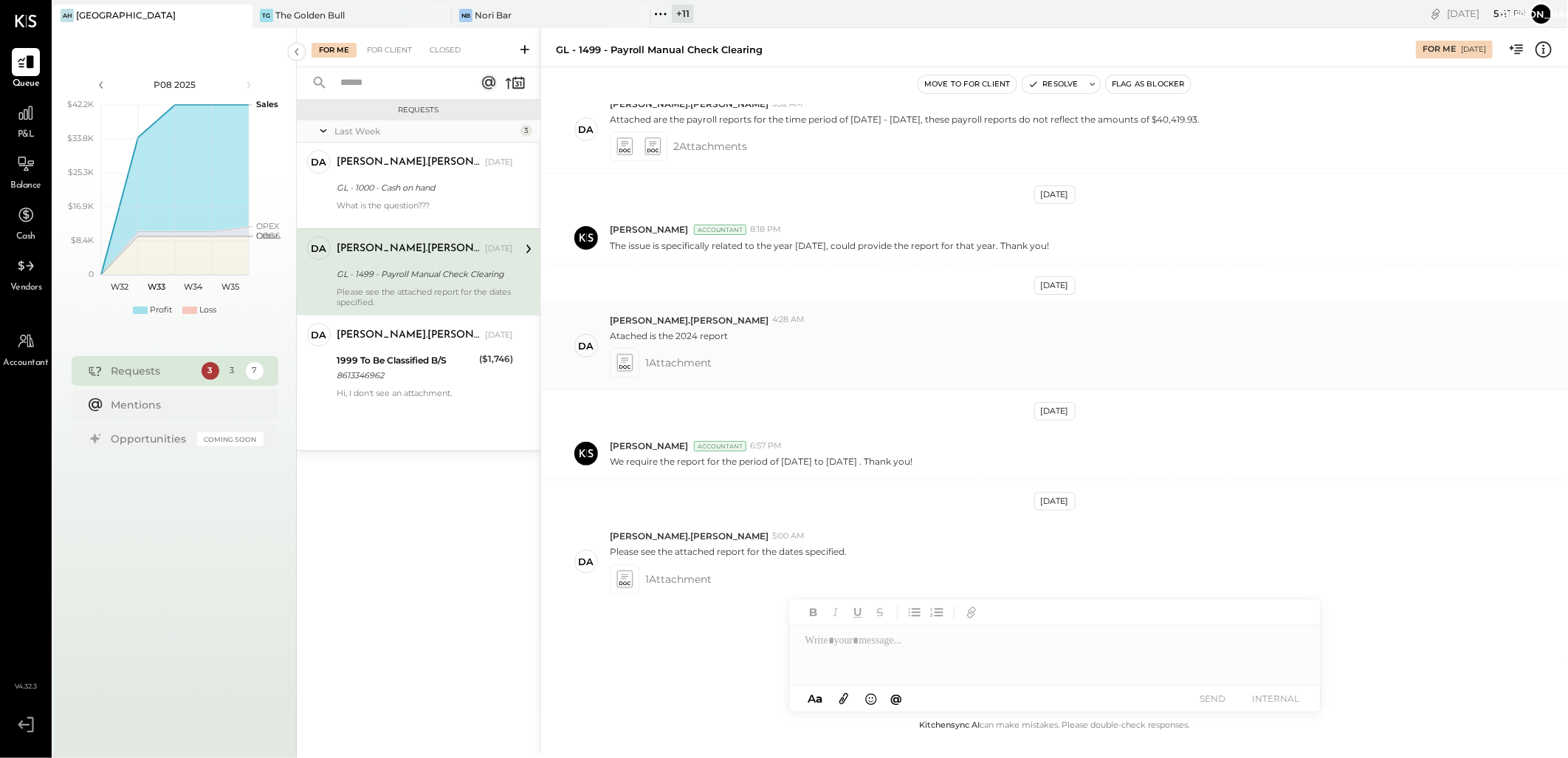
click at [626, 365] on icon at bounding box center [624, 361] width 15 height 17
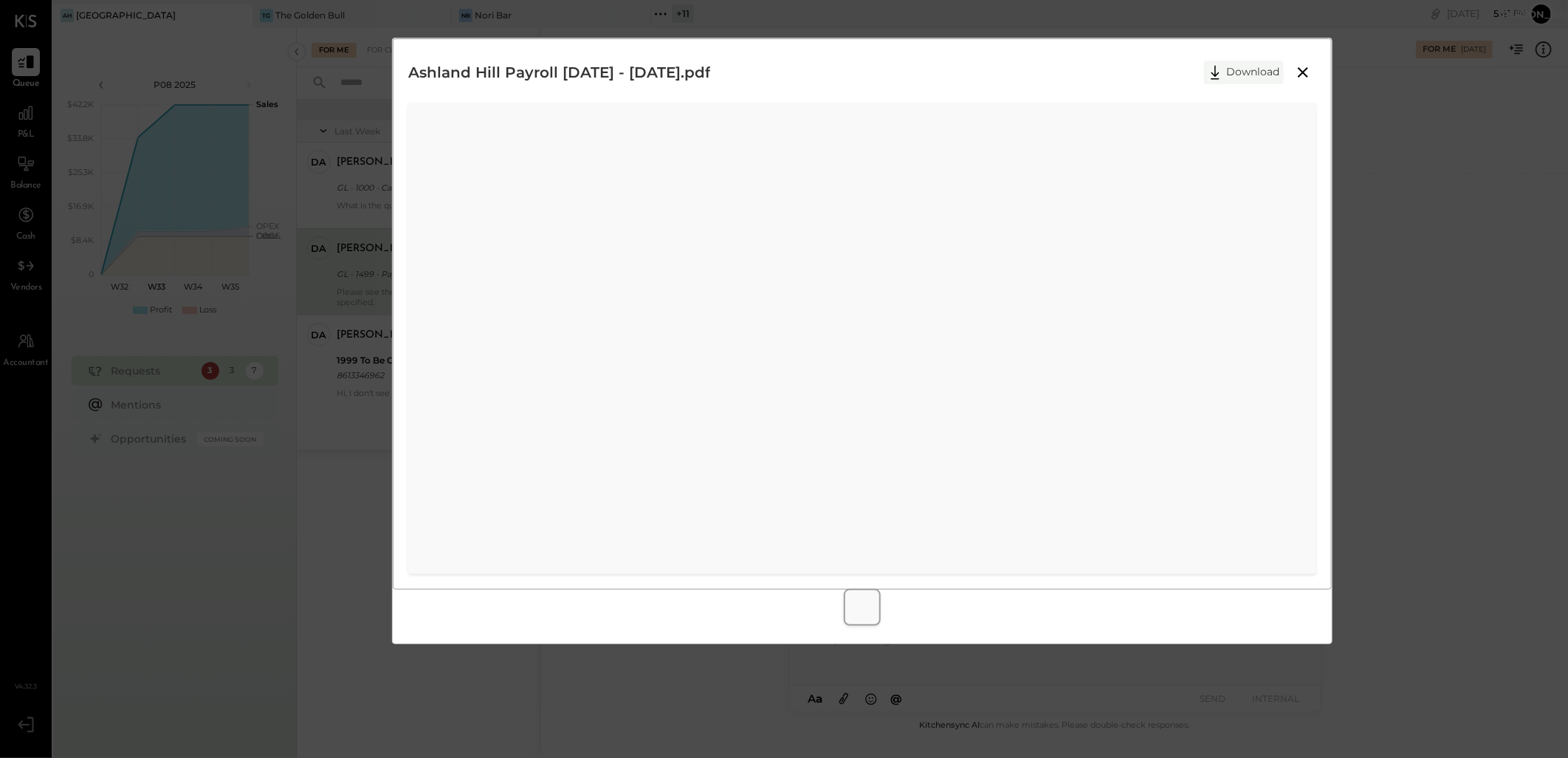
click at [1219, 71] on icon at bounding box center [1215, 72] width 22 height 22
click at [1354, 474] on div "Ashland Hill Payroll [DATE] - [DATE].pdf Download" at bounding box center [784, 379] width 1568 height 758
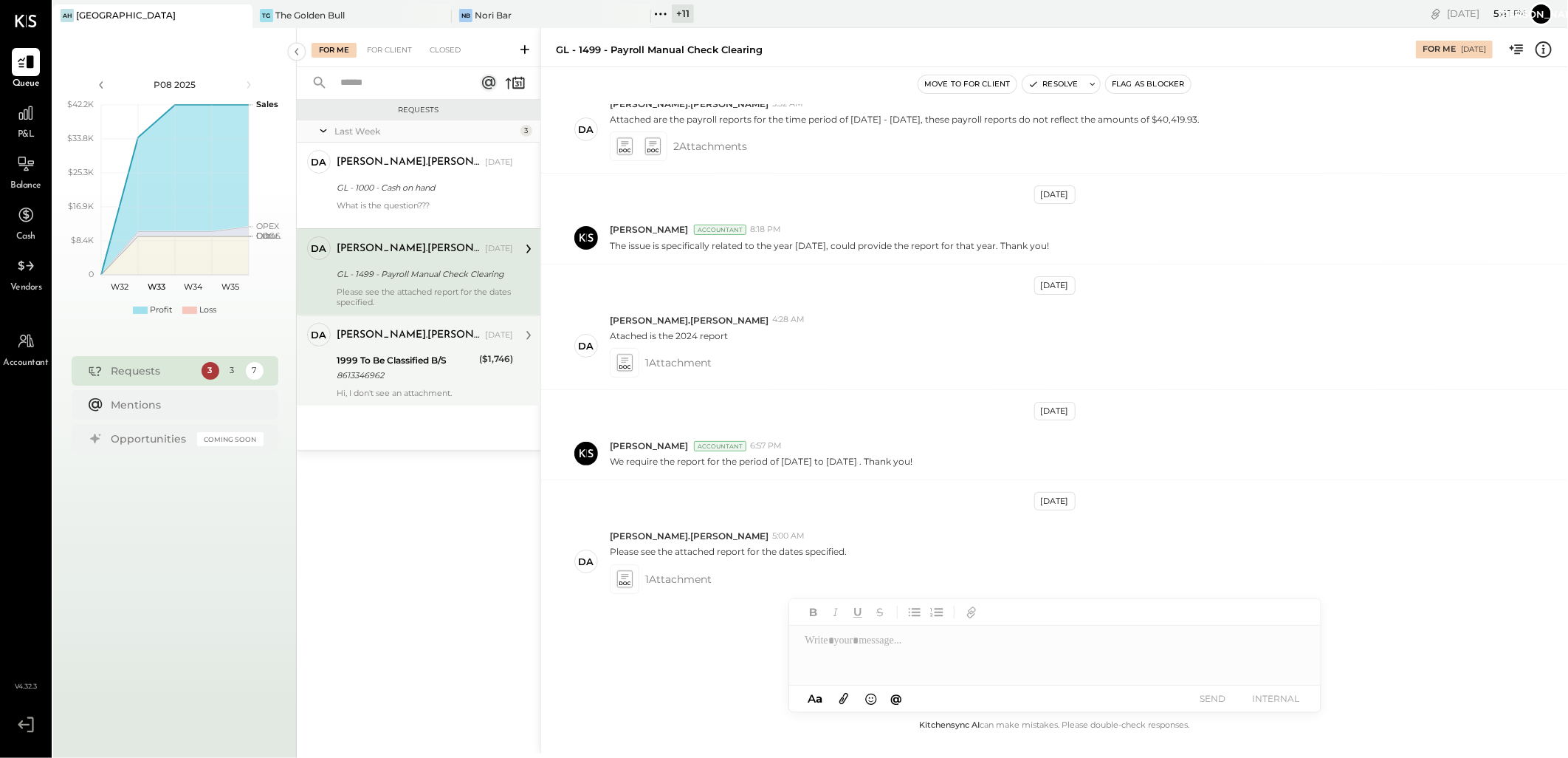
click at [415, 384] on div "1999 To Be Classified B/S 8613346962" at bounding box center [405, 368] width 138 height 33
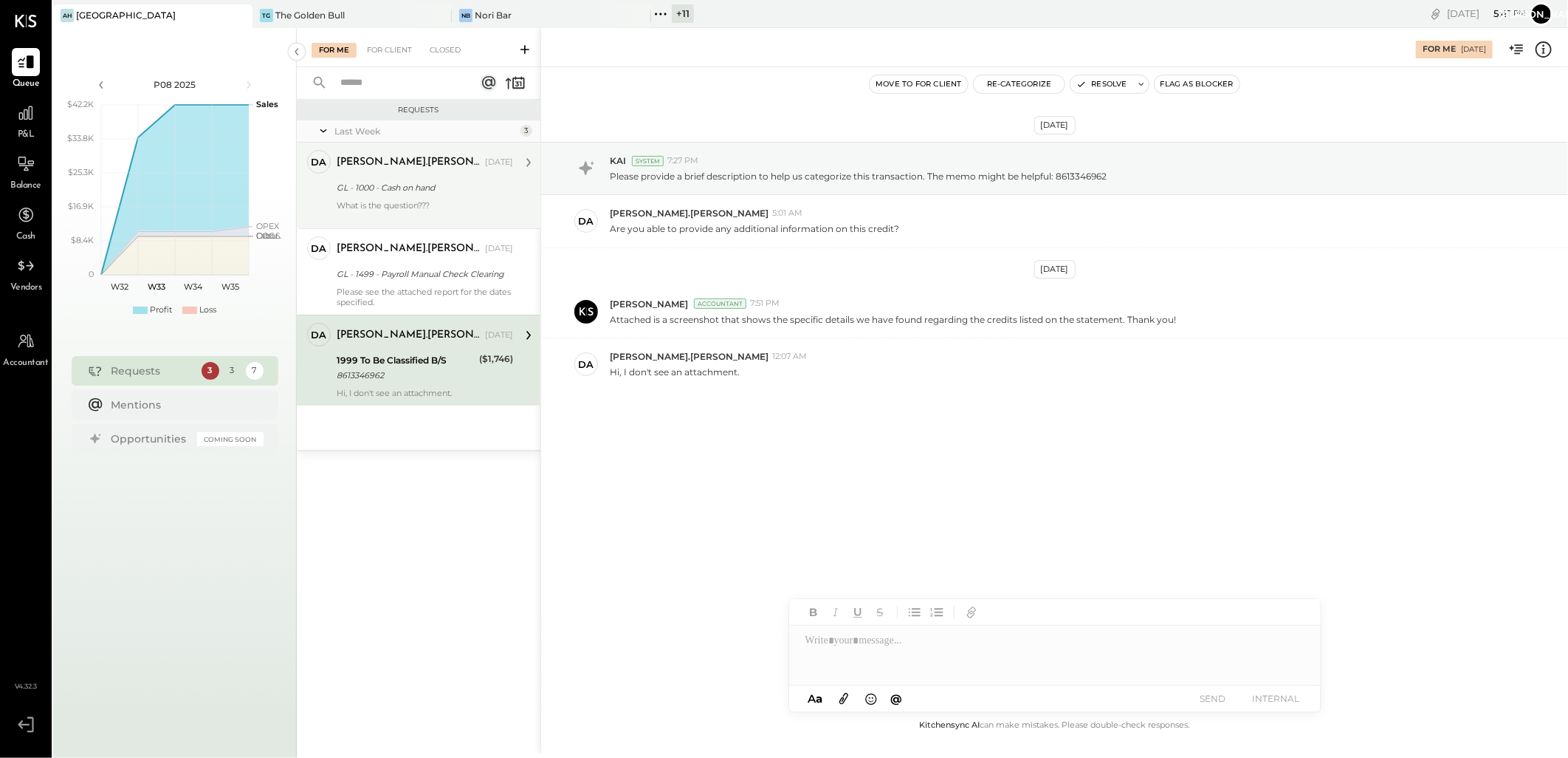
click at [404, 193] on div "GL - 1000 - Cash on hand" at bounding box center [423, 187] width 172 height 15
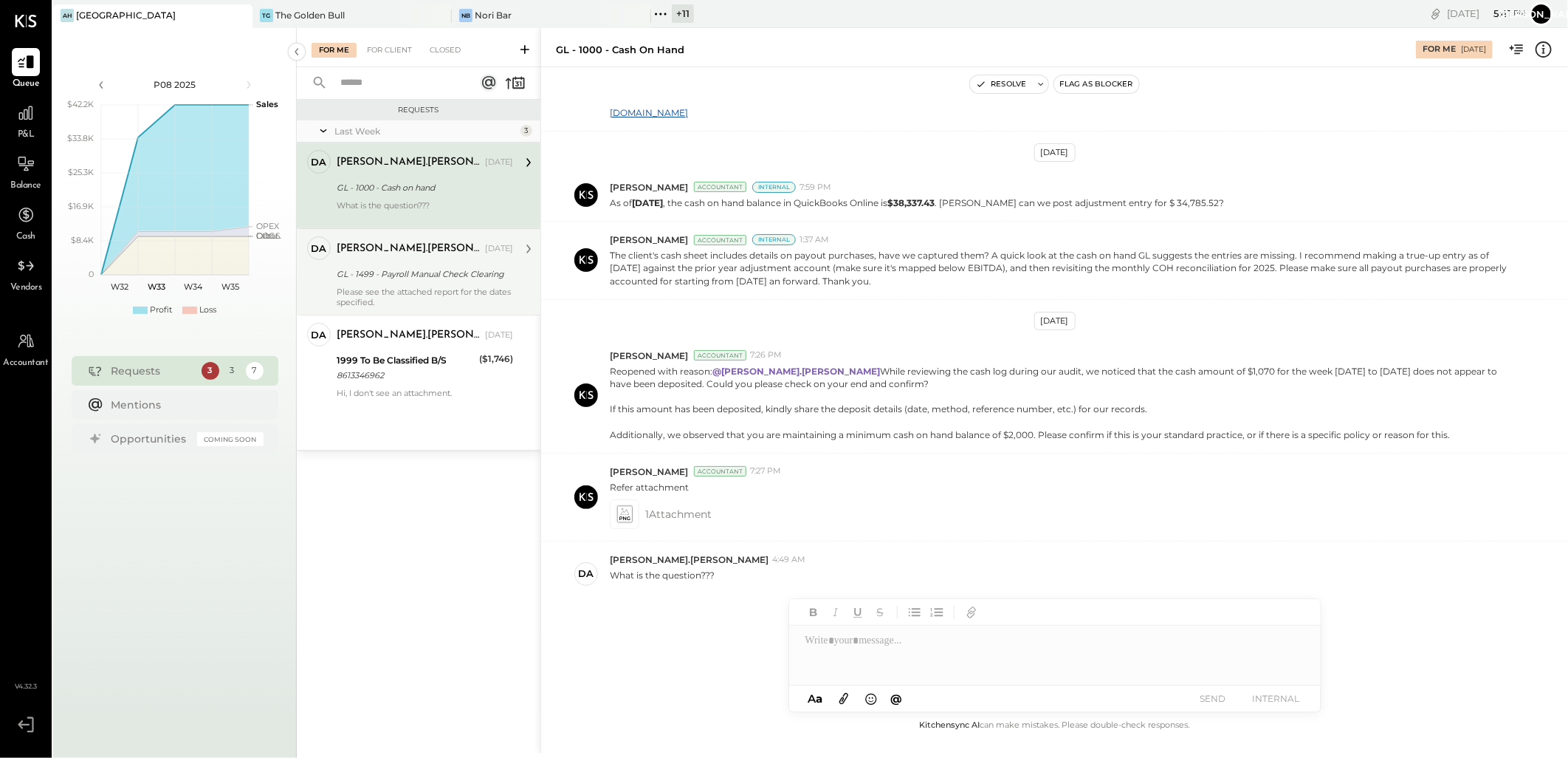
click at [401, 278] on div "GL - 1499 - Payroll Manual Check Clearing" at bounding box center [423, 274] width 172 height 15
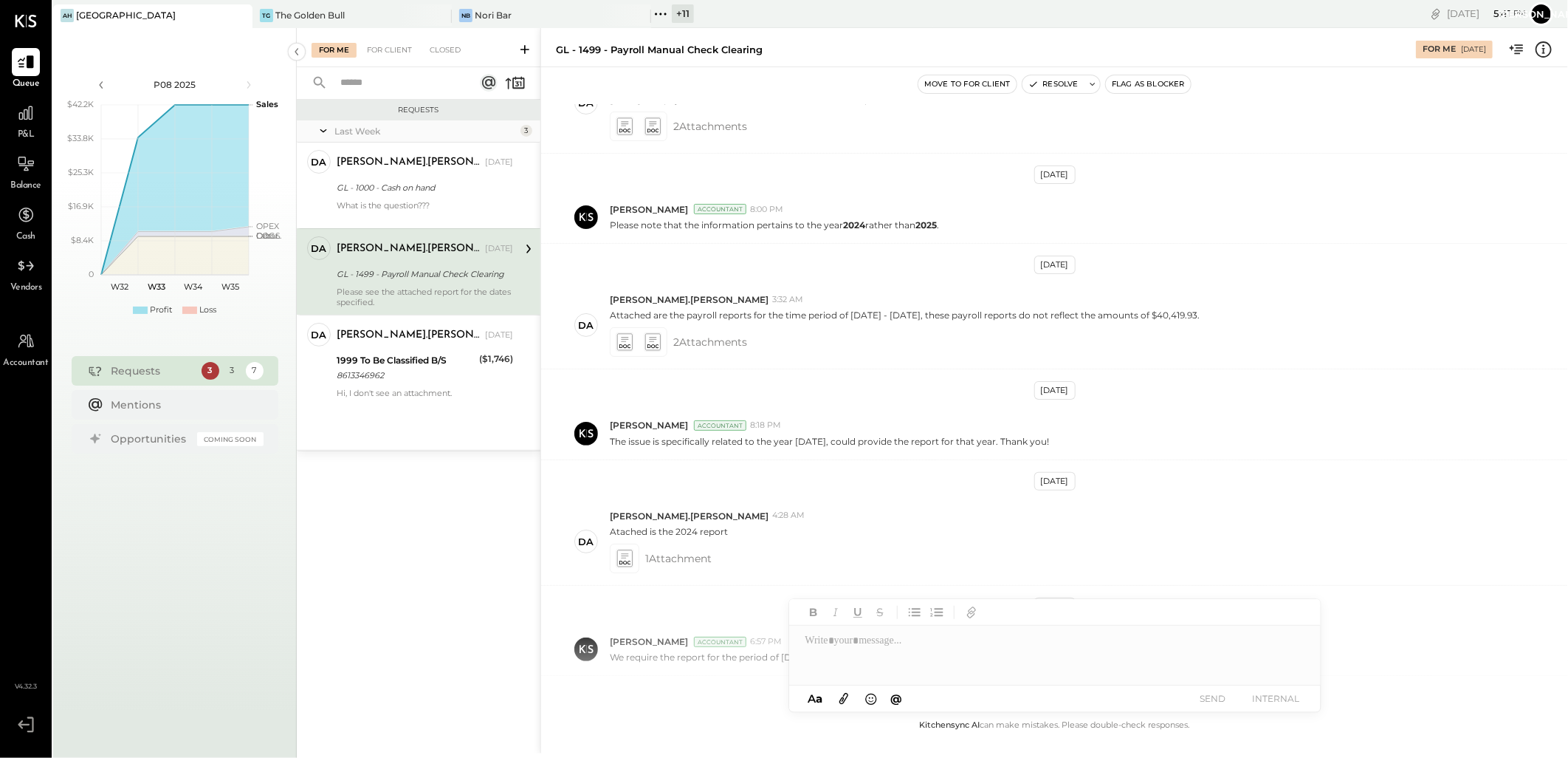
scroll to position [389, 0]
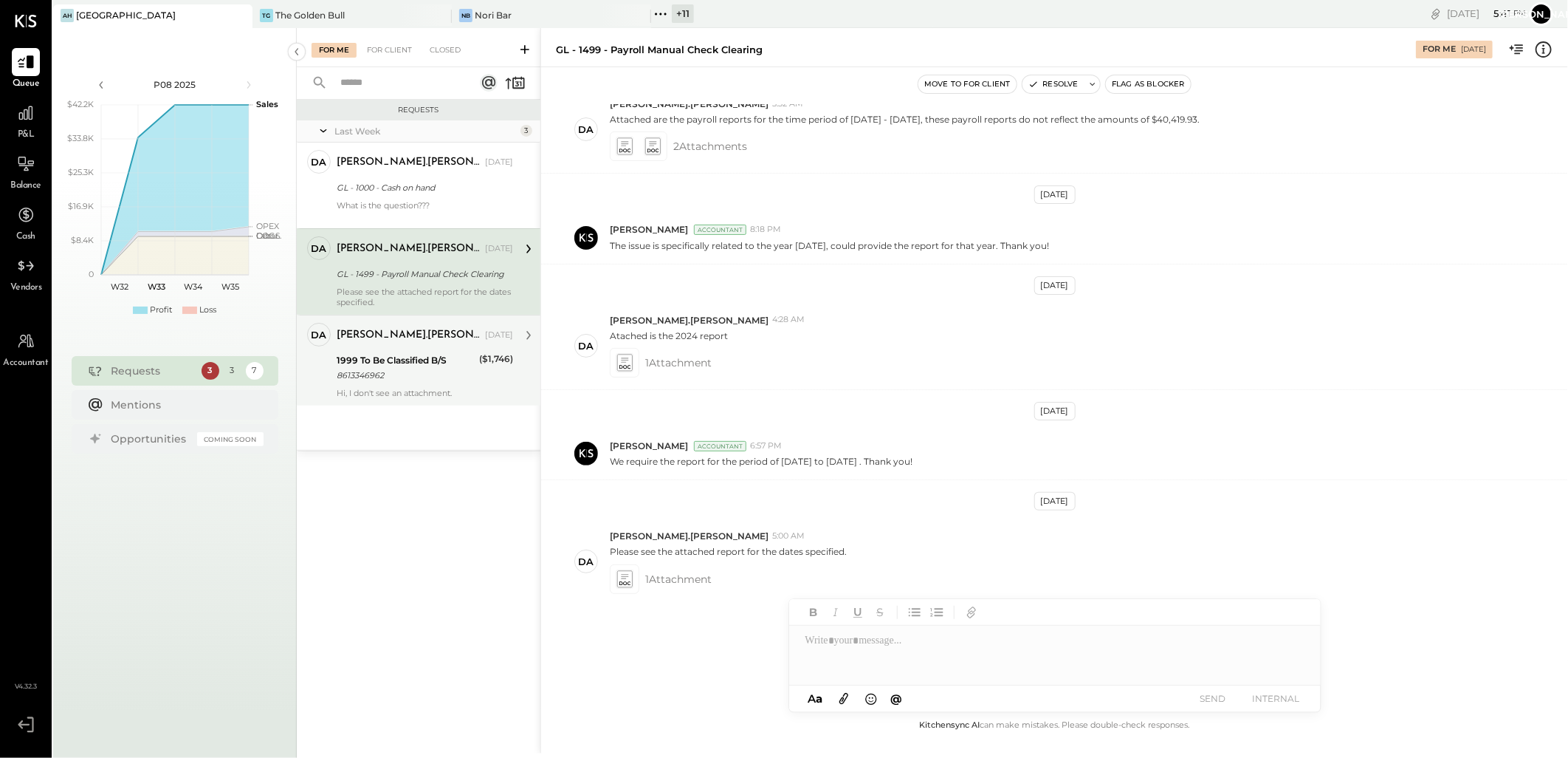
click at [401, 370] on div "8613346962" at bounding box center [405, 375] width 138 height 15
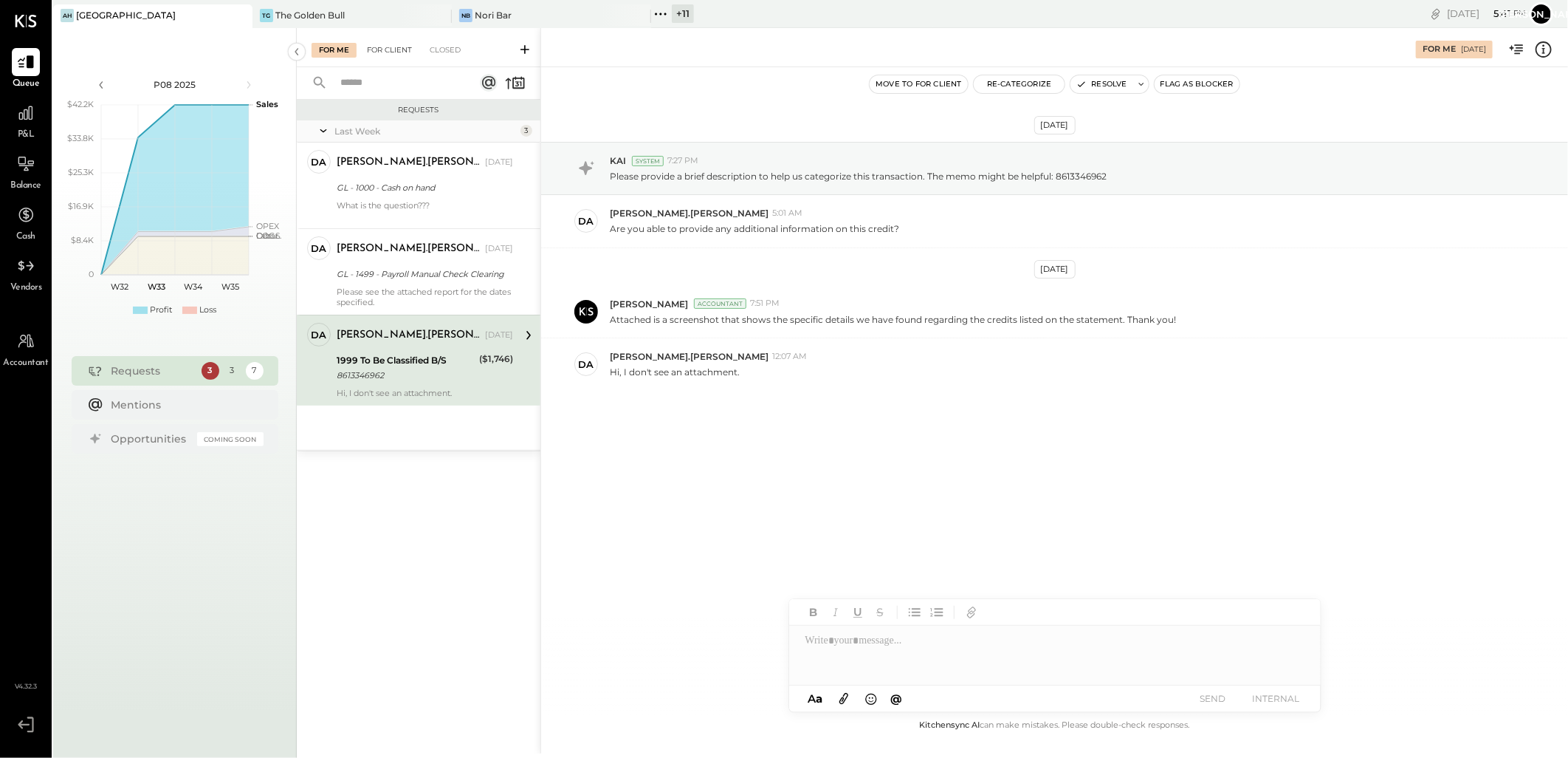
click at [404, 56] on div "For Client" at bounding box center [389, 50] width 60 height 15
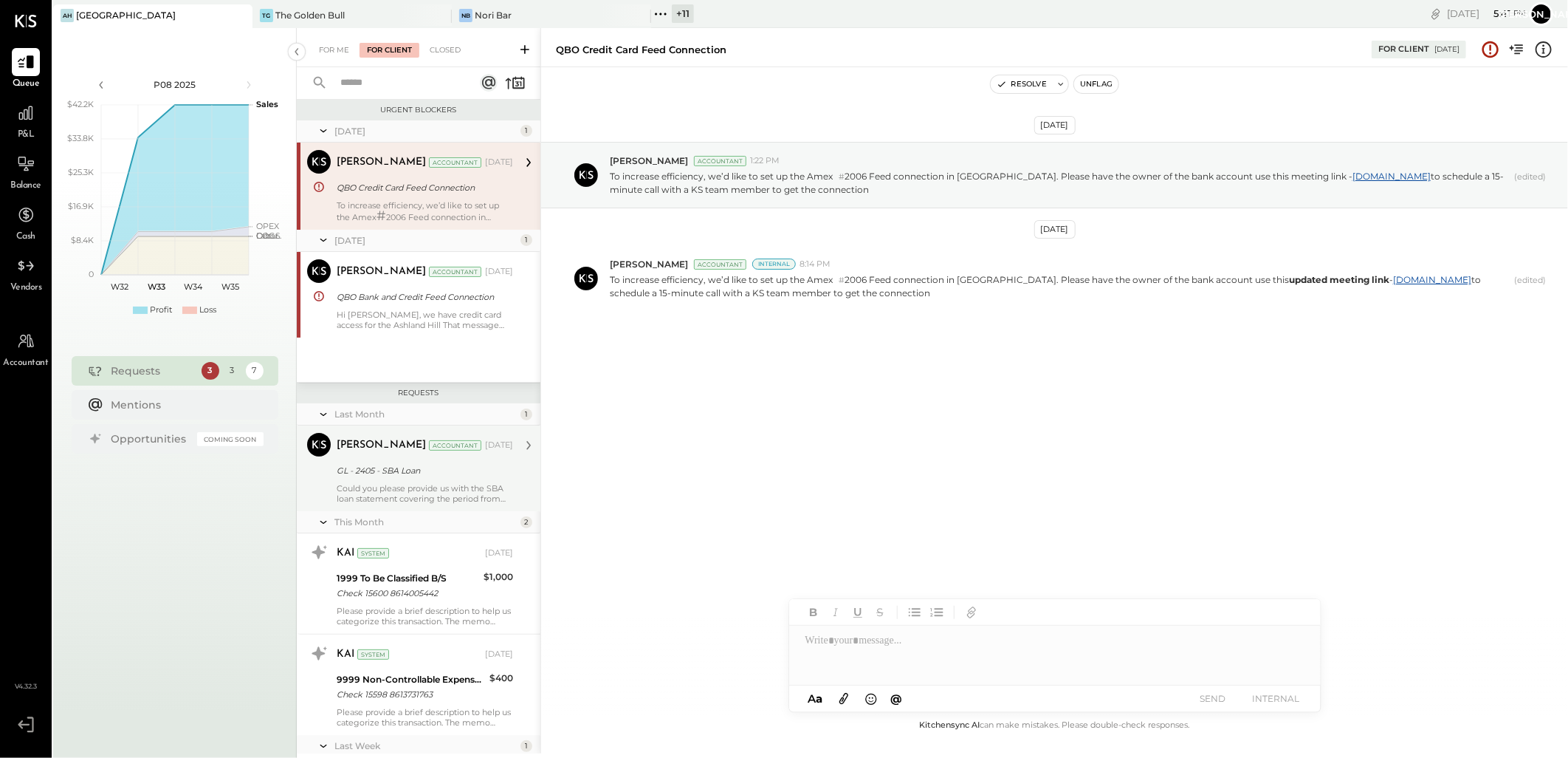
click at [397, 492] on div "Could you please provide us with the SBA loan statement covering the period fro…" at bounding box center [425, 494] width 177 height 21
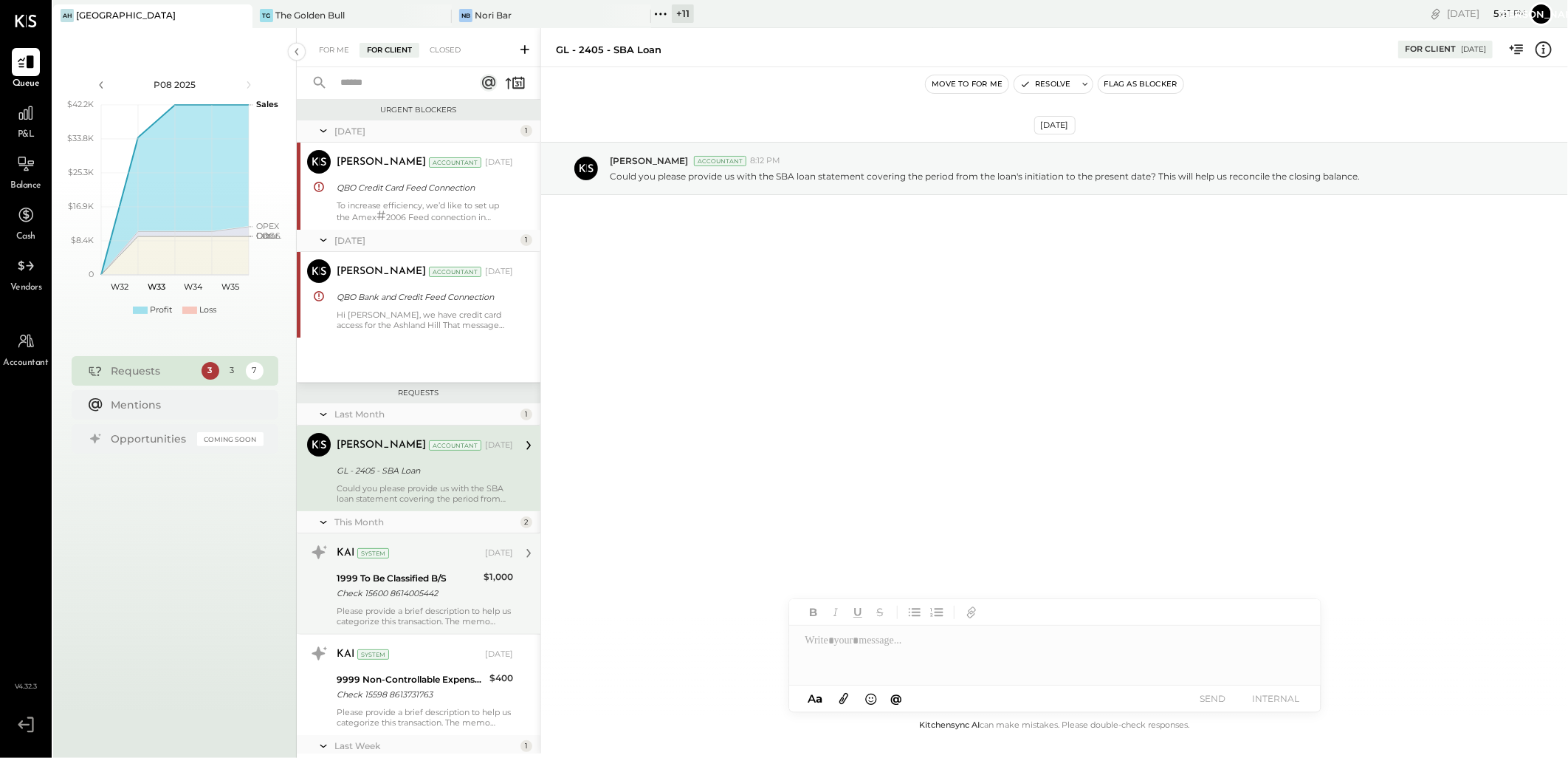
click at [409, 602] on div "KAI System [DATE] 1999 To Be Classified B/S Check 15600 8614005442 $1,000 Pleas…" at bounding box center [425, 584] width 177 height 86
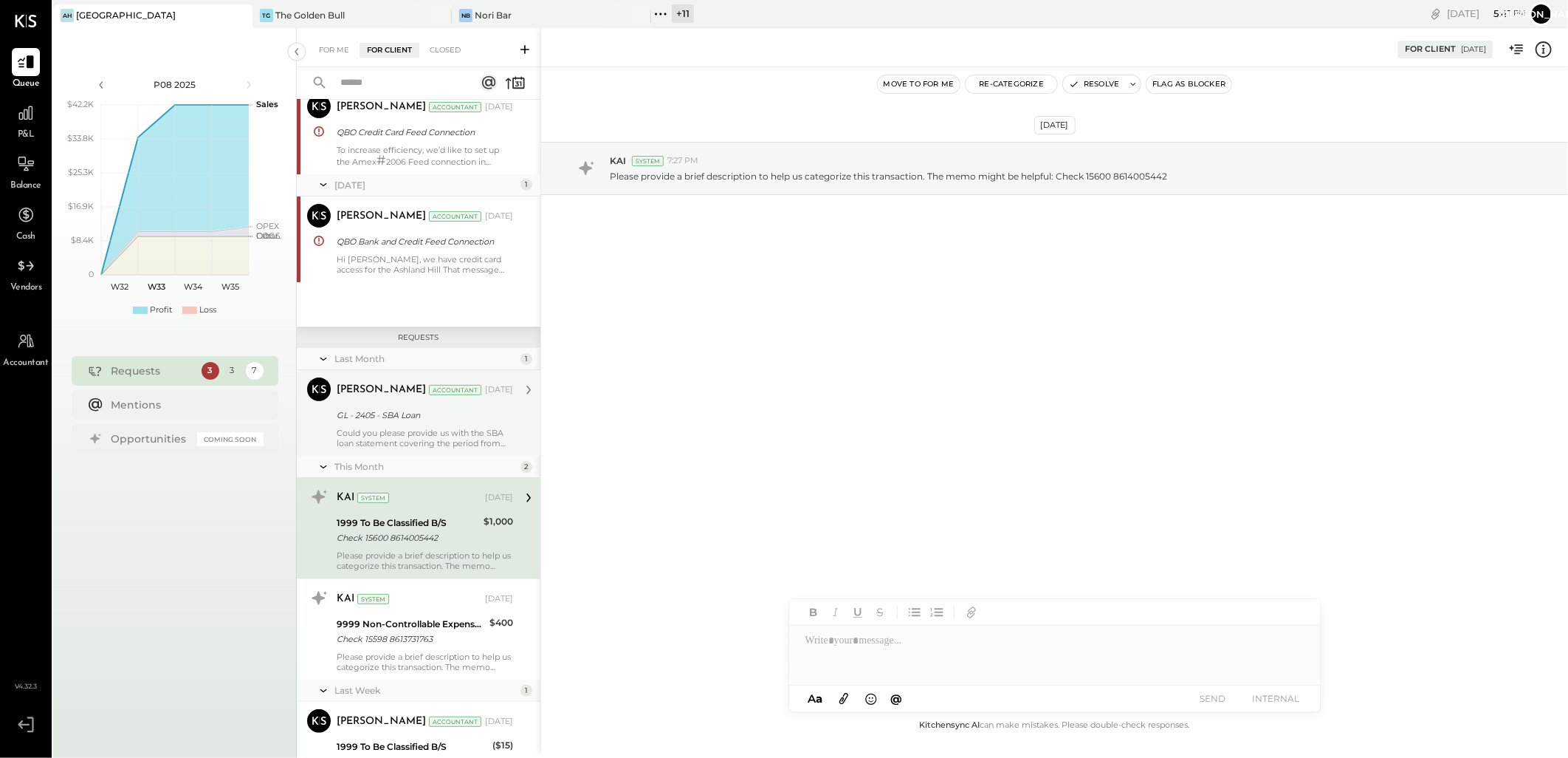
scroll to position [82, 0]
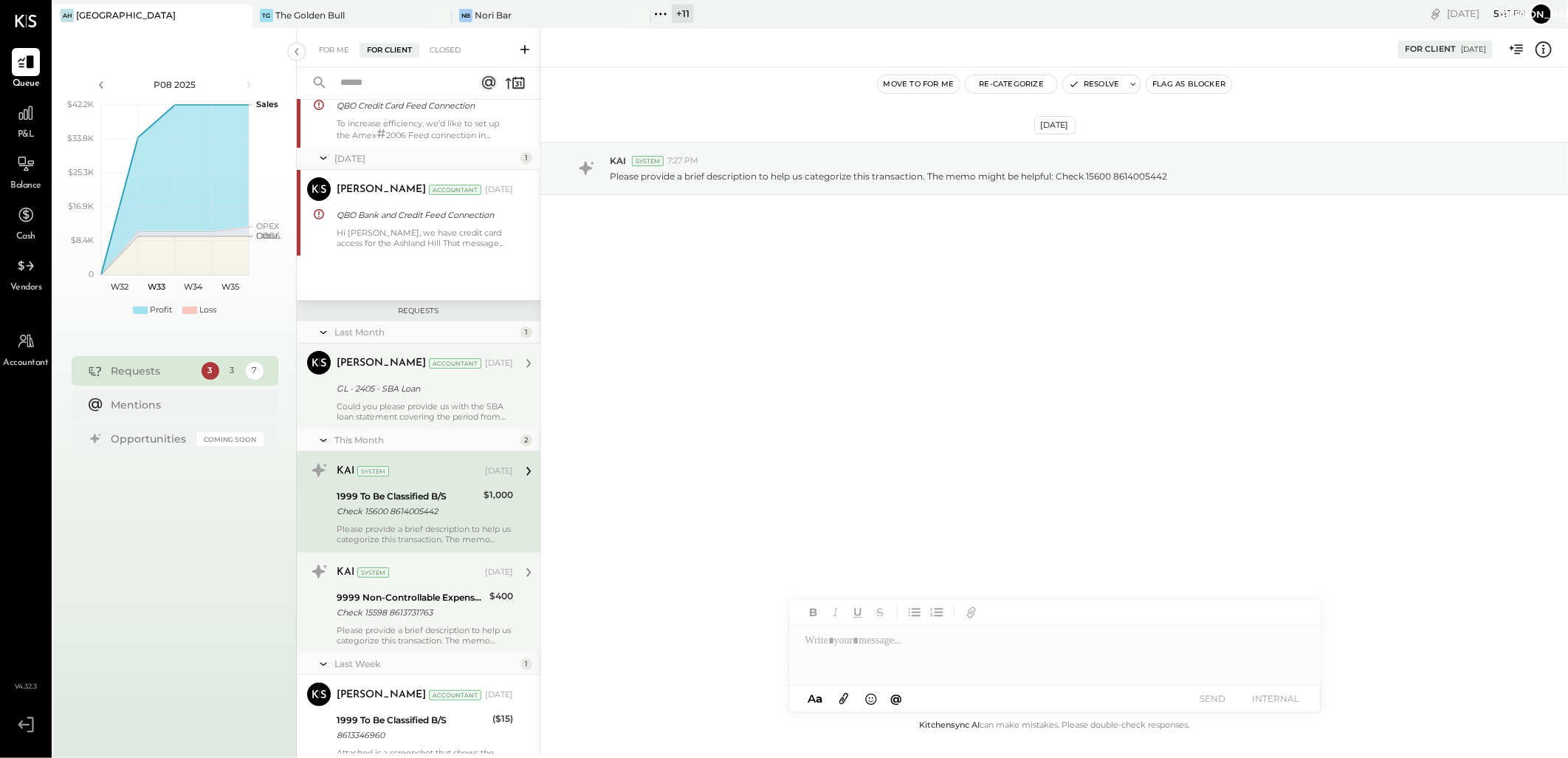
click at [392, 595] on div "9999 Non-Controllable Expenses:Other Income and Expenses:To Be Classified" at bounding box center [411, 597] width 148 height 15
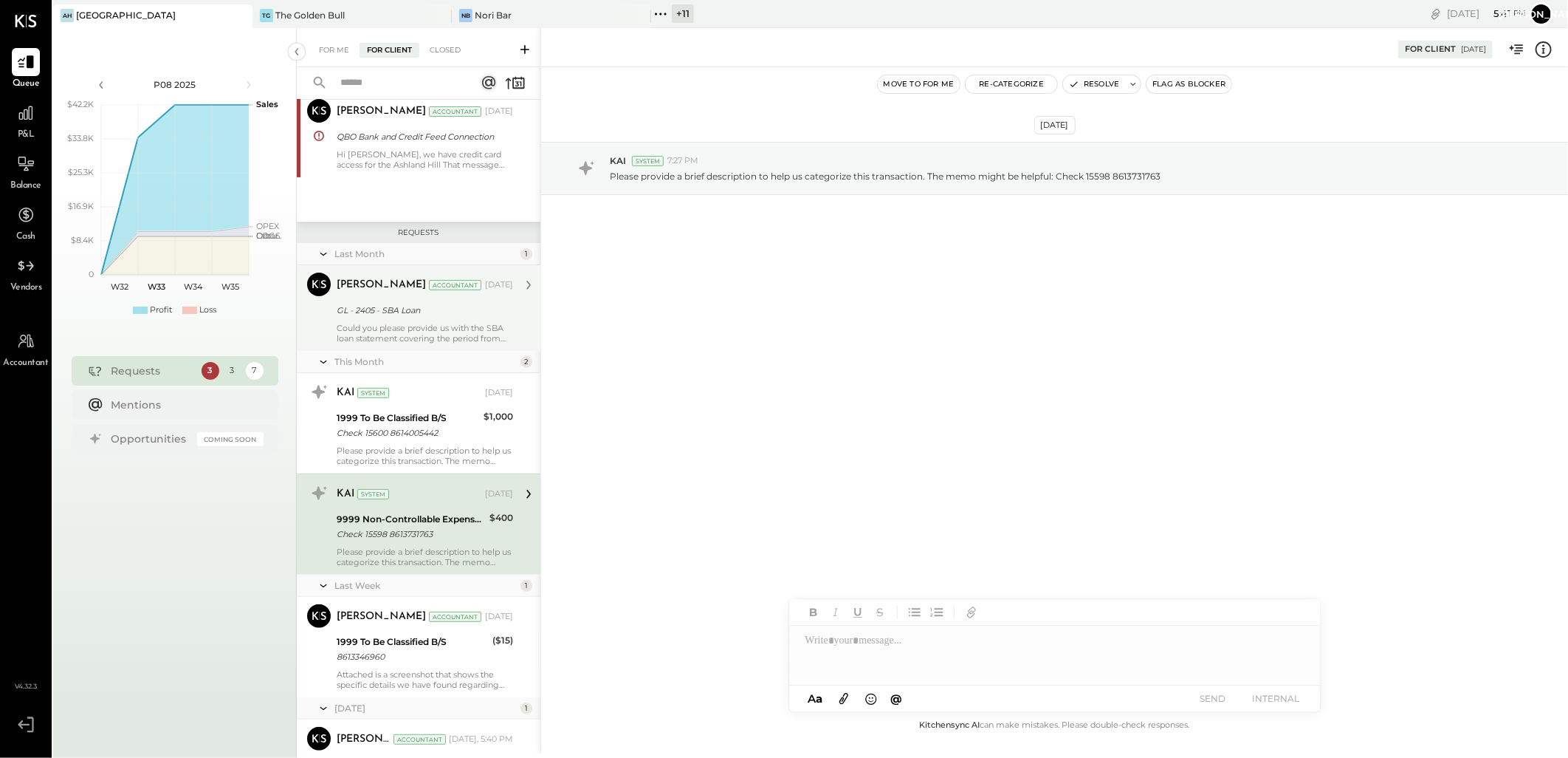
scroll to position [270, 0]
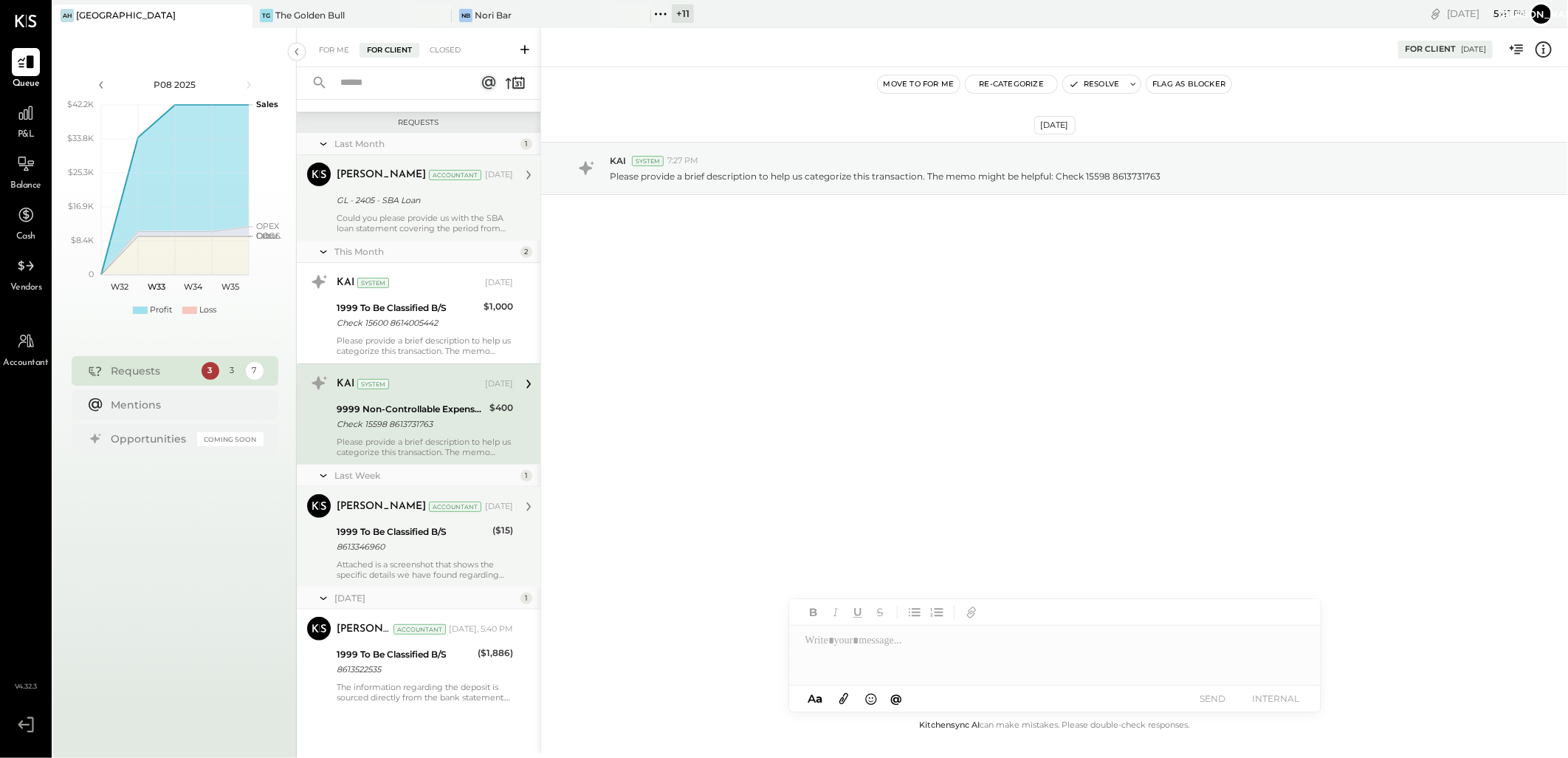
click at [384, 586] on div "[PERSON_NAME] Accountant [PERSON_NAME] Accountant [DATE] 1999 To Be Classified …" at bounding box center [419, 537] width 244 height 100
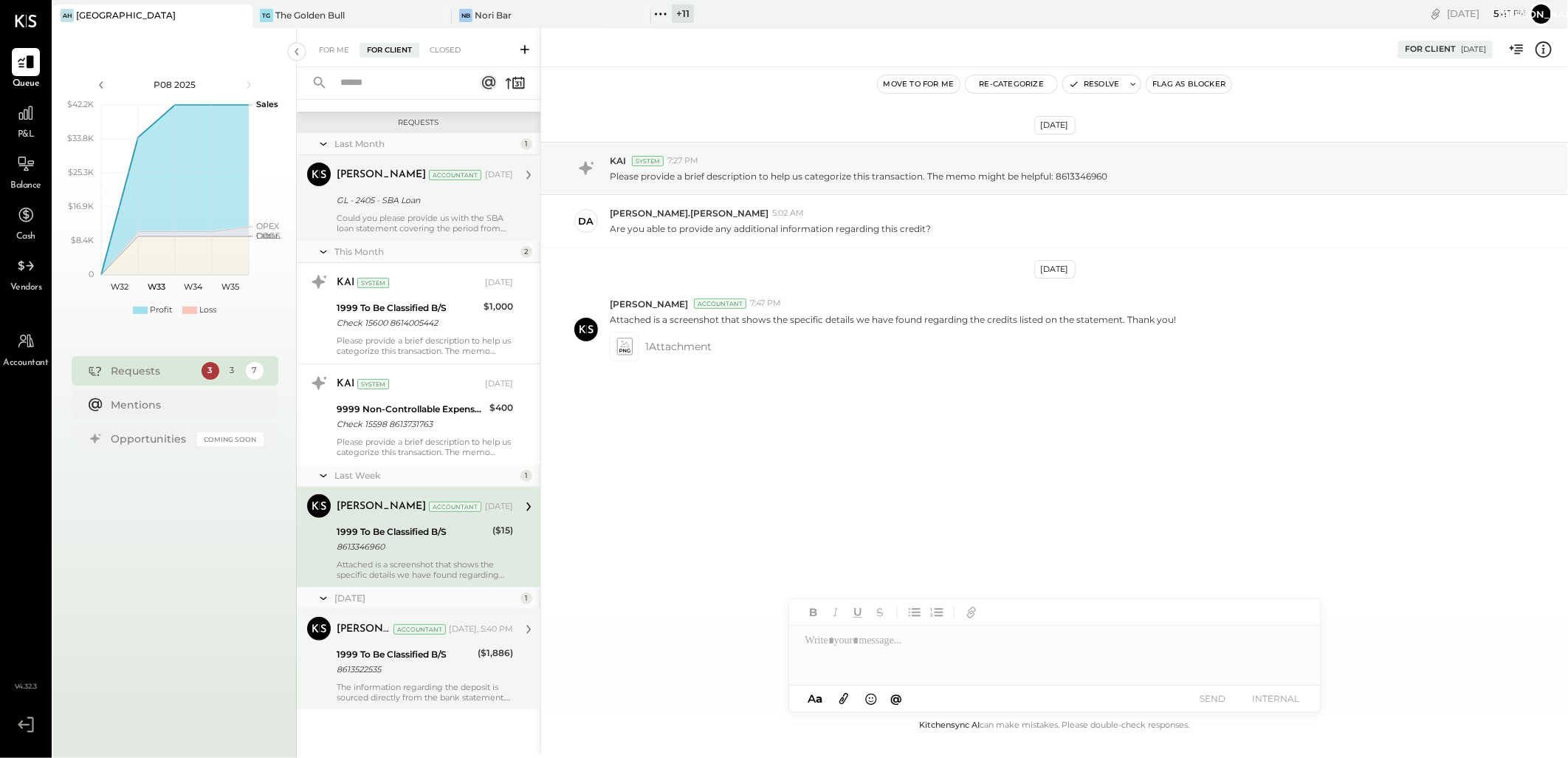
click at [422, 669] on div "8613522535" at bounding box center [405, 669] width 137 height 15
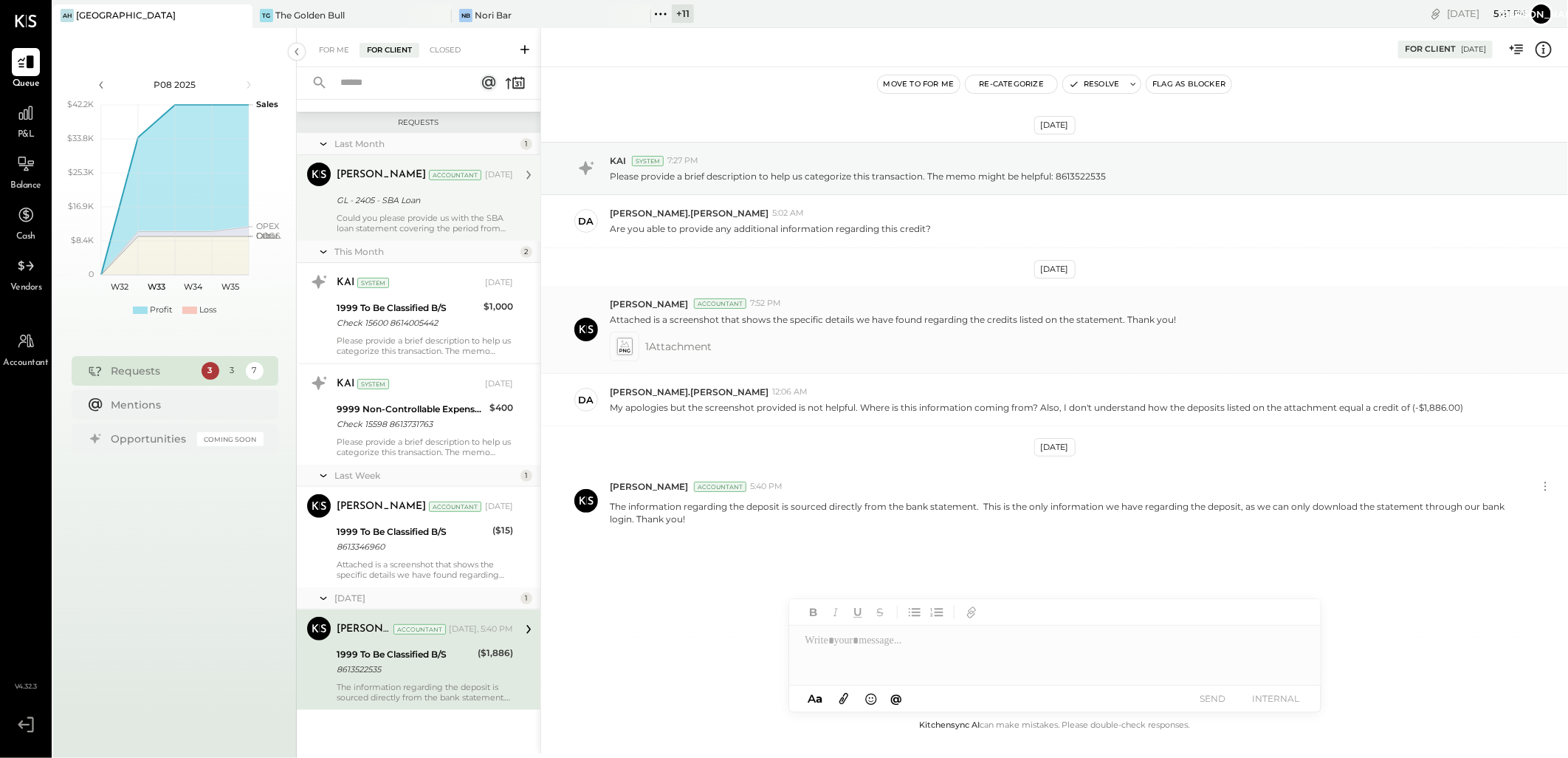
click at [630, 342] on icon at bounding box center [624, 346] width 15 height 17
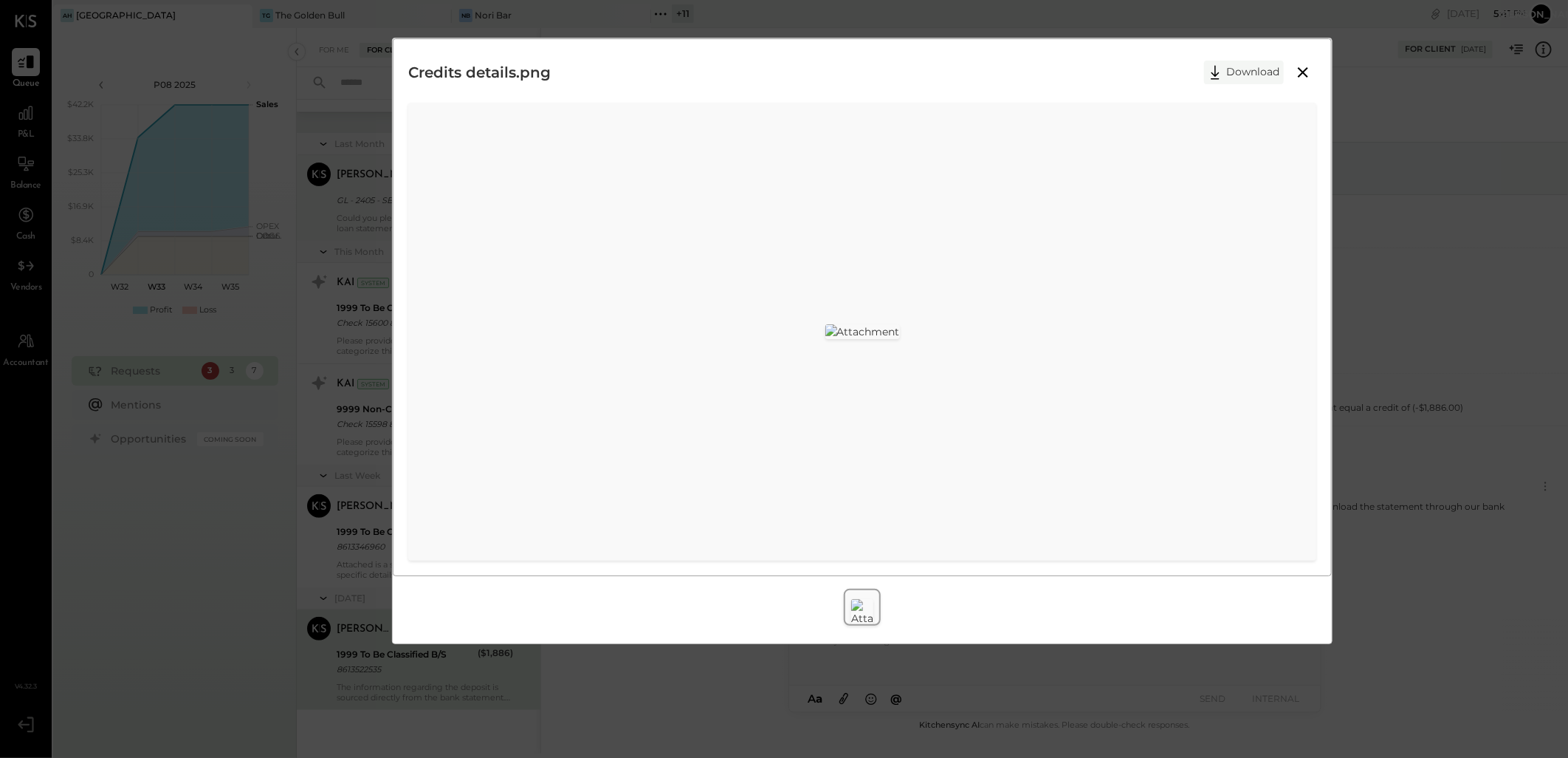
click at [1216, 68] on icon at bounding box center [1215, 72] width 22 height 22
click at [321, 64] on div "Credits details.png Download" at bounding box center [784, 379] width 1568 height 758
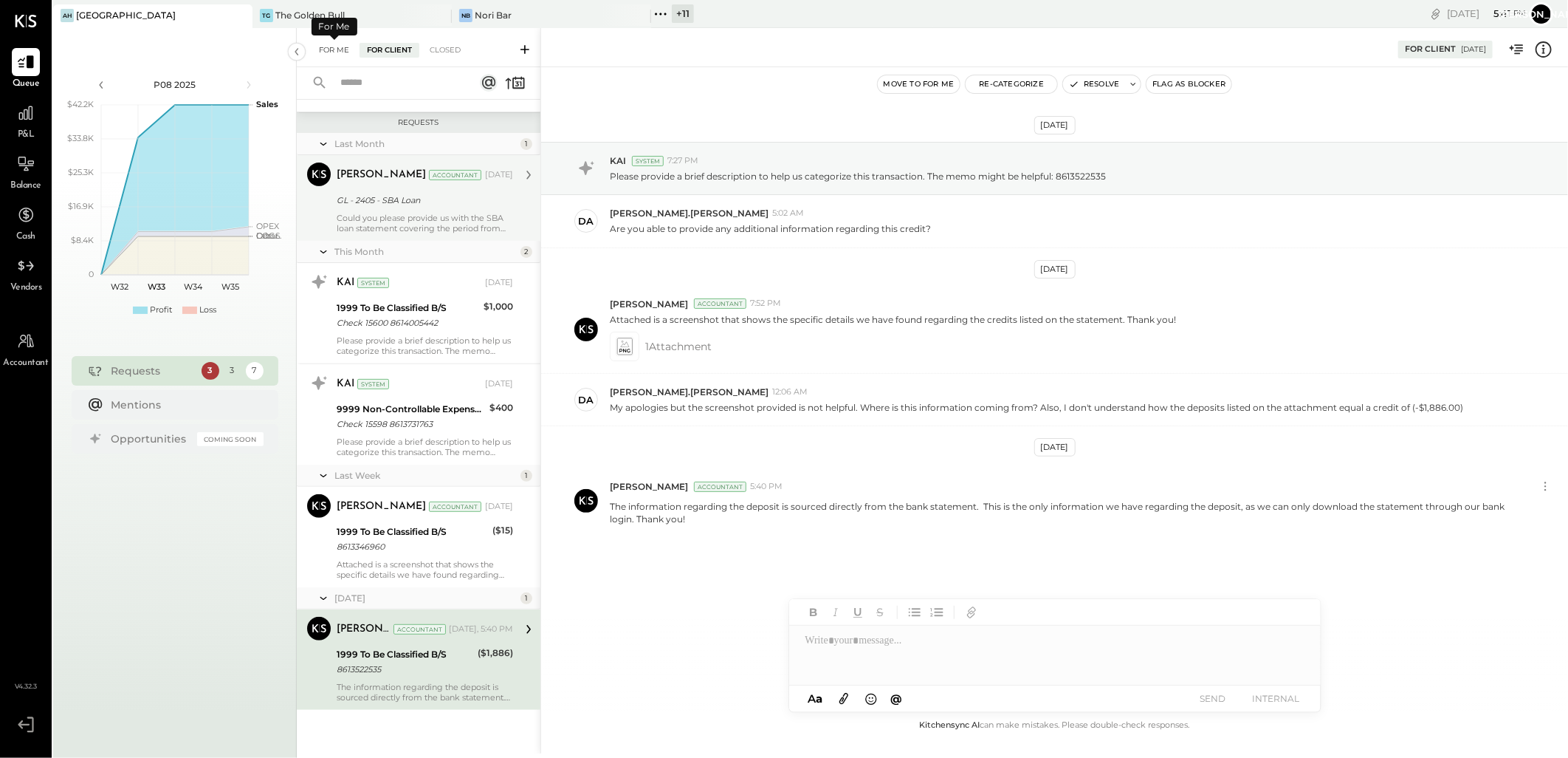
click at [326, 55] on div "For Me" at bounding box center [333, 50] width 45 height 15
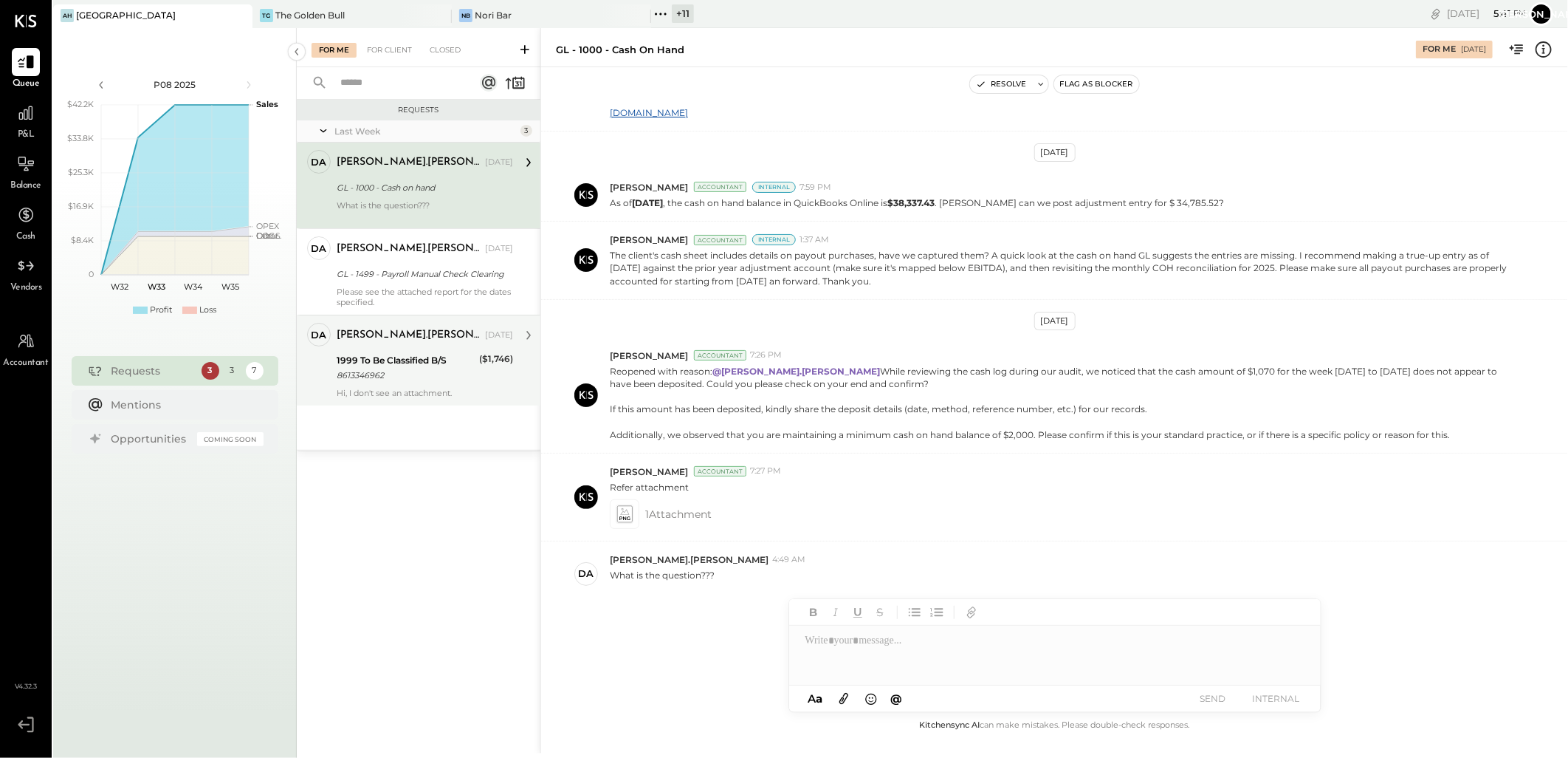
click at [417, 373] on div "8613346962" at bounding box center [405, 375] width 138 height 15
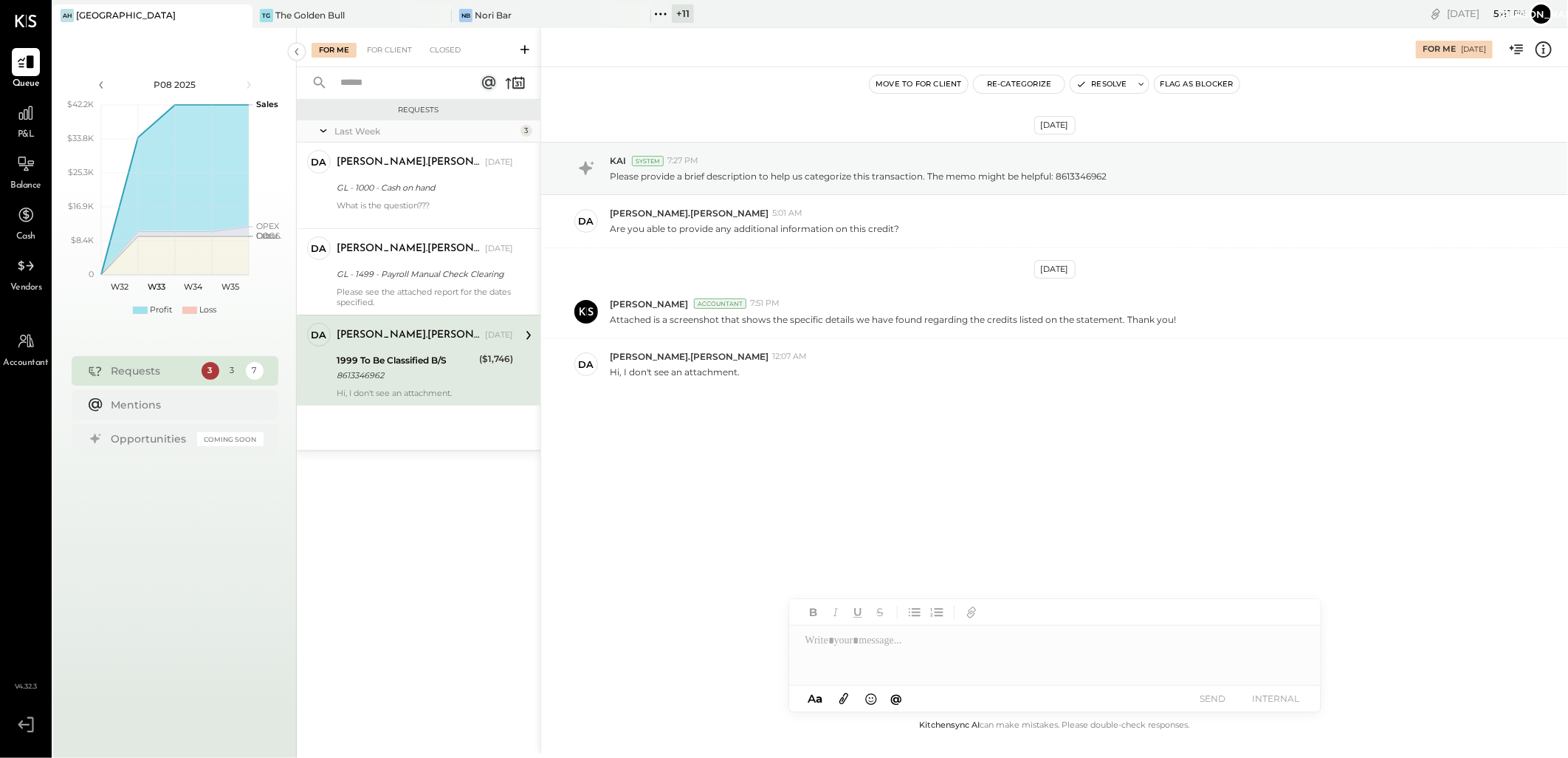
click at [918, 651] on div at bounding box center [1055, 655] width 532 height 59
click at [858, 643] on div at bounding box center [1055, 655] width 532 height 59
click at [845, 698] on icon at bounding box center [844, 697] width 16 height 17
click at [1216, 698] on button "SEND" at bounding box center [1213, 697] width 59 height 20
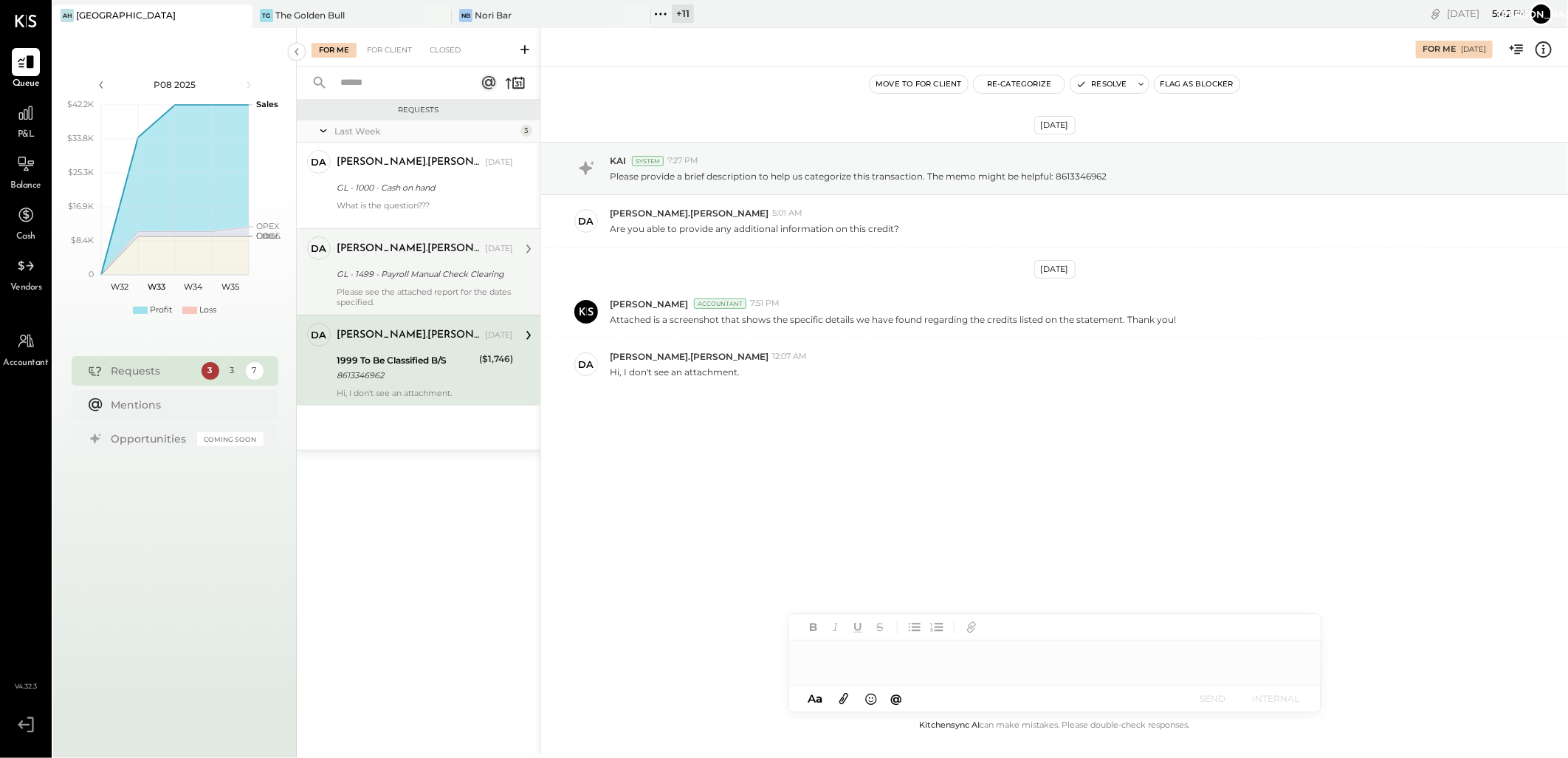
scroll to position [193, 0]
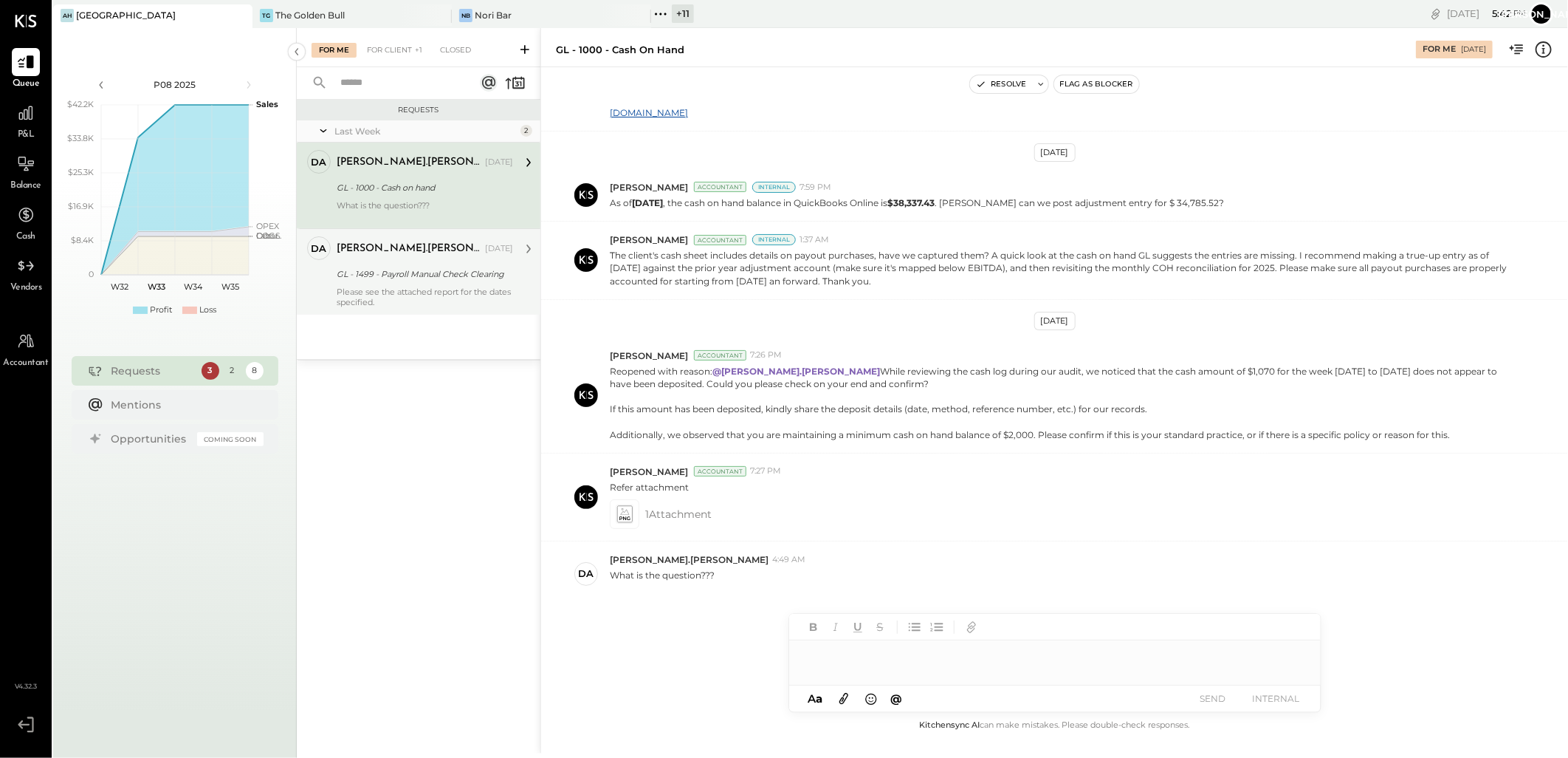
click at [392, 276] on div "GL - 1499 - Payroll Manual Check Clearing" at bounding box center [423, 274] width 172 height 15
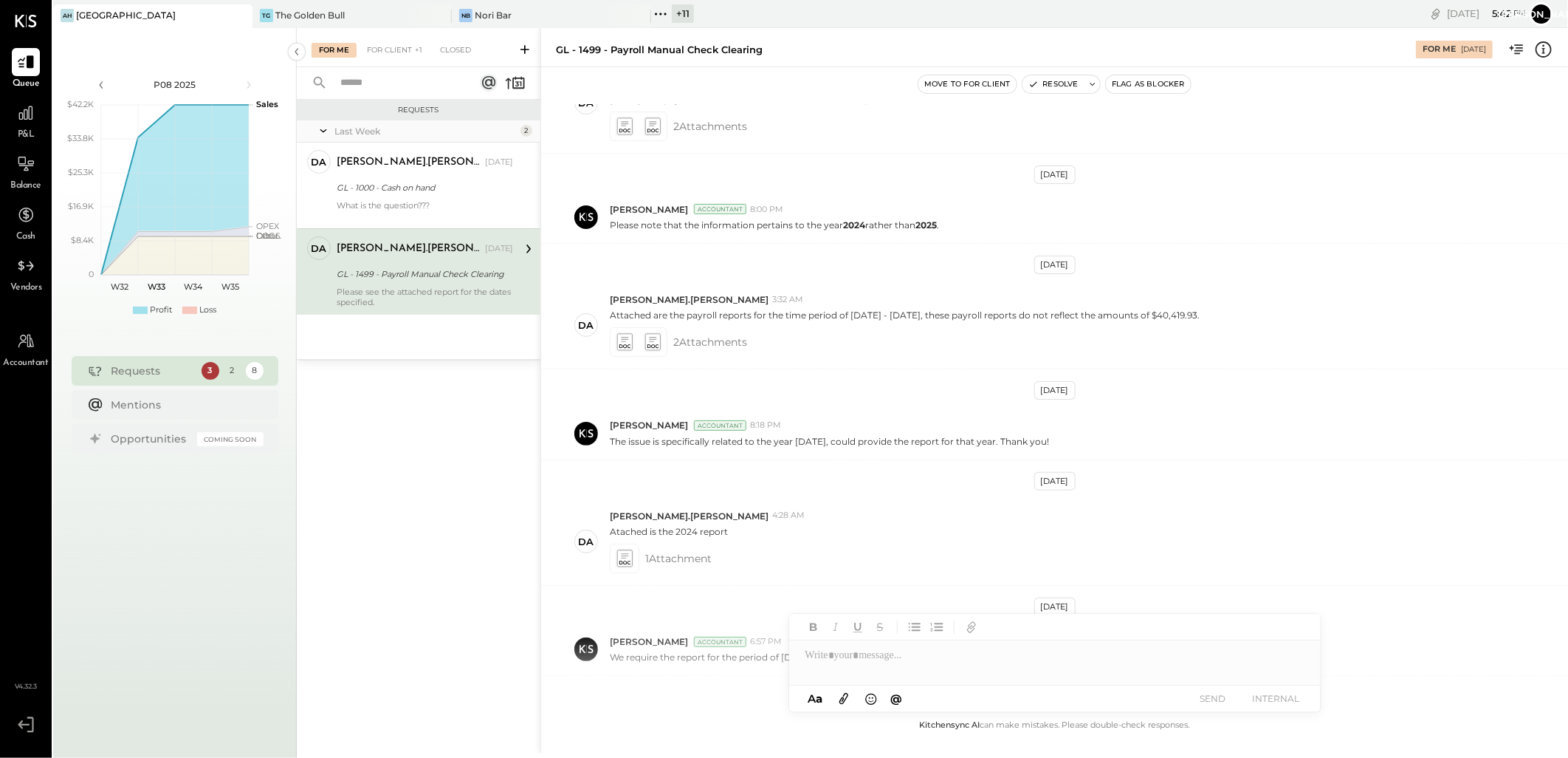
scroll to position [389, 0]
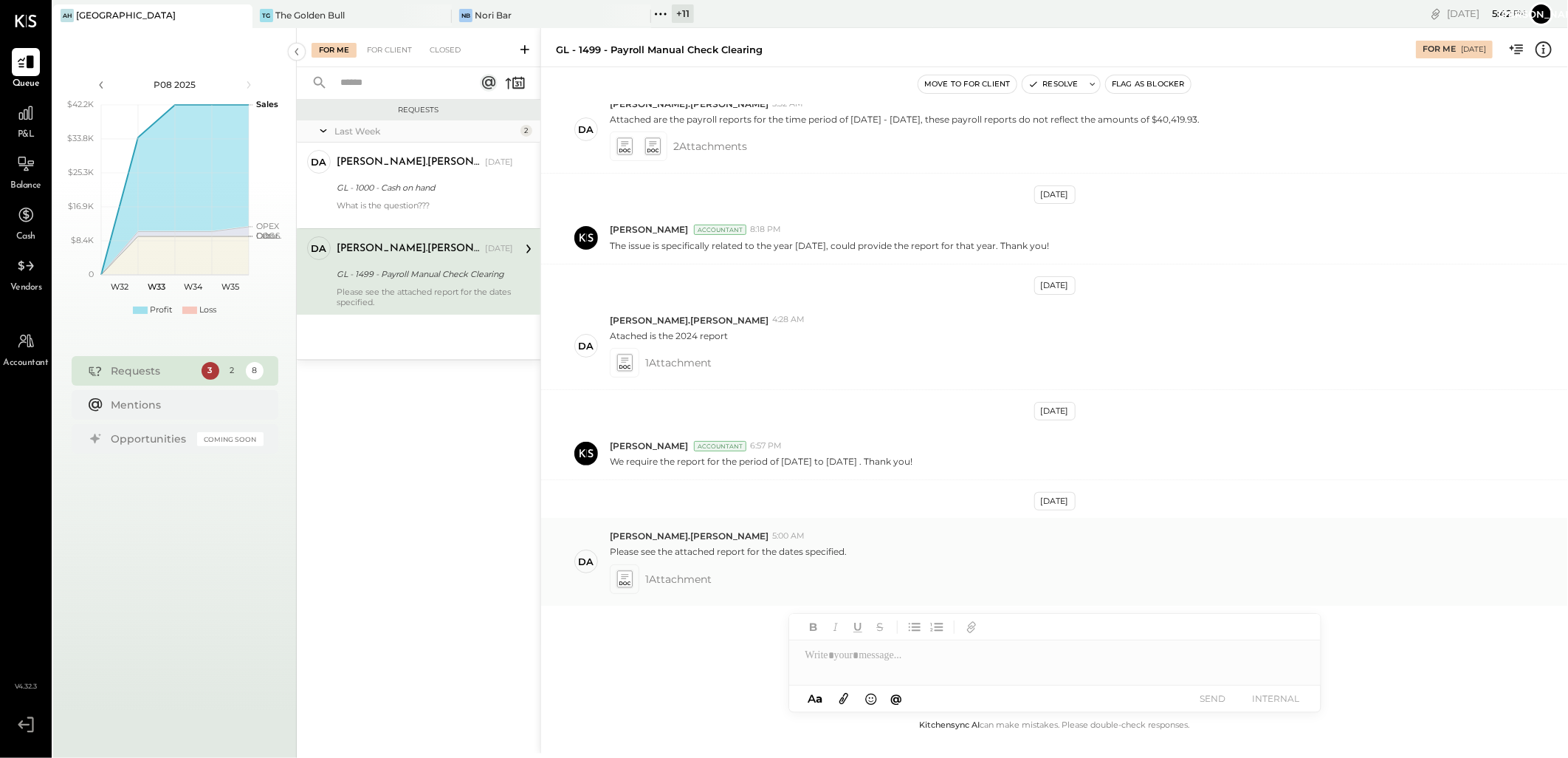
click at [626, 584] on icon at bounding box center [624, 578] width 15 height 17
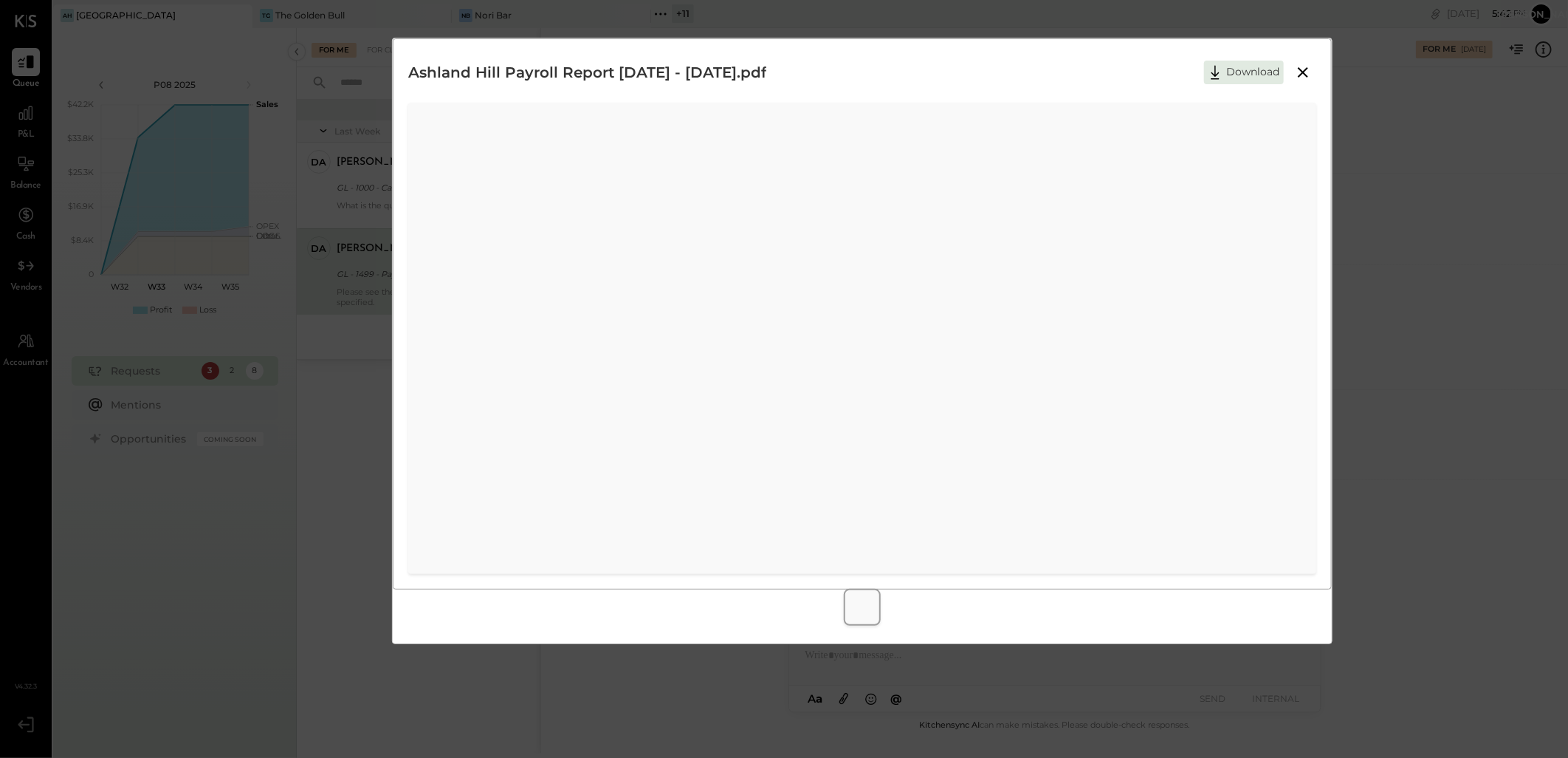
click at [1305, 68] on icon at bounding box center [1303, 72] width 18 height 18
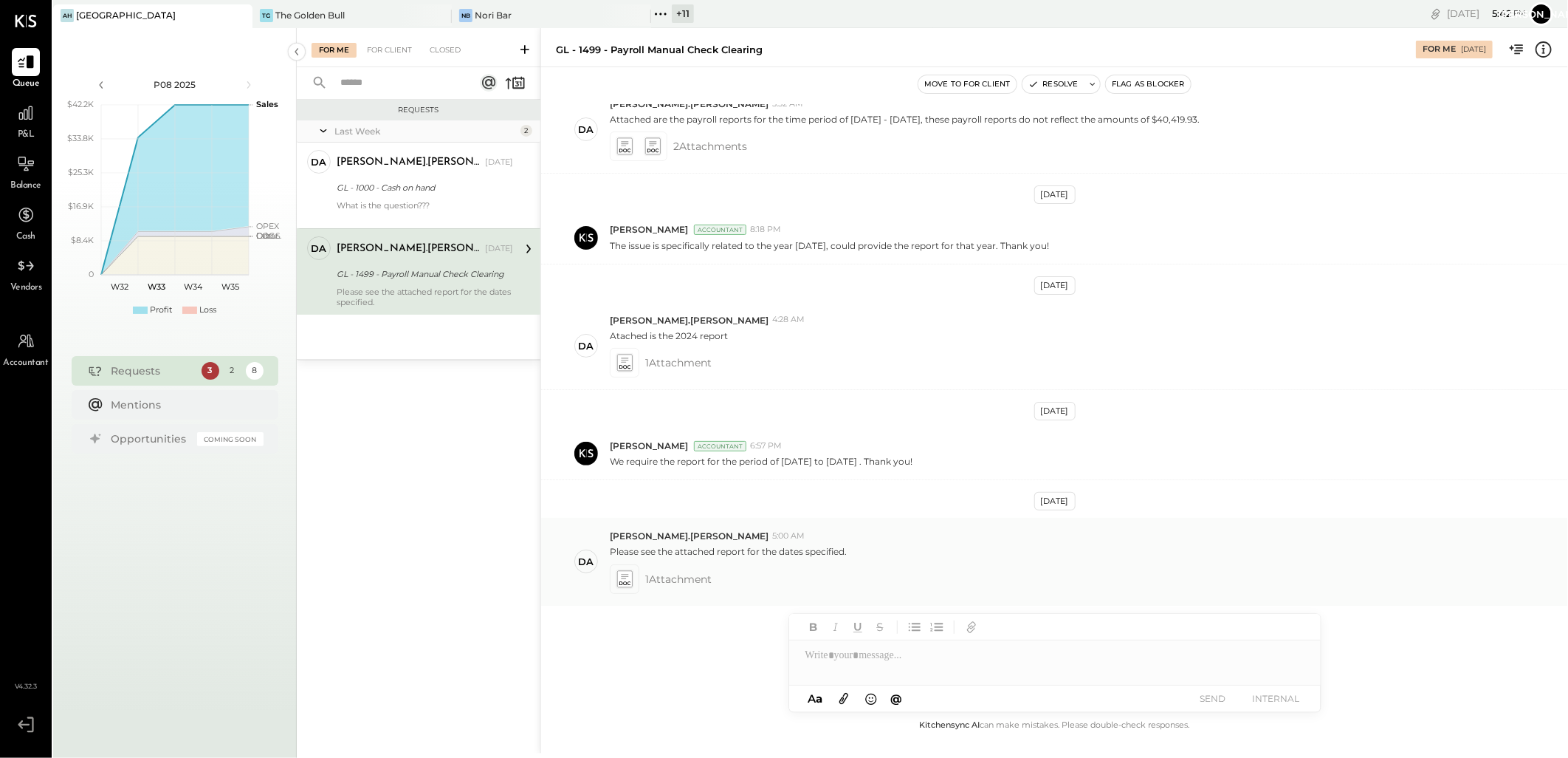
click at [617, 578] on icon at bounding box center [624, 578] width 15 height 17
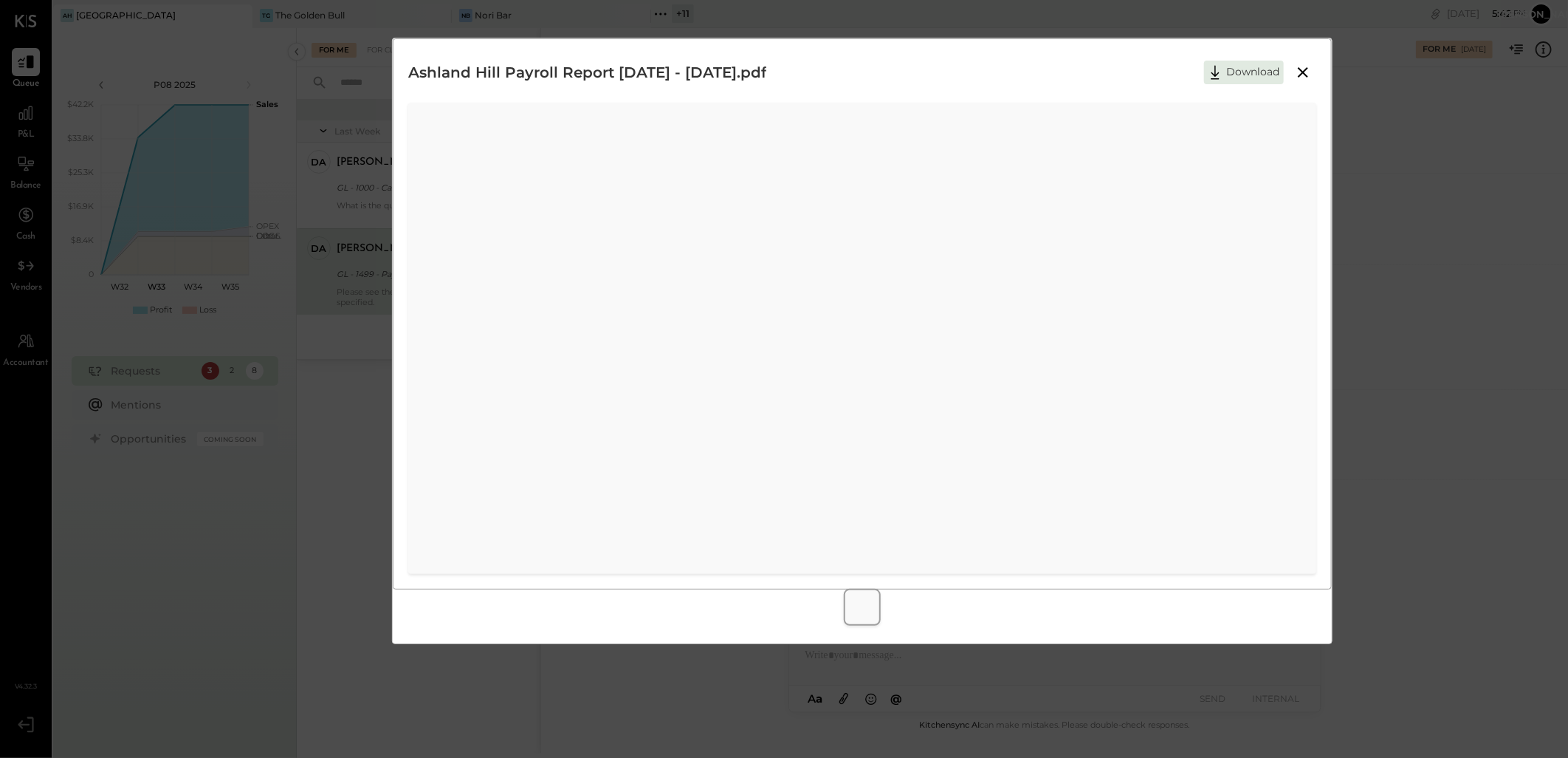
click at [1303, 72] on icon at bounding box center [1303, 72] width 10 height 10
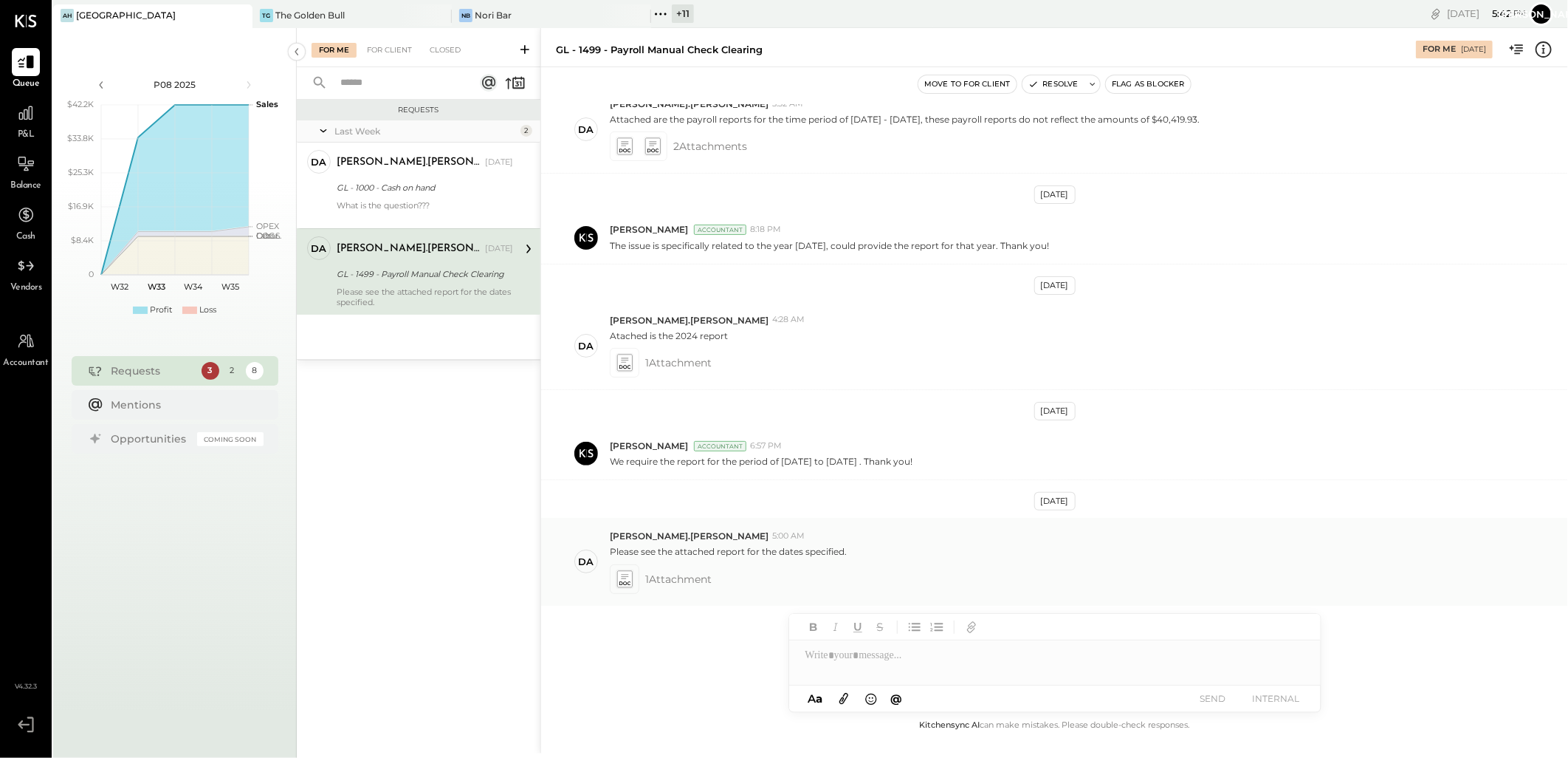
click at [622, 580] on icon at bounding box center [624, 578] width 15 height 17
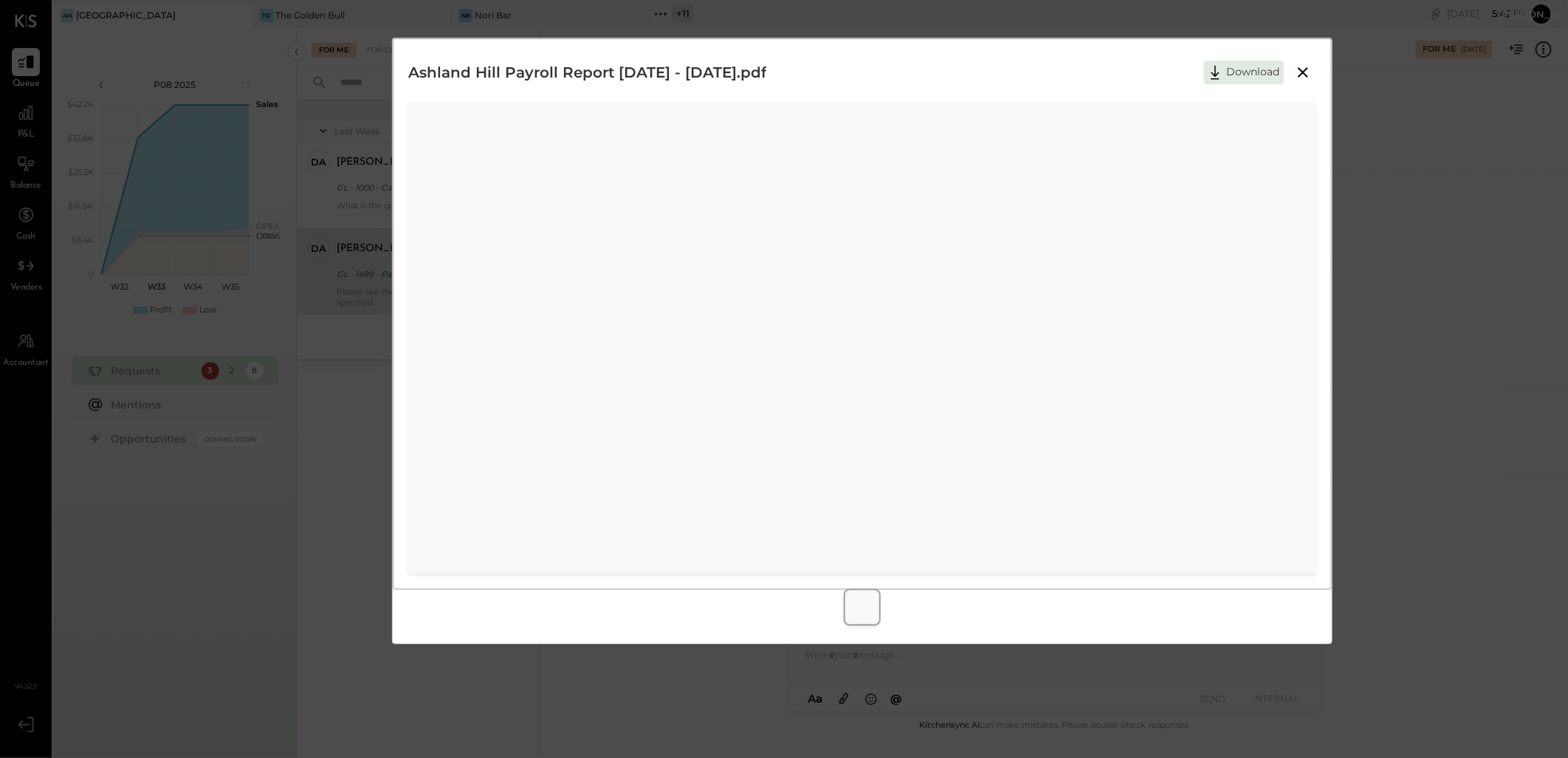
click at [1305, 71] on icon at bounding box center [1303, 72] width 10 height 10
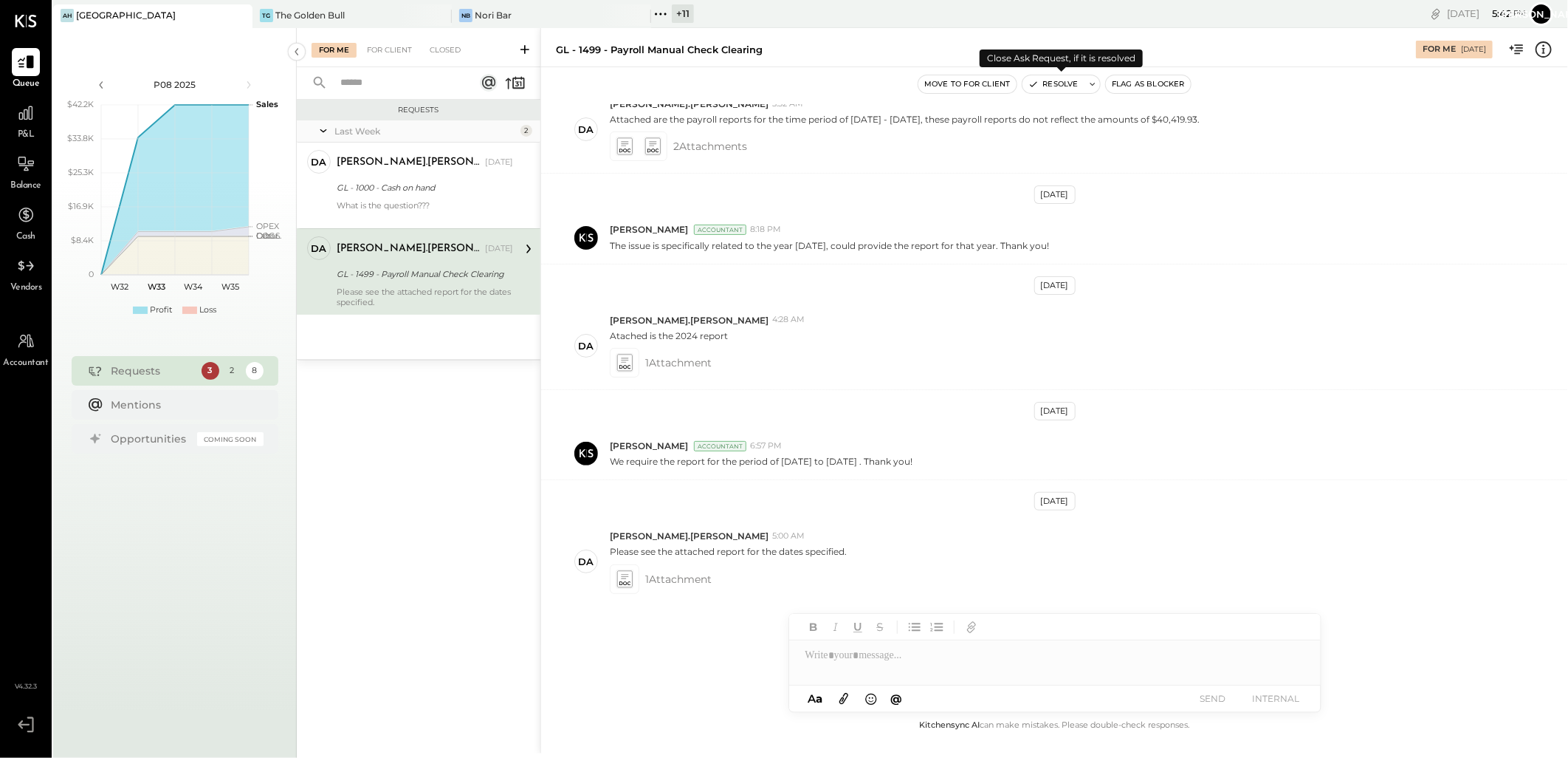
click at [1059, 85] on button "Resolve" at bounding box center [1054, 84] width 62 height 18
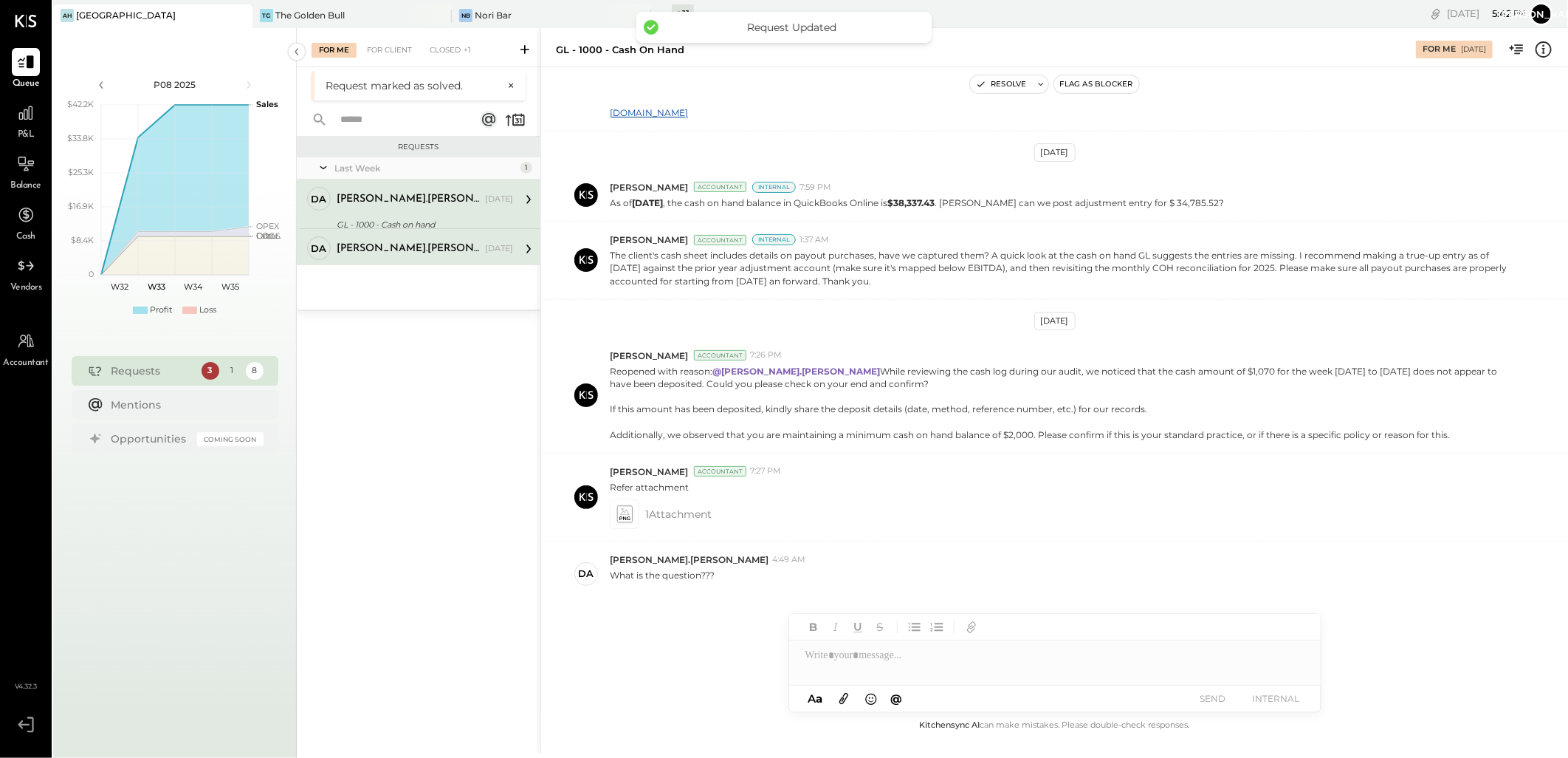
scroll to position [193, 0]
click at [407, 237] on div "What is the question???" at bounding box center [425, 248] width 177 height 21
